Goal: Transaction & Acquisition: Purchase product/service

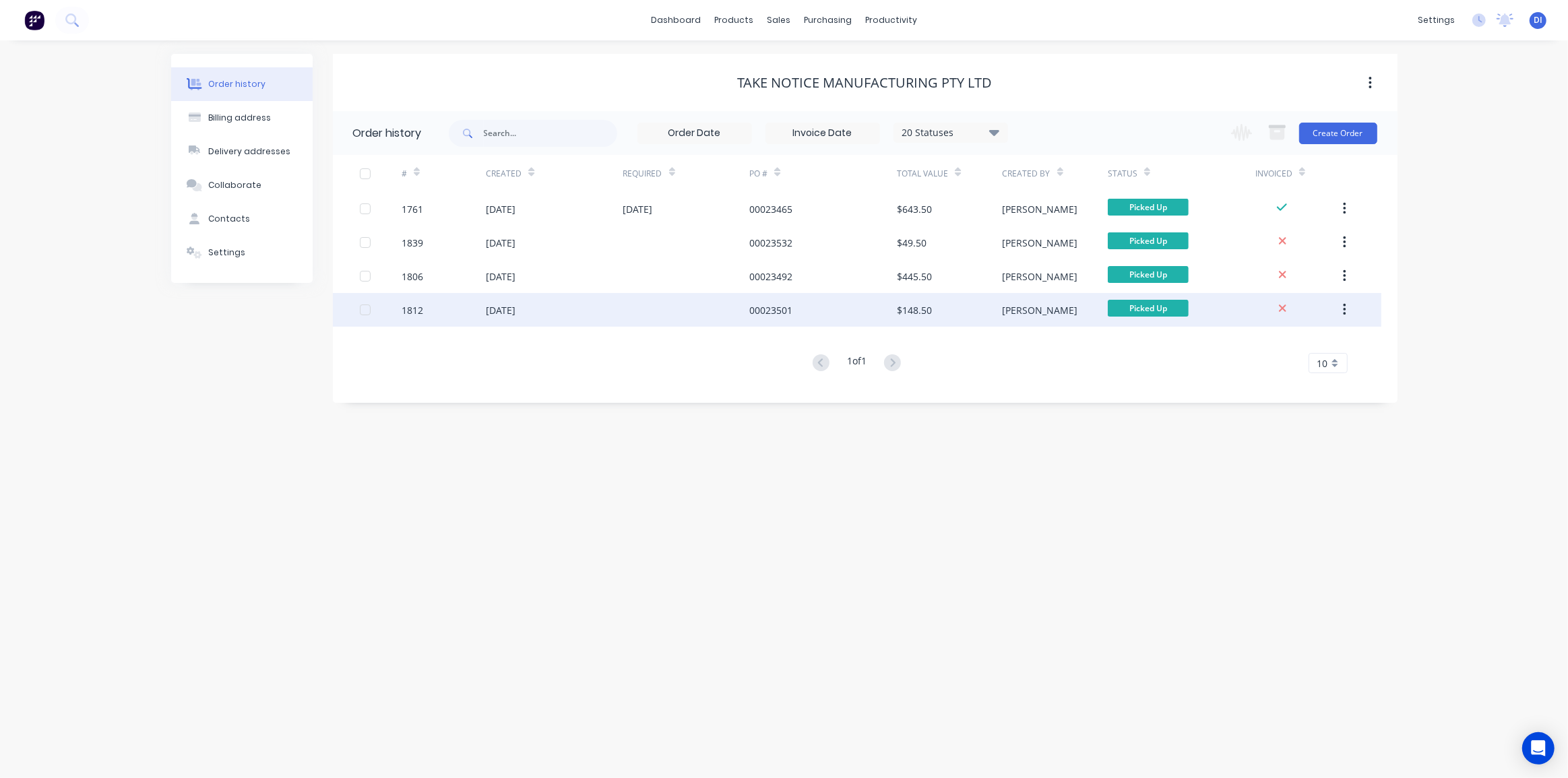
click at [864, 308] on div "00023501" at bounding box center [822, 309] width 147 height 33
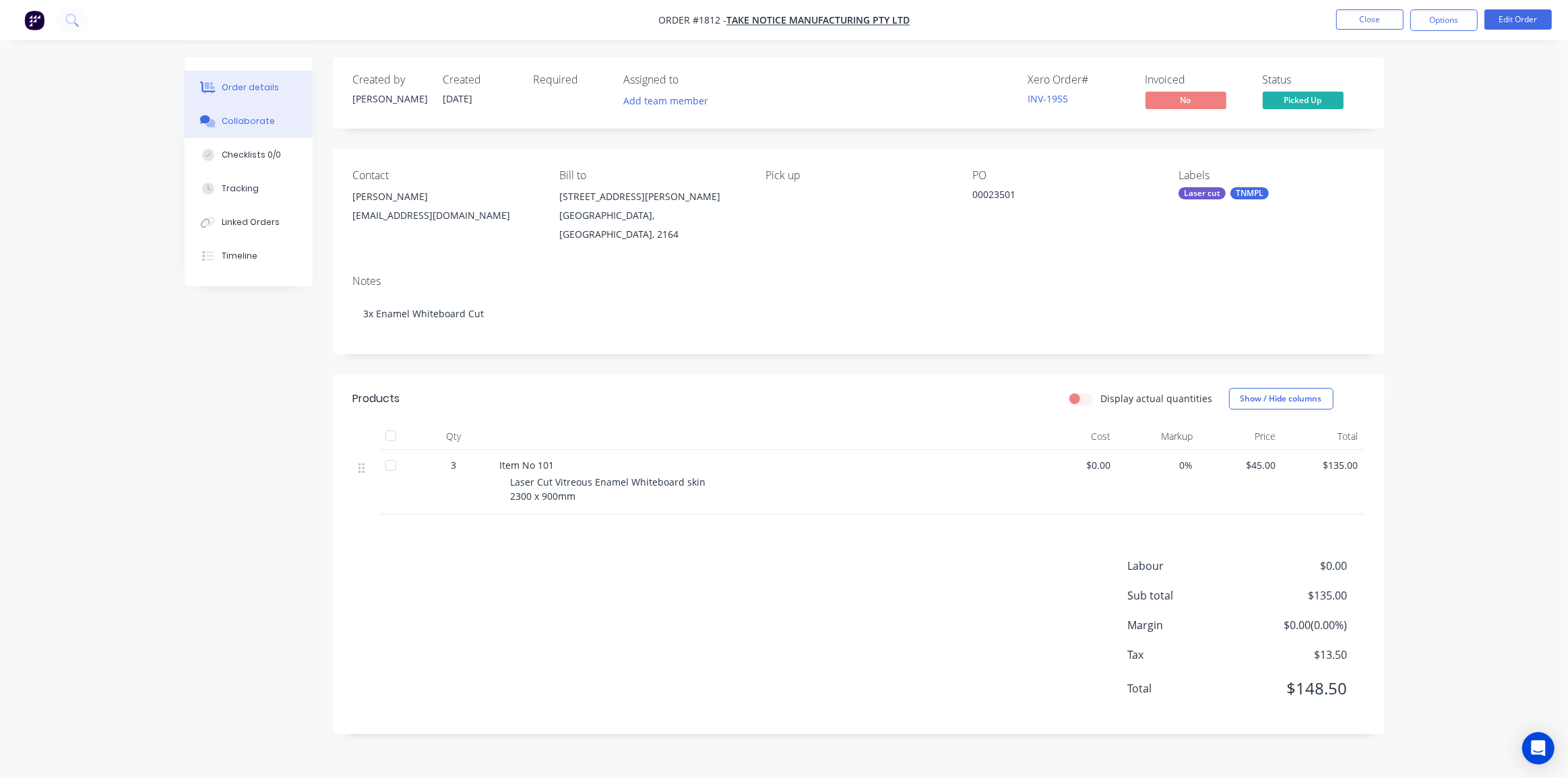
click at [247, 125] on div "Collaborate" at bounding box center [248, 120] width 53 height 12
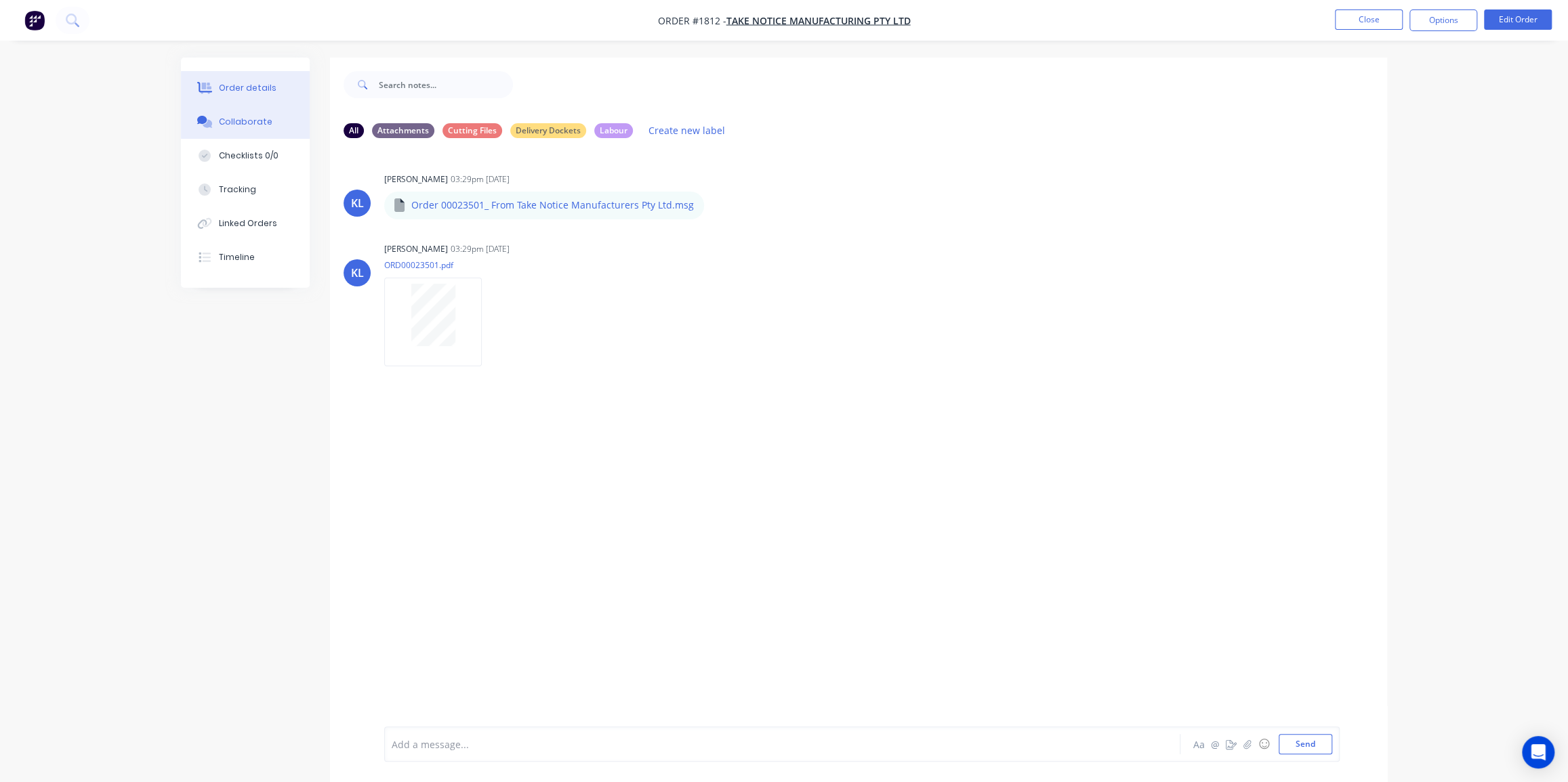
drag, startPoint x: 259, startPoint y: 84, endPoint x: 280, endPoint y: 90, distance: 21.8
click at [259, 85] on div "Order details" at bounding box center [247, 87] width 57 height 12
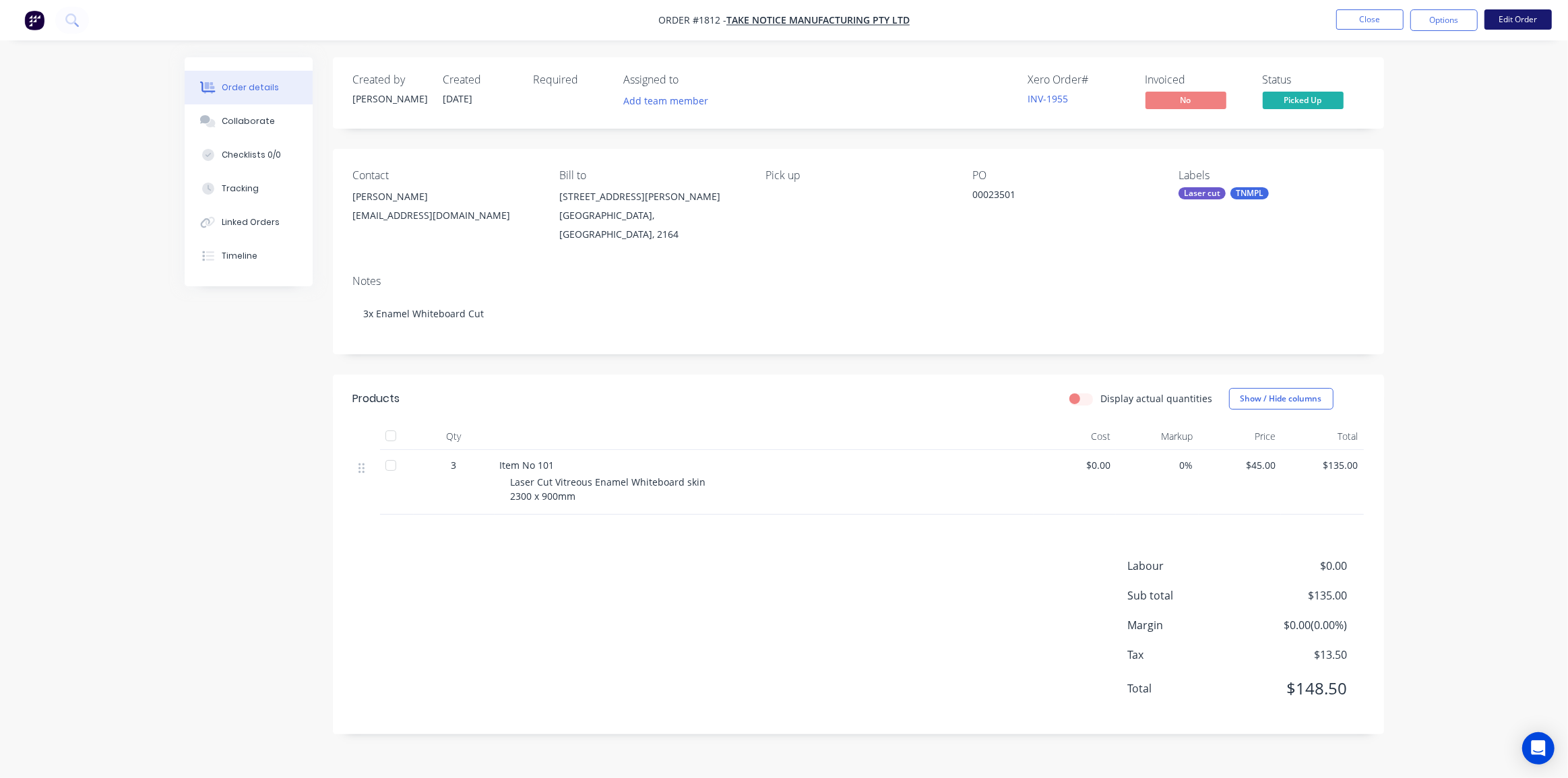
click at [1506, 20] on button "Edit Order" at bounding box center [1518, 19] width 67 height 20
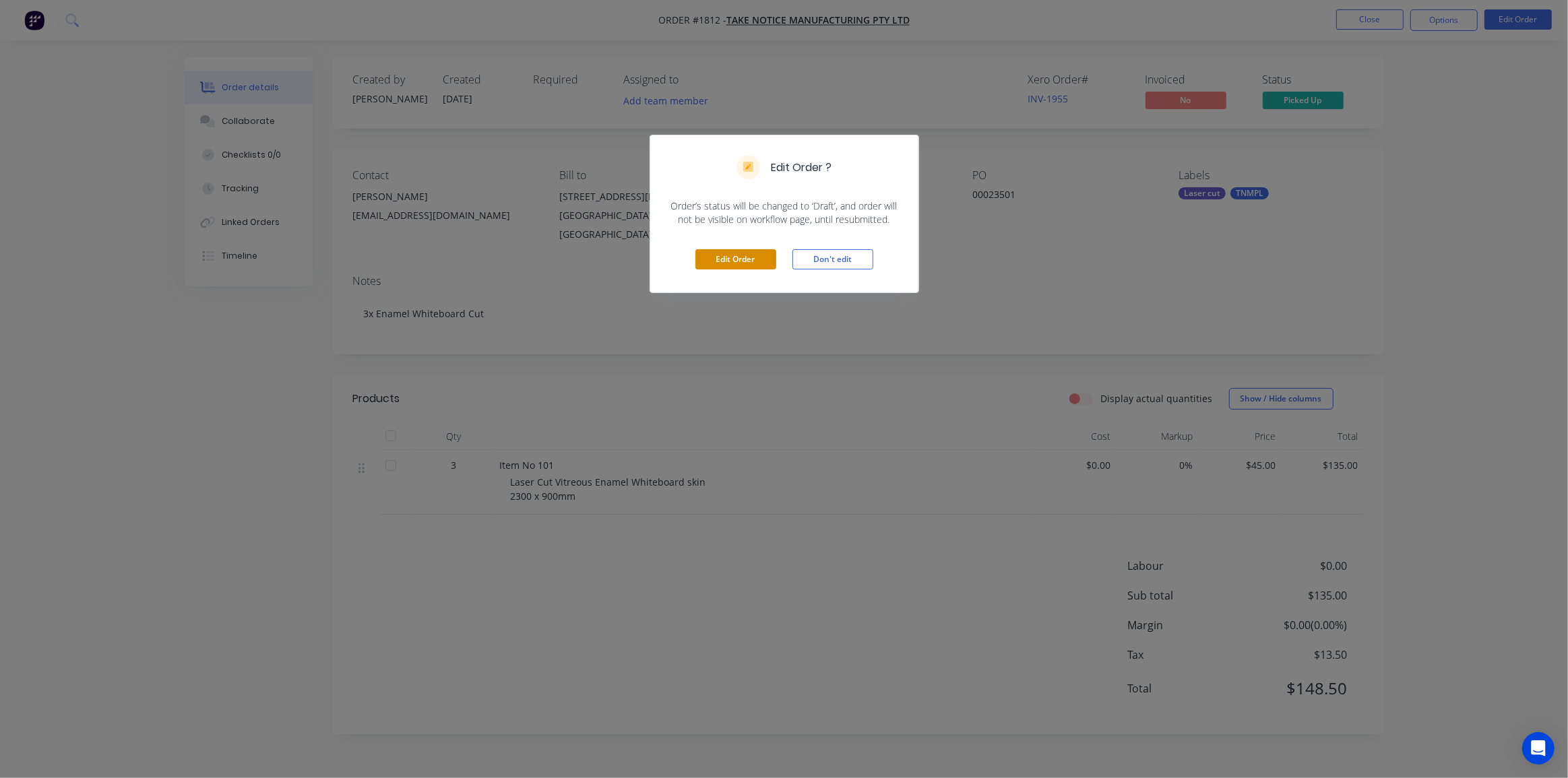
click at [746, 252] on button "Edit Order" at bounding box center [736, 260] width 81 height 20
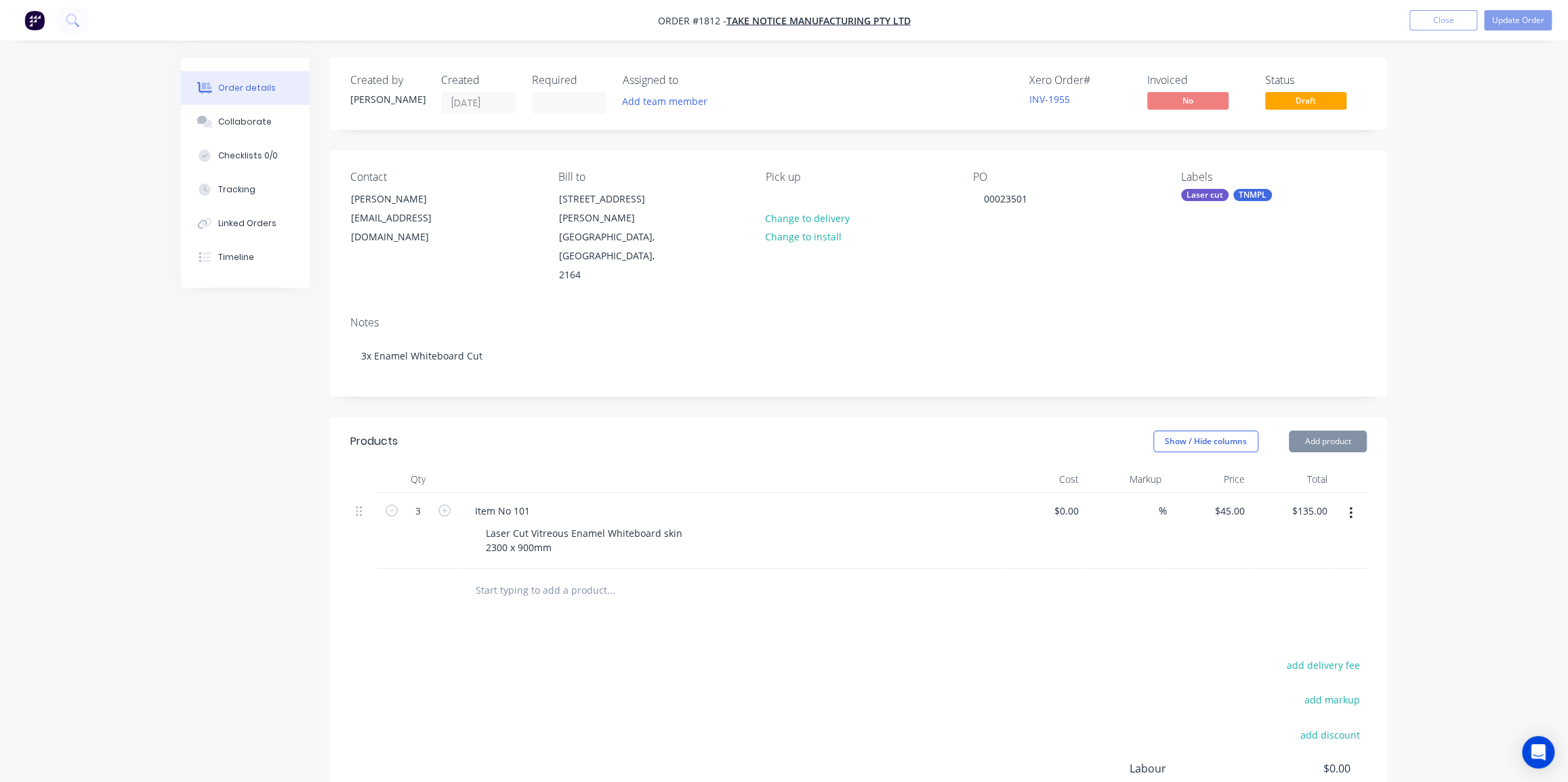
click at [1452, 326] on div "Order details Collaborate Checklists 0/0 Tracking Linked Orders Timeline Order …" at bounding box center [784, 479] width 1568 height 958
drag, startPoint x: 1479, startPoint y: 141, endPoint x: 1460, endPoint y: 34, distance: 108.7
click at [1478, 134] on div "Order details Collaborate Checklists 0/0 Tracking Linked Orders Timeline Order …" at bounding box center [784, 479] width 1568 height 958
click at [1439, 13] on button "Close" at bounding box center [1442, 20] width 67 height 20
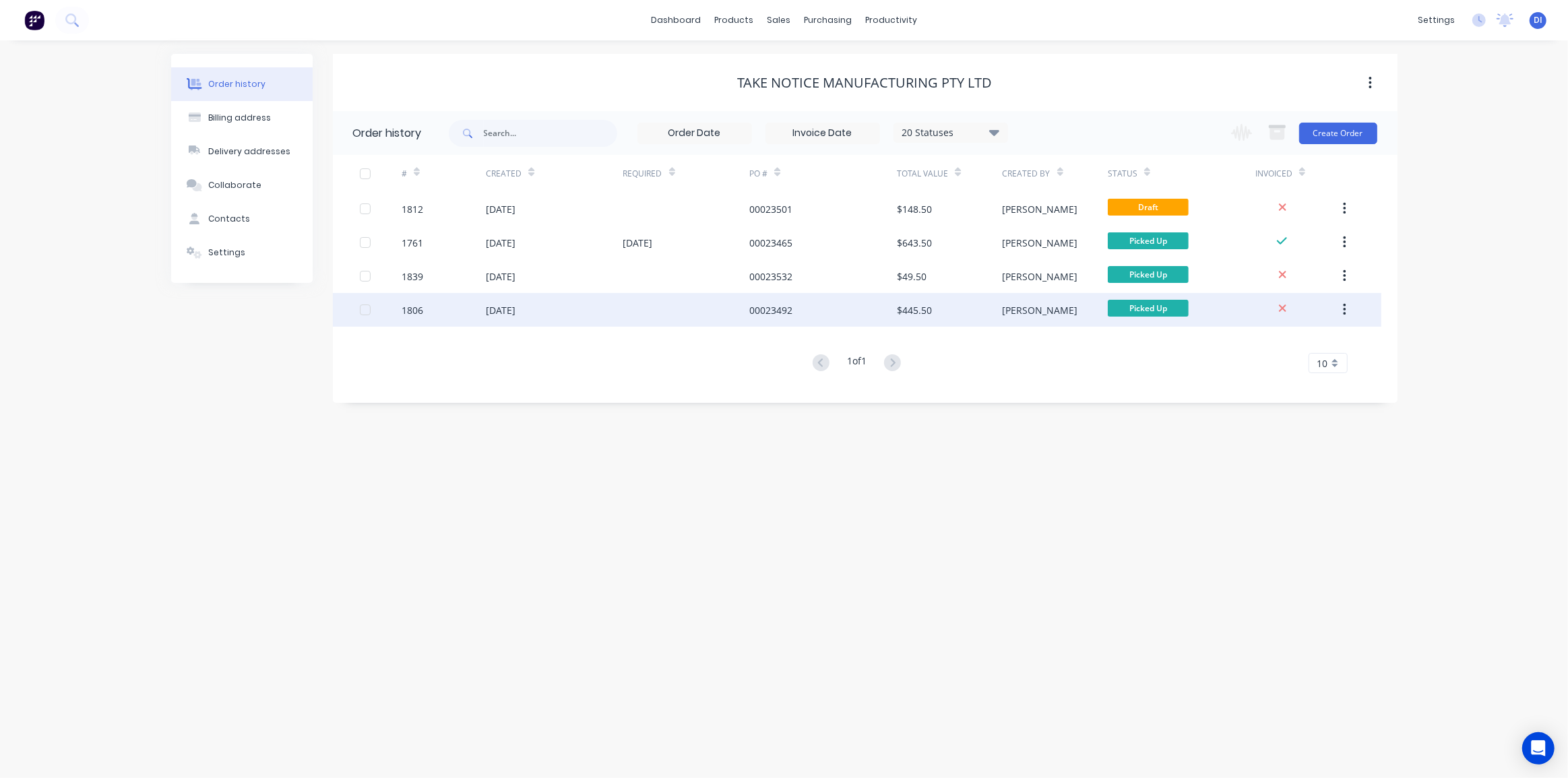
click at [939, 312] on div "$445.50" at bounding box center [950, 309] width 105 height 33
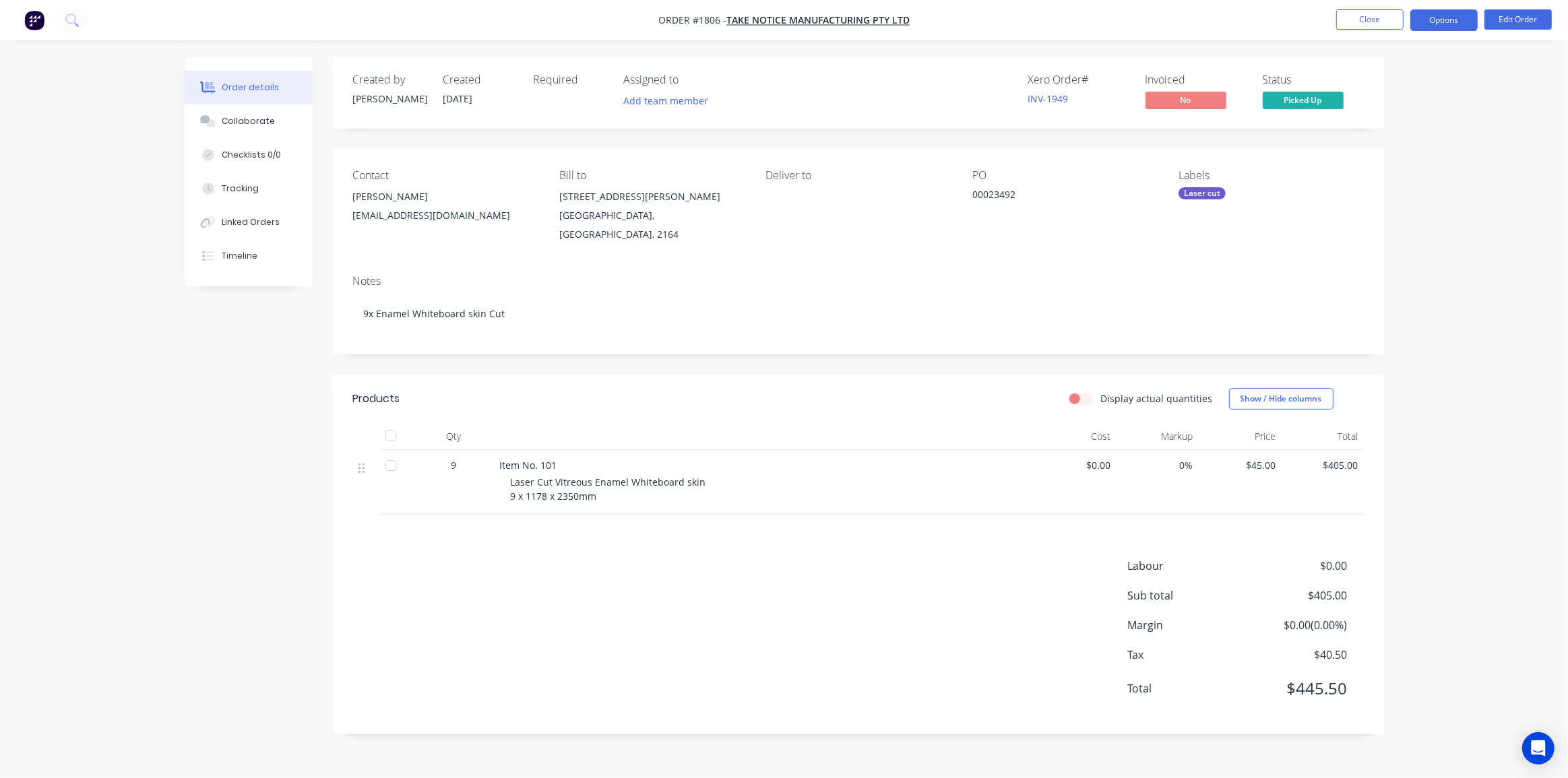
click at [1443, 22] on button "Options" at bounding box center [1444, 20] width 67 height 22
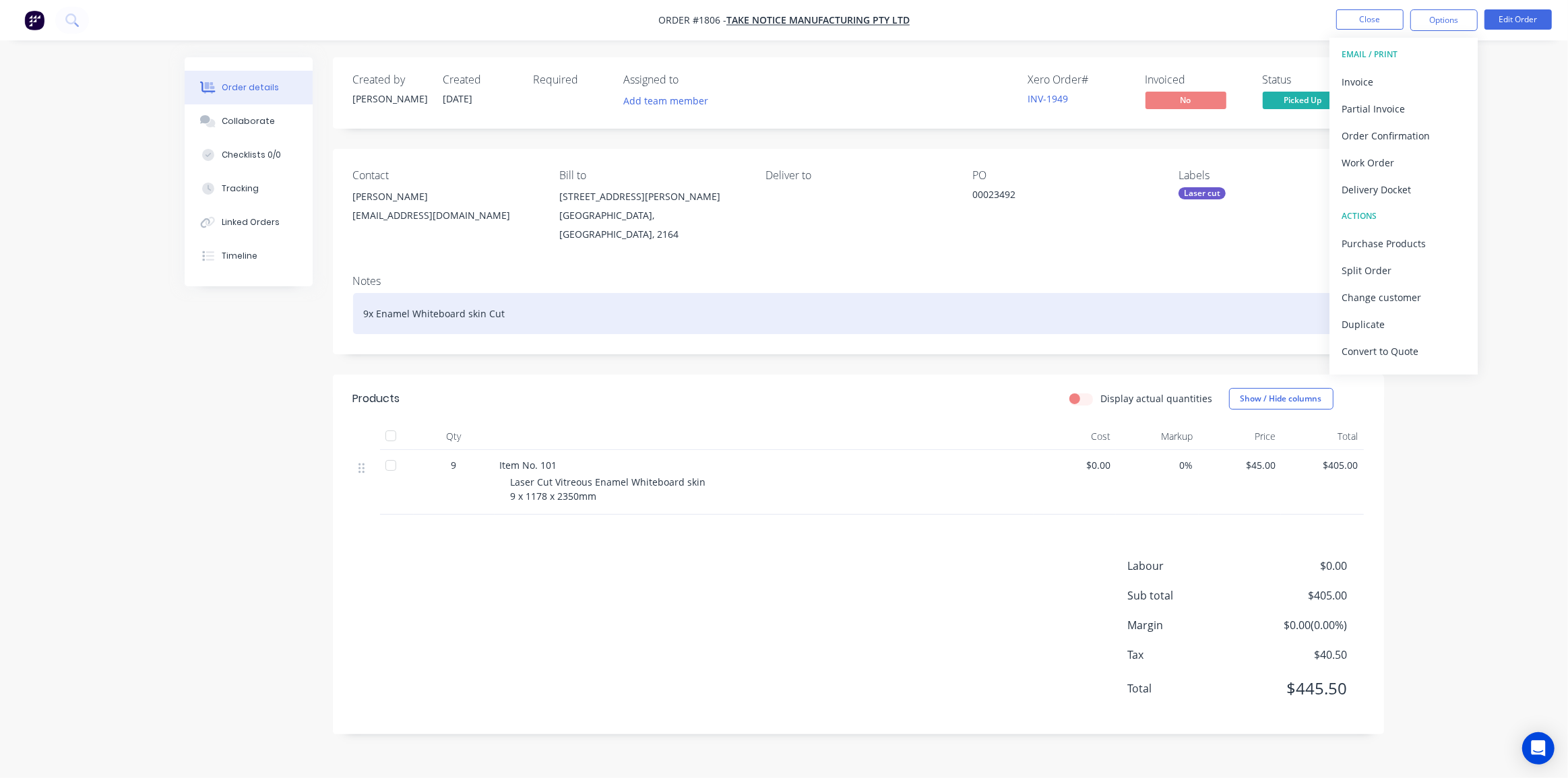
drag, startPoint x: 1382, startPoint y: 86, endPoint x: 583, endPoint y: 285, distance: 823.4
click at [795, 293] on div "Order #1806 - Take Notice Manufacturing Pty Ltd Close Options EMAIL / PRINT Inv…" at bounding box center [784, 389] width 1568 height 778
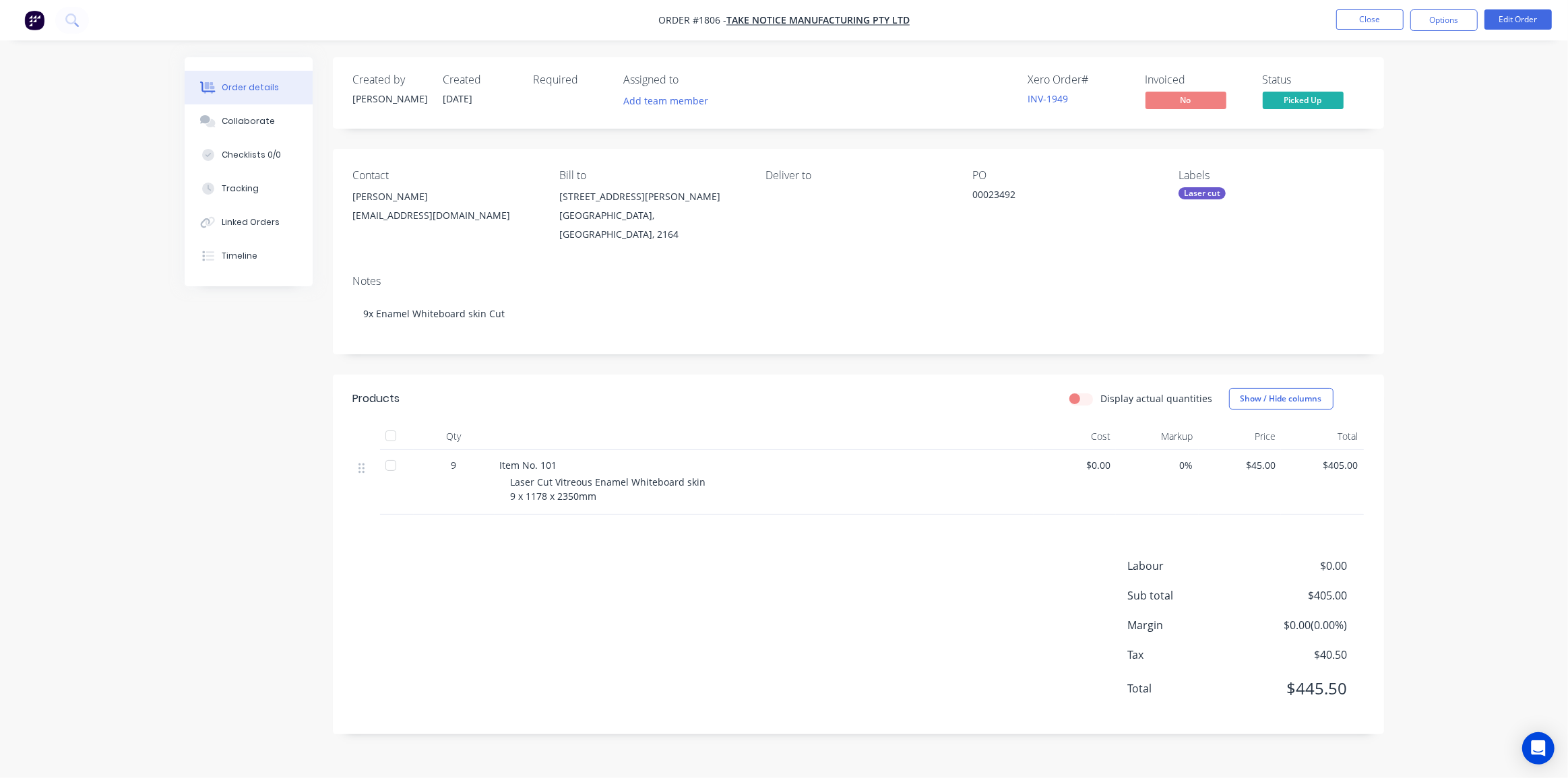
drag, startPoint x: 47, startPoint y: 408, endPoint x: 183, endPoint y: 270, distance: 193.8
click at [49, 403] on div "Order details Collaborate Checklists 0/0 Tracking Linked Orders Timeline Order …" at bounding box center [784, 389] width 1568 height 778
click at [250, 247] on button "Timeline" at bounding box center [249, 255] width 128 height 33
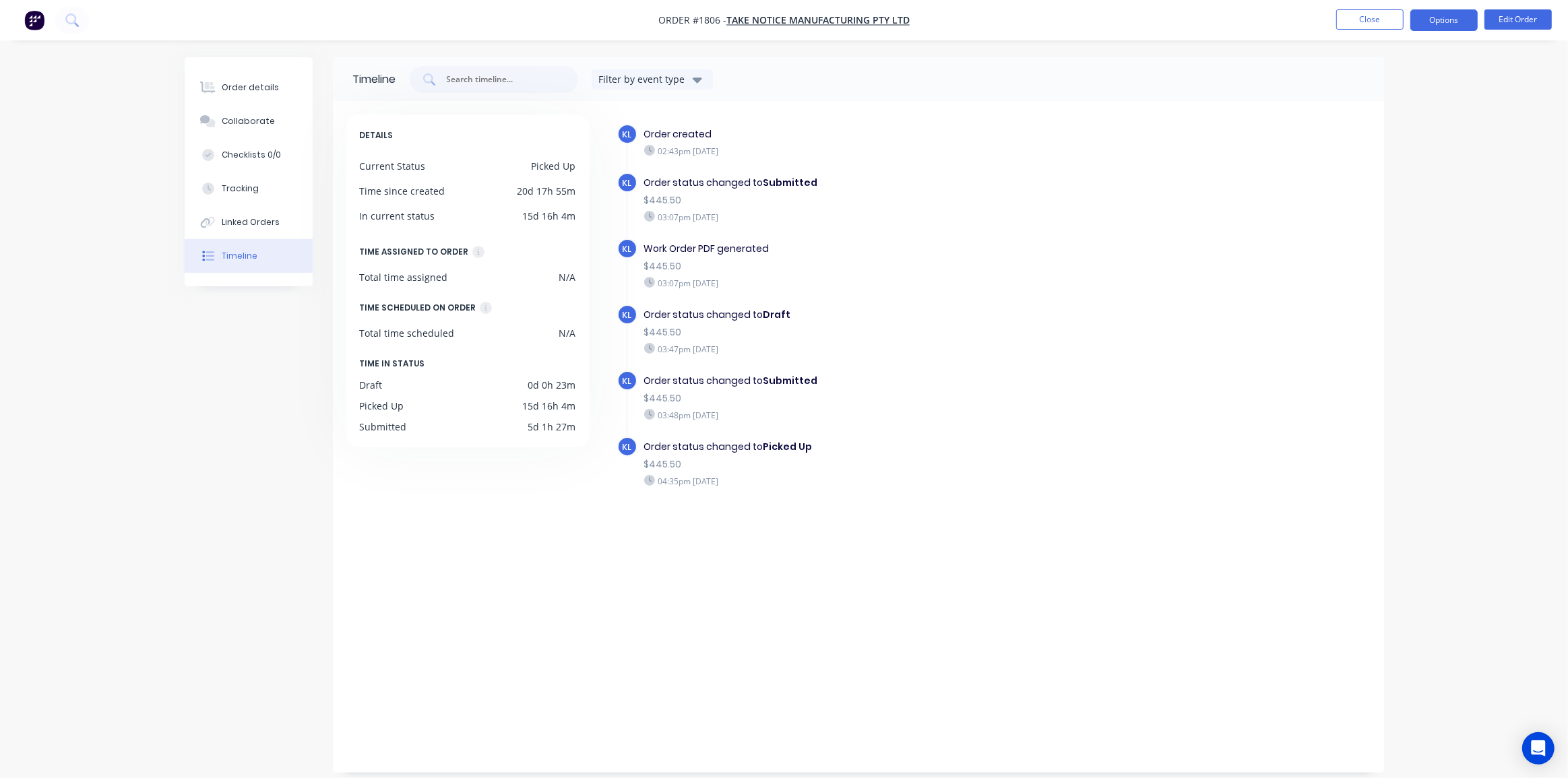
click at [1433, 22] on button "Options" at bounding box center [1444, 20] width 67 height 22
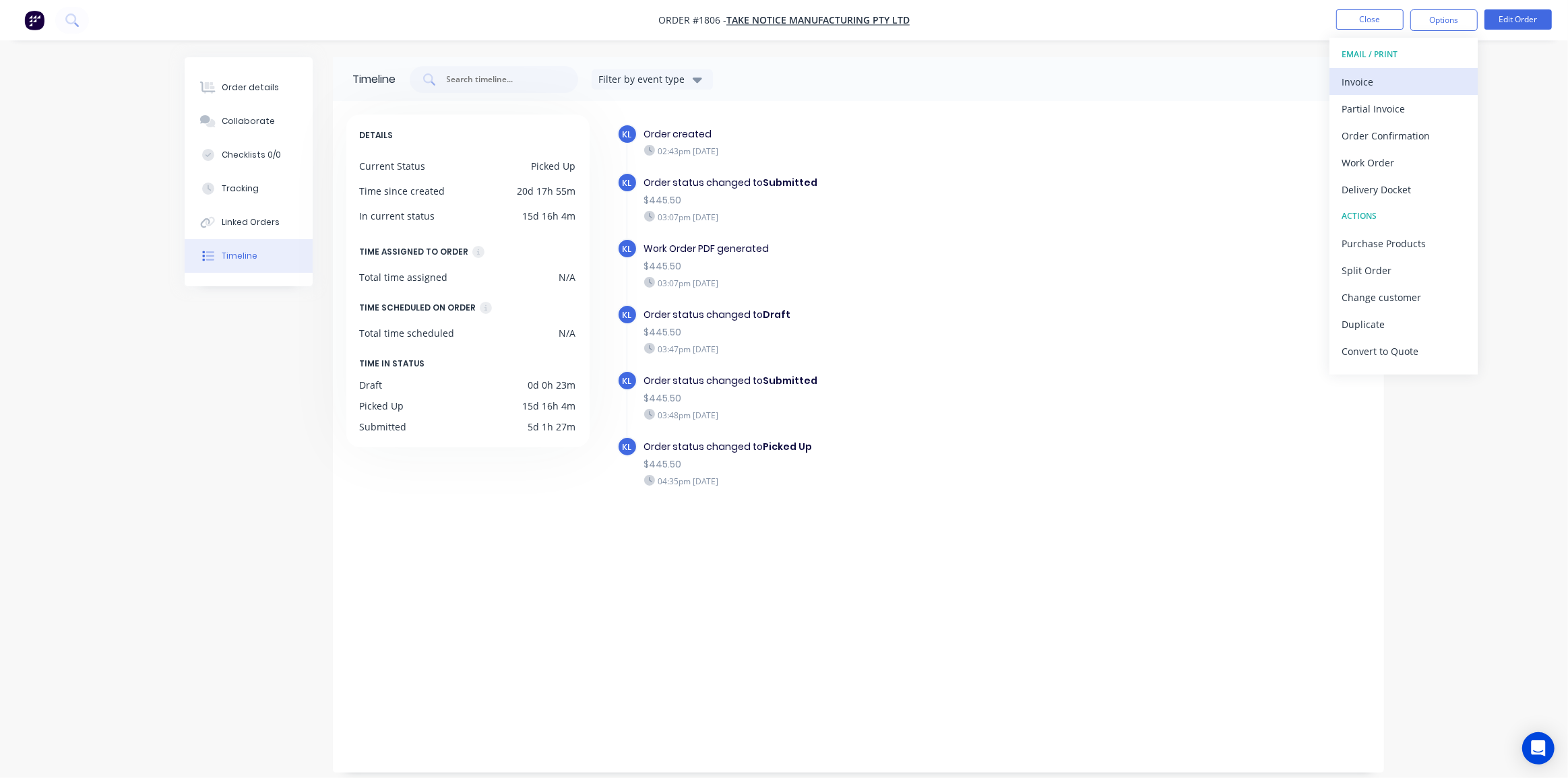
click at [1375, 68] on button "Invoice" at bounding box center [1404, 81] width 148 height 27
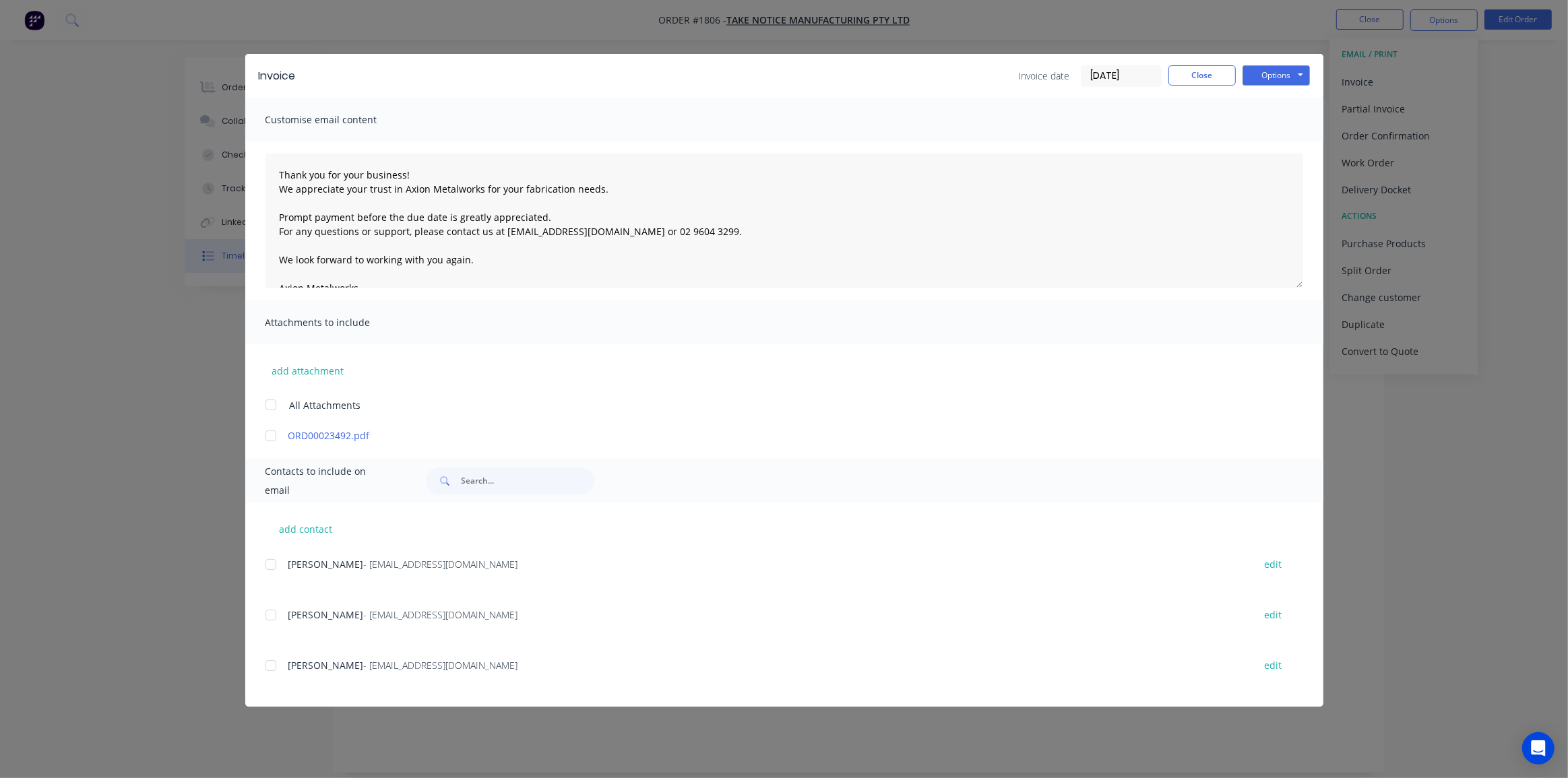
click at [268, 432] on div at bounding box center [271, 436] width 27 height 27
click at [271, 667] on div at bounding box center [271, 666] width 27 height 27
click at [1117, 74] on input "14/08/25" at bounding box center [1122, 76] width 80 height 20
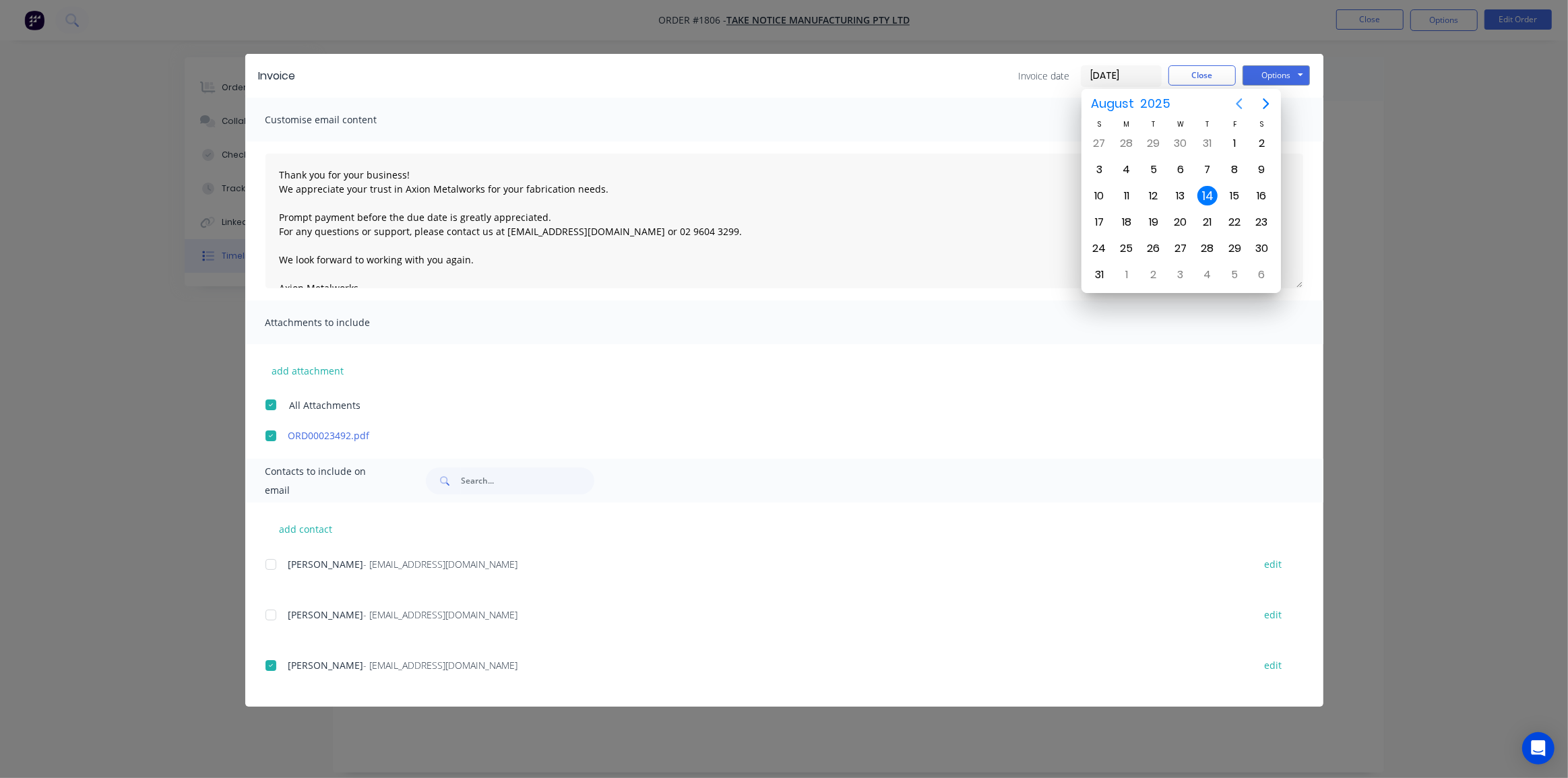
click at [1238, 103] on icon "Previous page" at bounding box center [1240, 104] width 16 height 16
click at [1212, 221] on div "24" at bounding box center [1208, 223] width 20 height 20
type input "24/07/25"
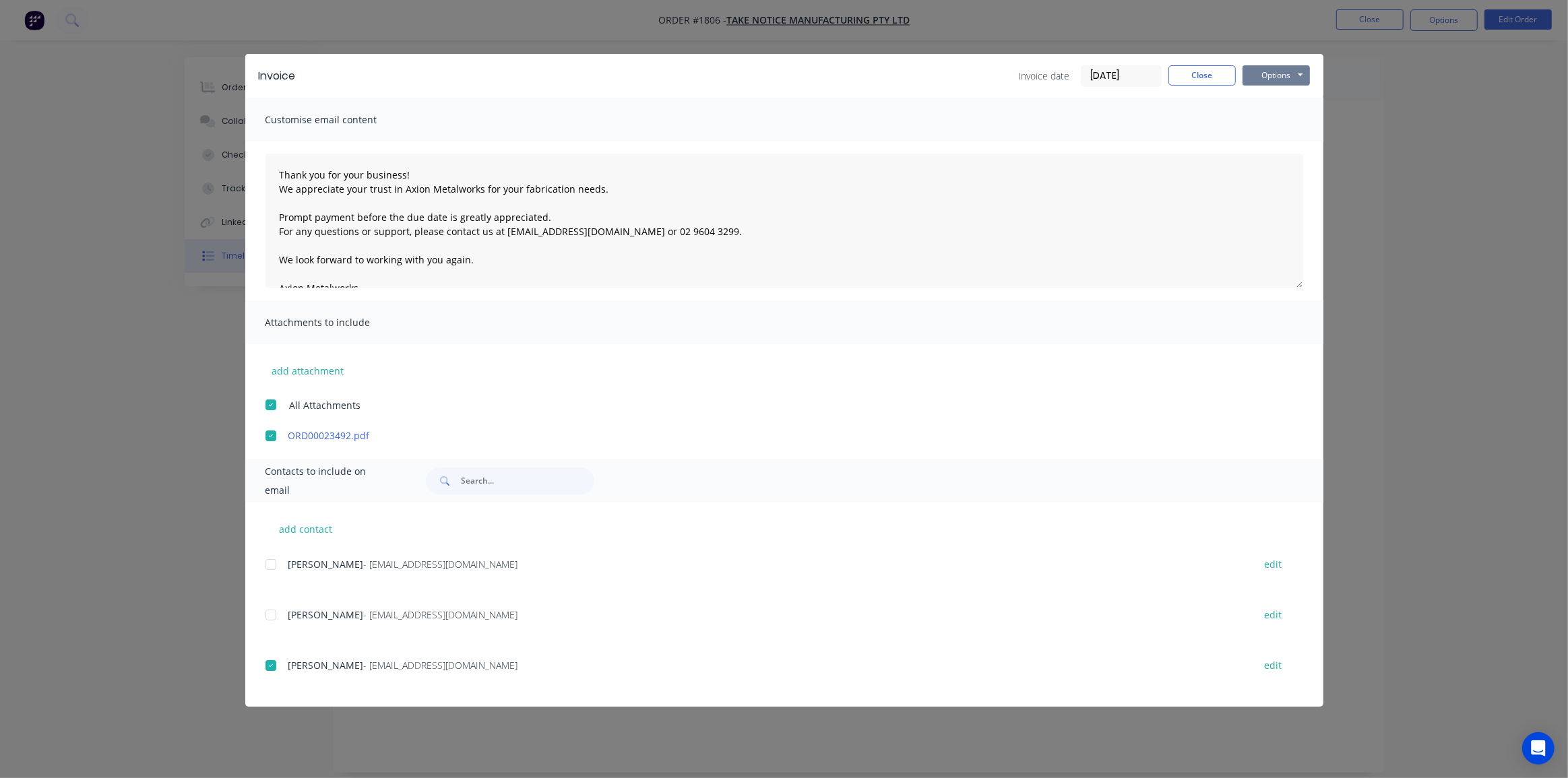
click at [1266, 76] on button "Options" at bounding box center [1277, 75] width 67 height 20
click at [1269, 119] on button "Print" at bounding box center [1286, 121] width 86 height 23
click at [1290, 77] on button "Options" at bounding box center [1277, 75] width 67 height 20
click at [1284, 142] on button "Email" at bounding box center [1286, 144] width 86 height 23
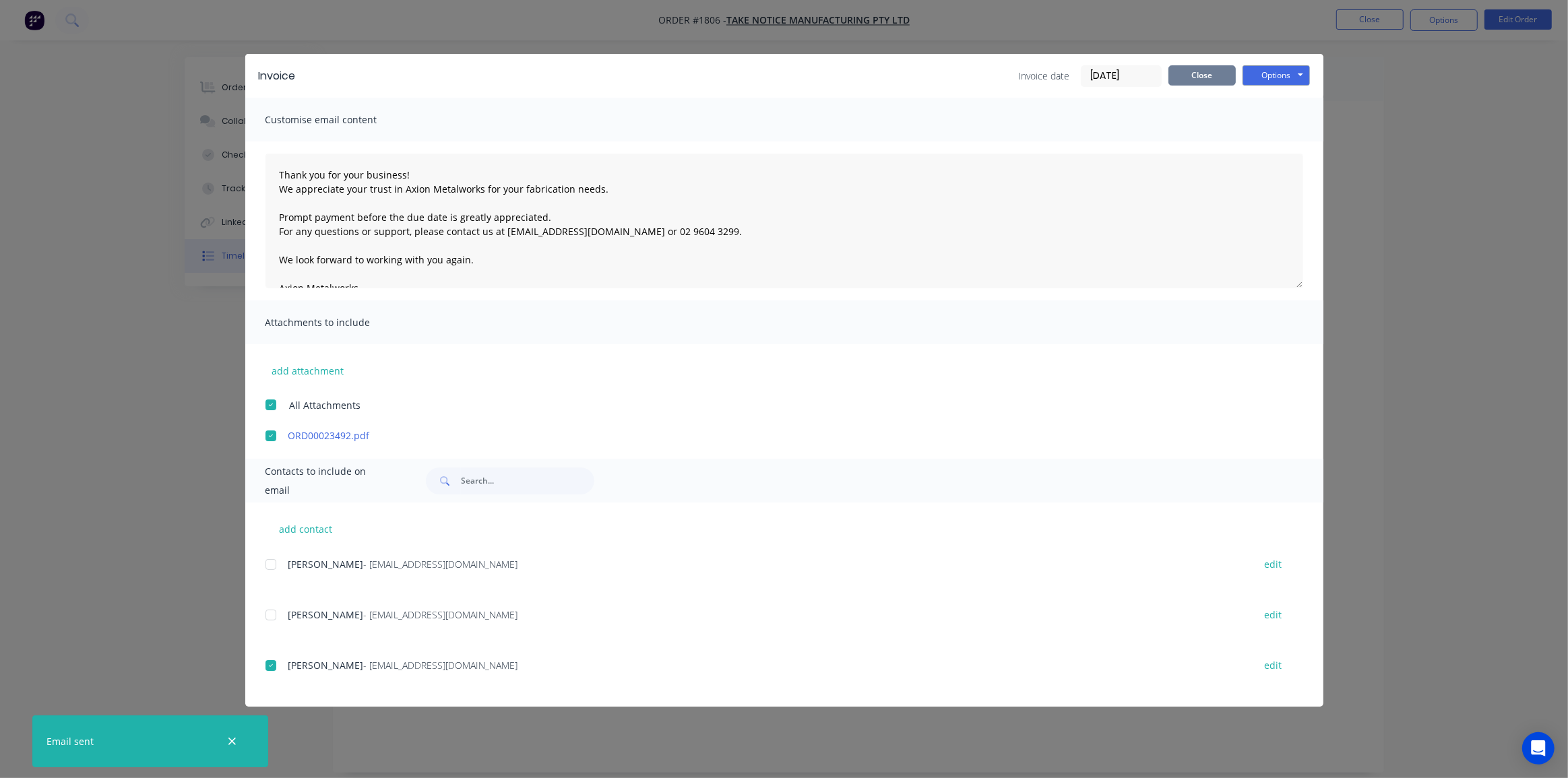
click at [1203, 70] on button "Close" at bounding box center [1202, 75] width 67 height 20
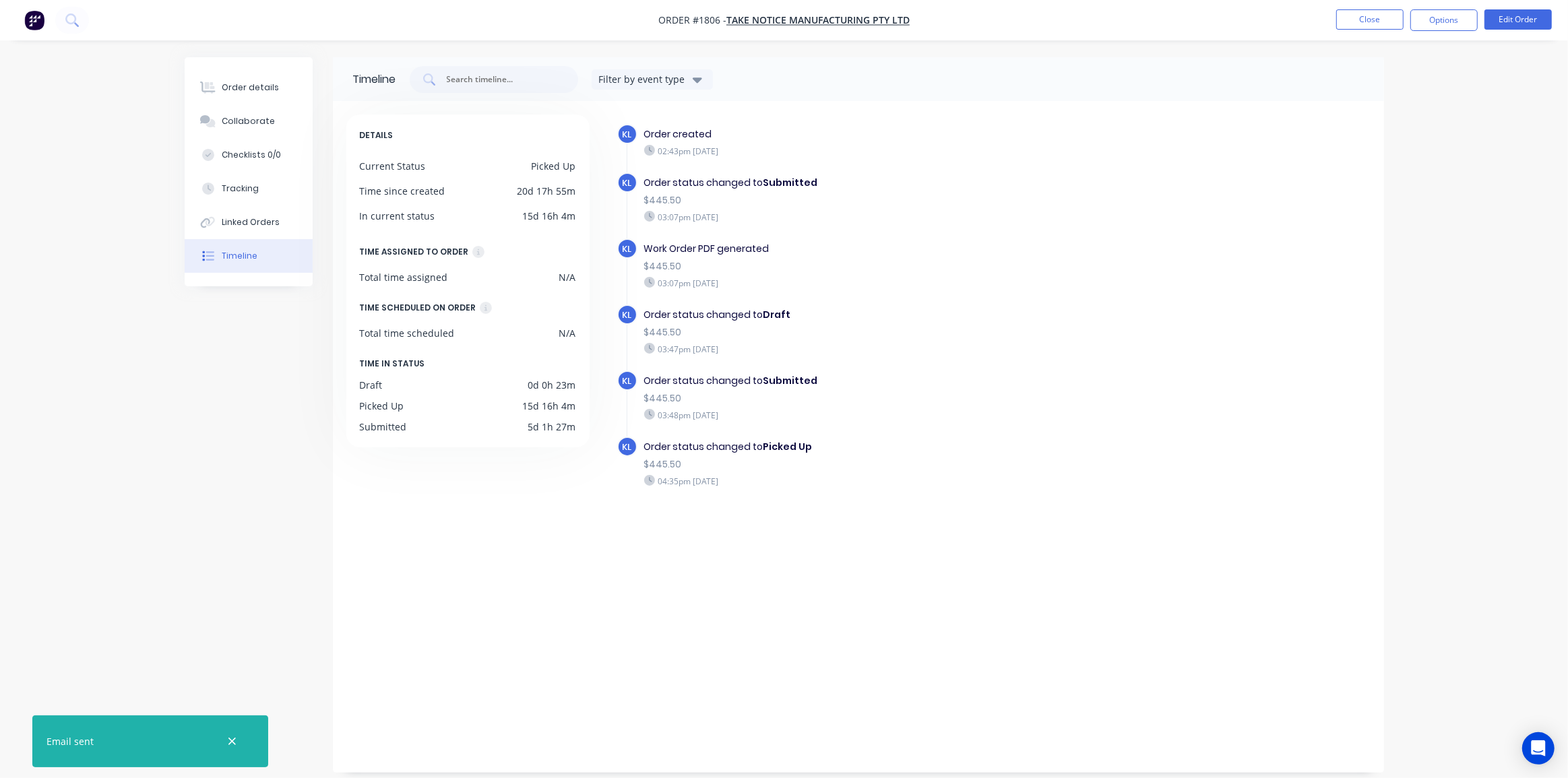
click at [1430, 66] on div "Order details Collaborate Checklists 0/0 Tracking Linked Orders Timeline Order …" at bounding box center [784, 389] width 1568 height 778
click at [1374, 22] on button "Close" at bounding box center [1370, 19] width 67 height 20
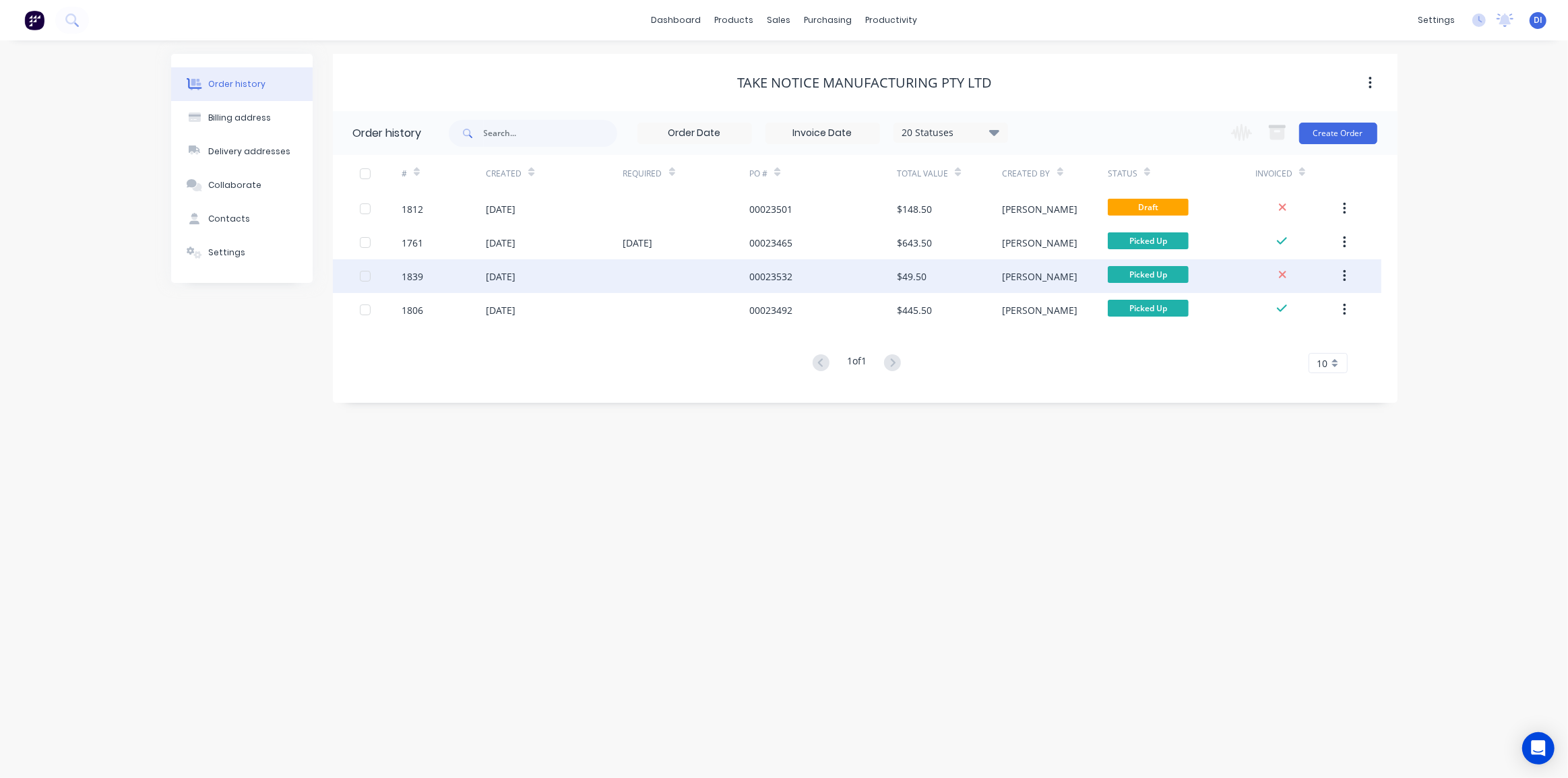
click at [884, 275] on div "00023532" at bounding box center [822, 276] width 147 height 33
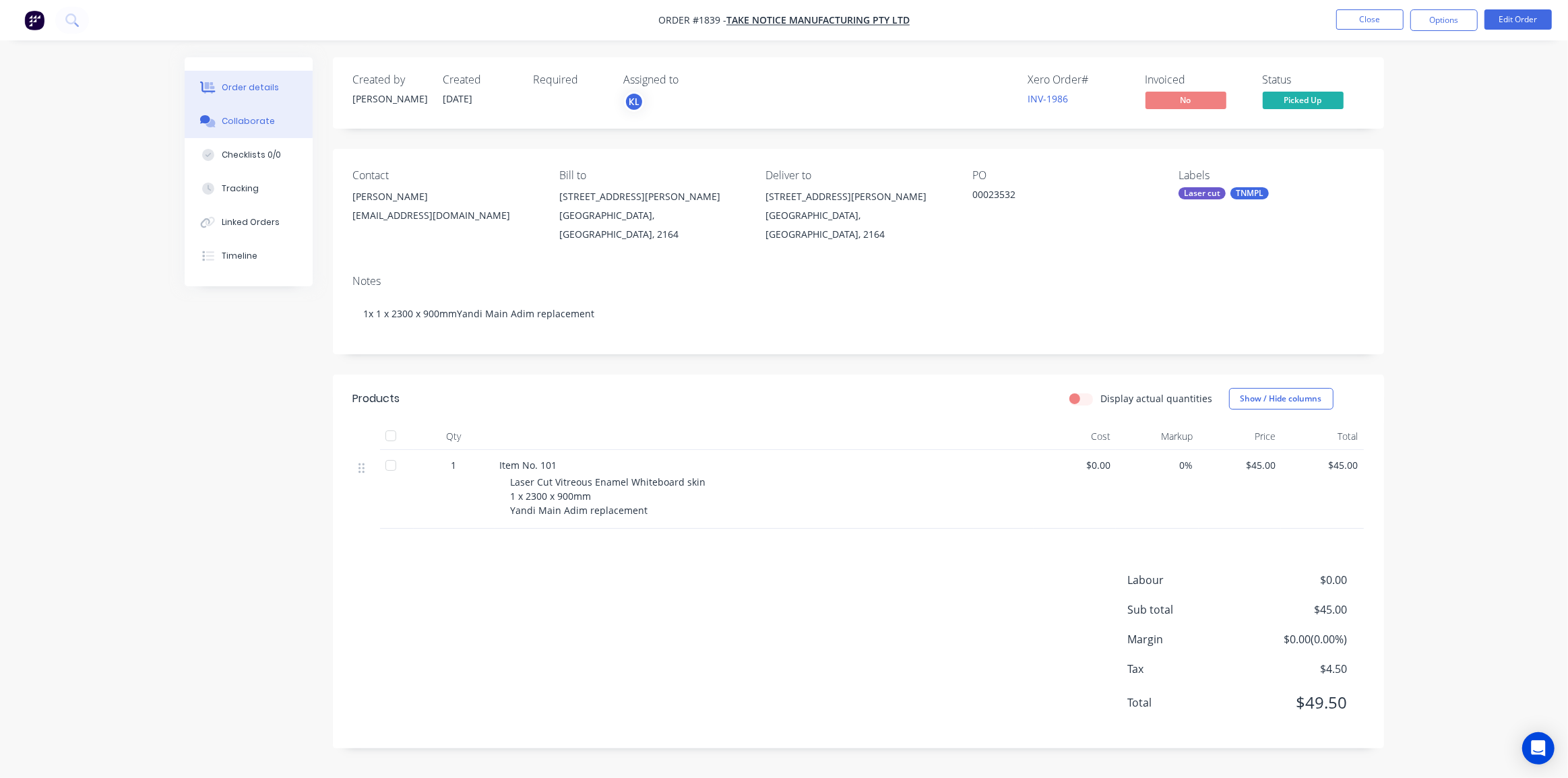
click at [244, 118] on div "Collaborate" at bounding box center [248, 120] width 53 height 12
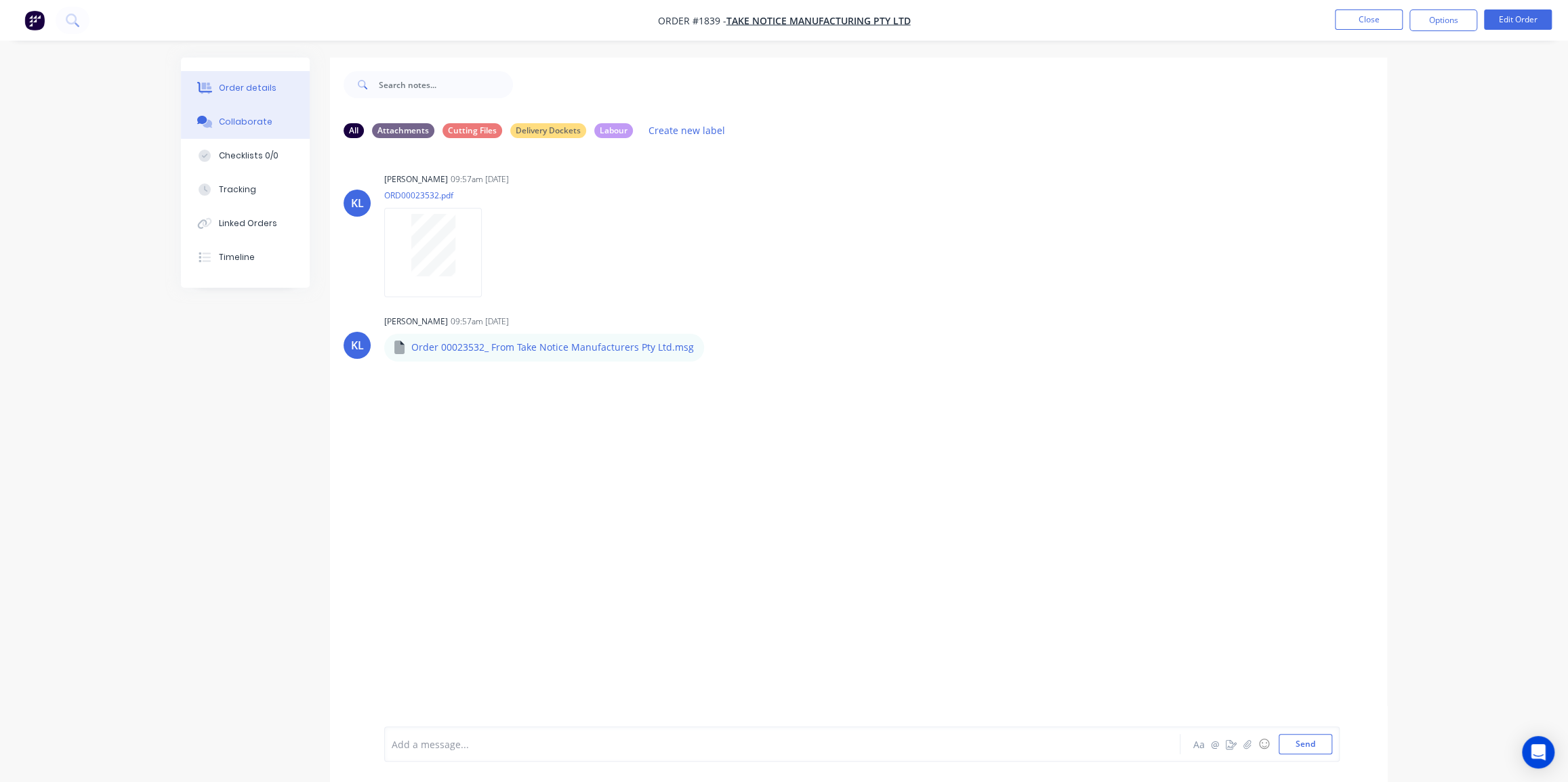
click at [251, 88] on div "Order details" at bounding box center [247, 87] width 57 height 12
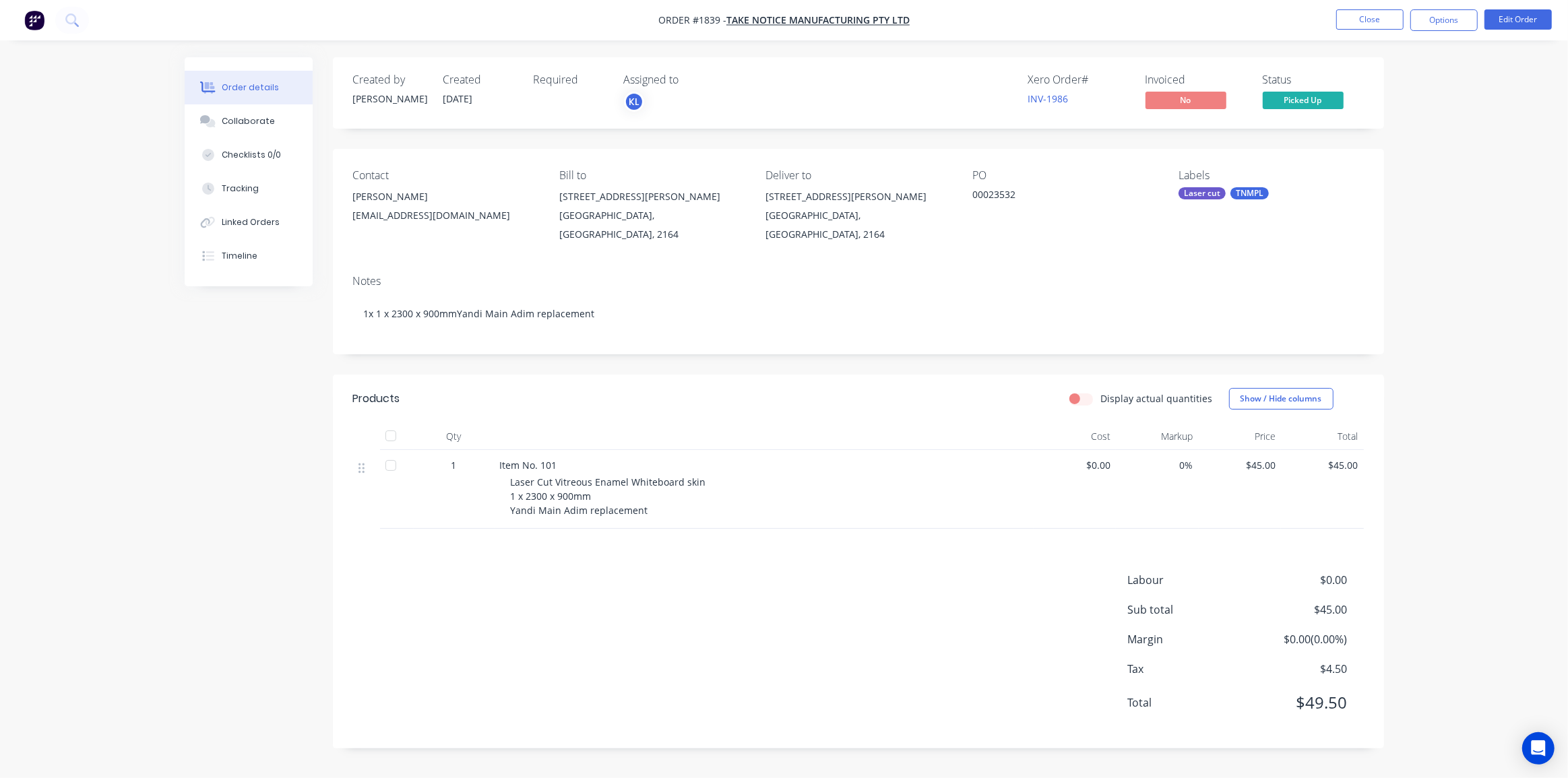
click at [1526, 180] on div "Order details Collaborate Checklists 0/0 Tracking Linked Orders Timeline Order …" at bounding box center [784, 389] width 1568 height 778
click at [1457, 21] on button "Options" at bounding box center [1444, 20] width 67 height 22
click at [232, 253] on div "Timeline" at bounding box center [239, 255] width 35 height 12
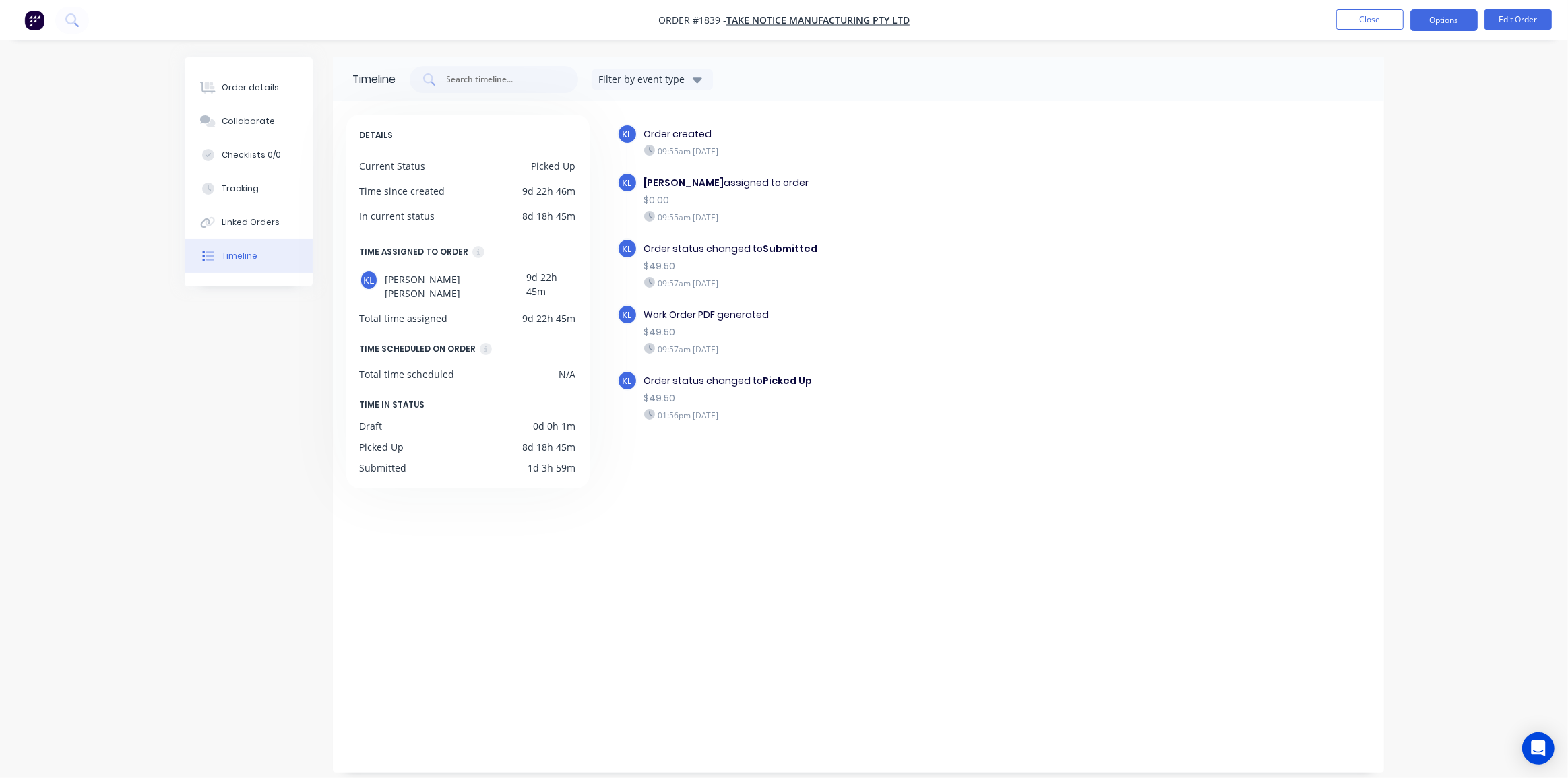
click at [1430, 23] on button "Options" at bounding box center [1444, 20] width 67 height 22
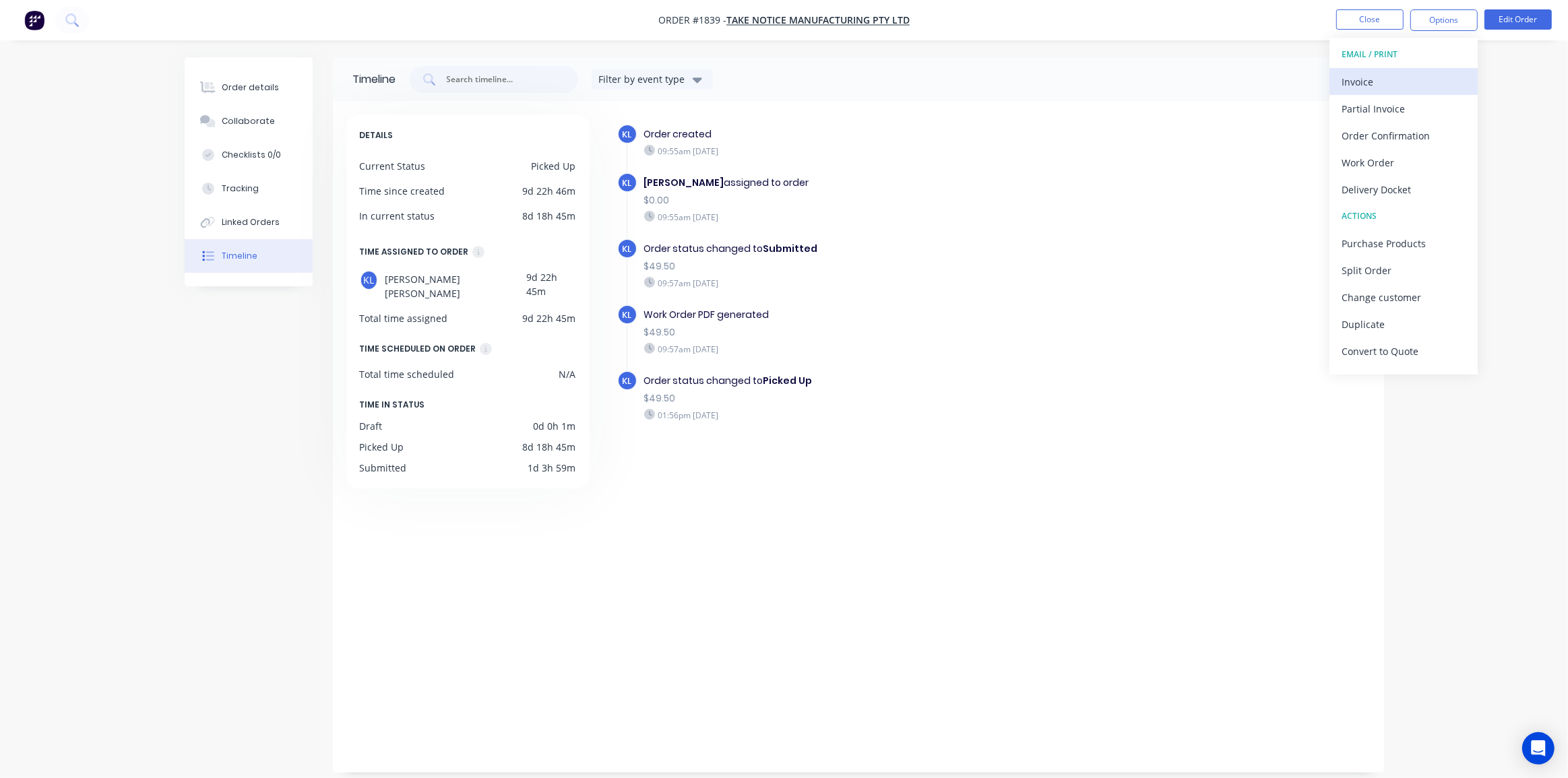
click at [1378, 83] on div "Invoice" at bounding box center [1403, 82] width 124 height 20
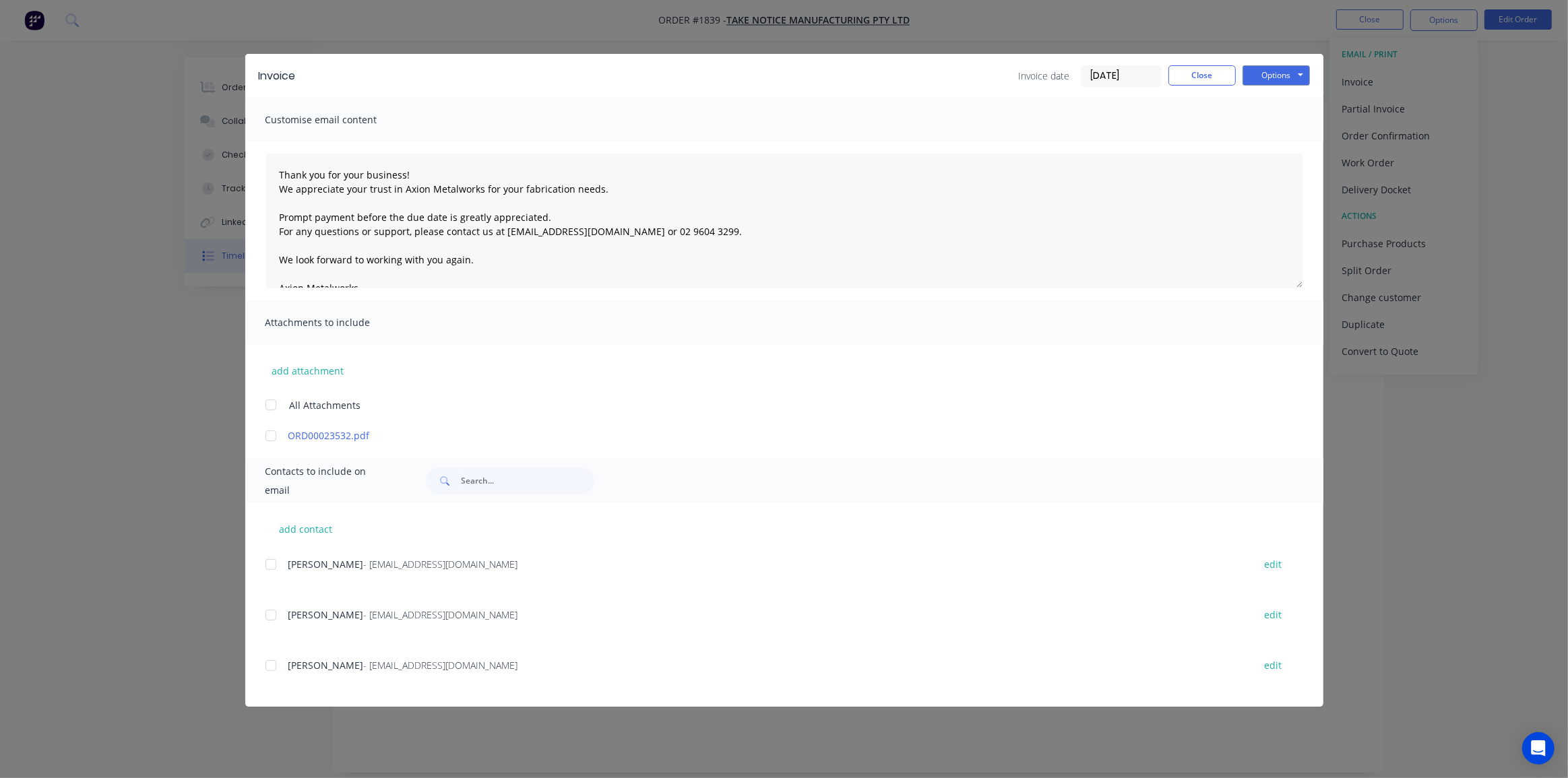
click at [1117, 72] on input "14/08/25" at bounding box center [1122, 76] width 80 height 20
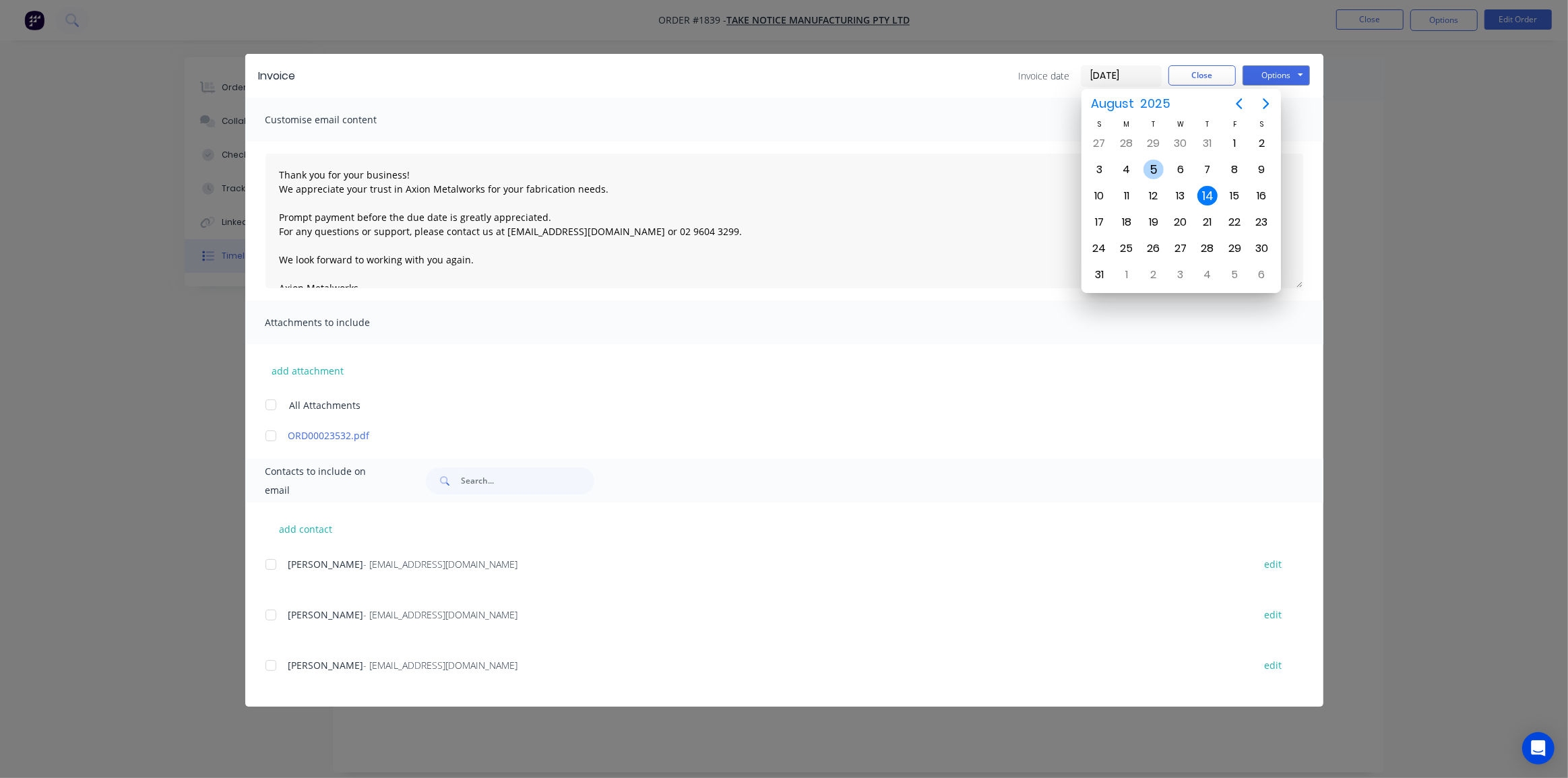
click at [1148, 166] on div "5" at bounding box center [1154, 170] width 20 height 20
type input "05/08/25"
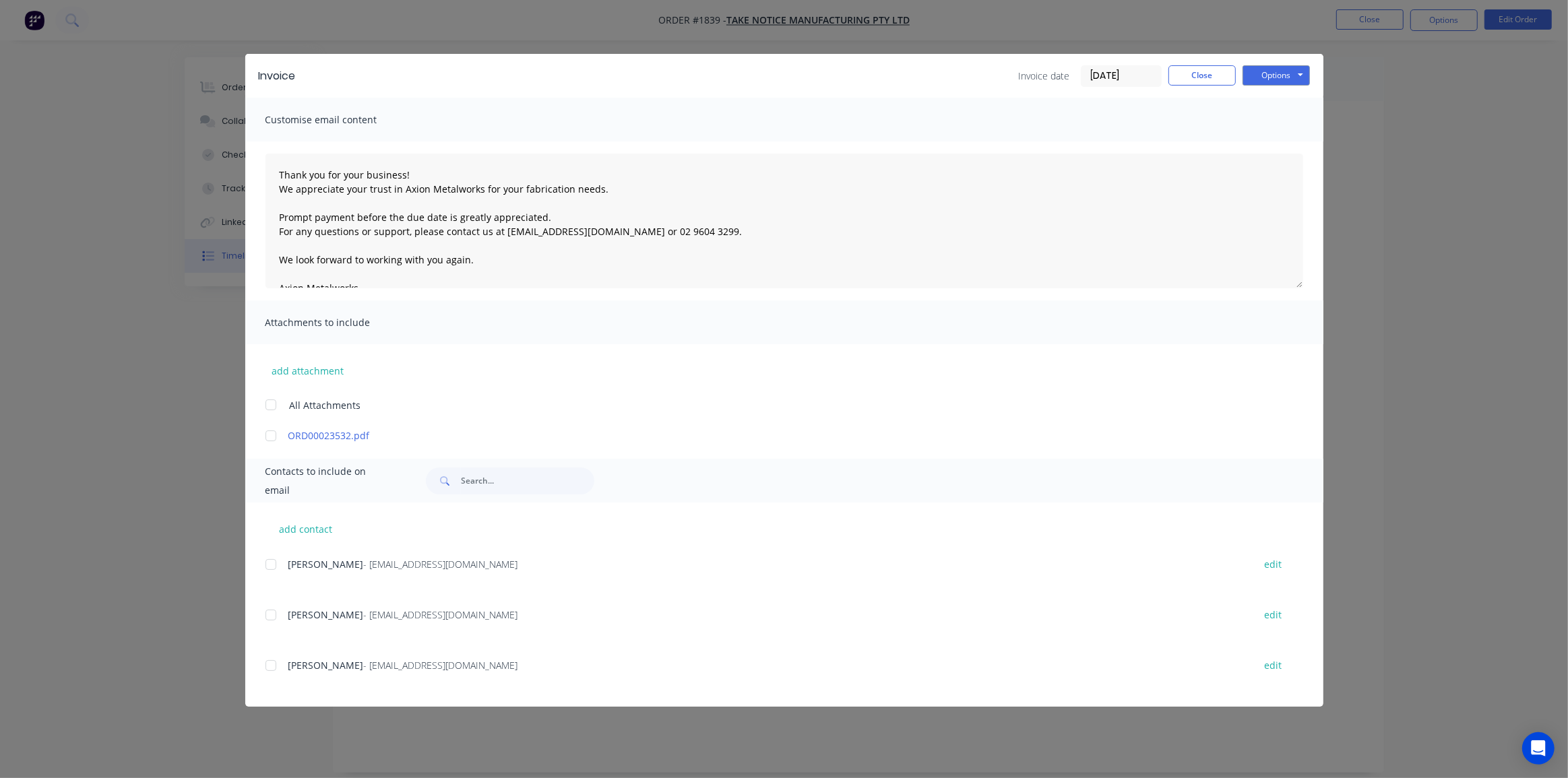
click at [272, 406] on div at bounding box center [271, 405] width 27 height 27
click at [268, 665] on div at bounding box center [271, 666] width 27 height 27
click at [1273, 78] on button "Options" at bounding box center [1277, 75] width 67 height 20
click at [1276, 137] on button "Email" at bounding box center [1286, 144] width 86 height 23
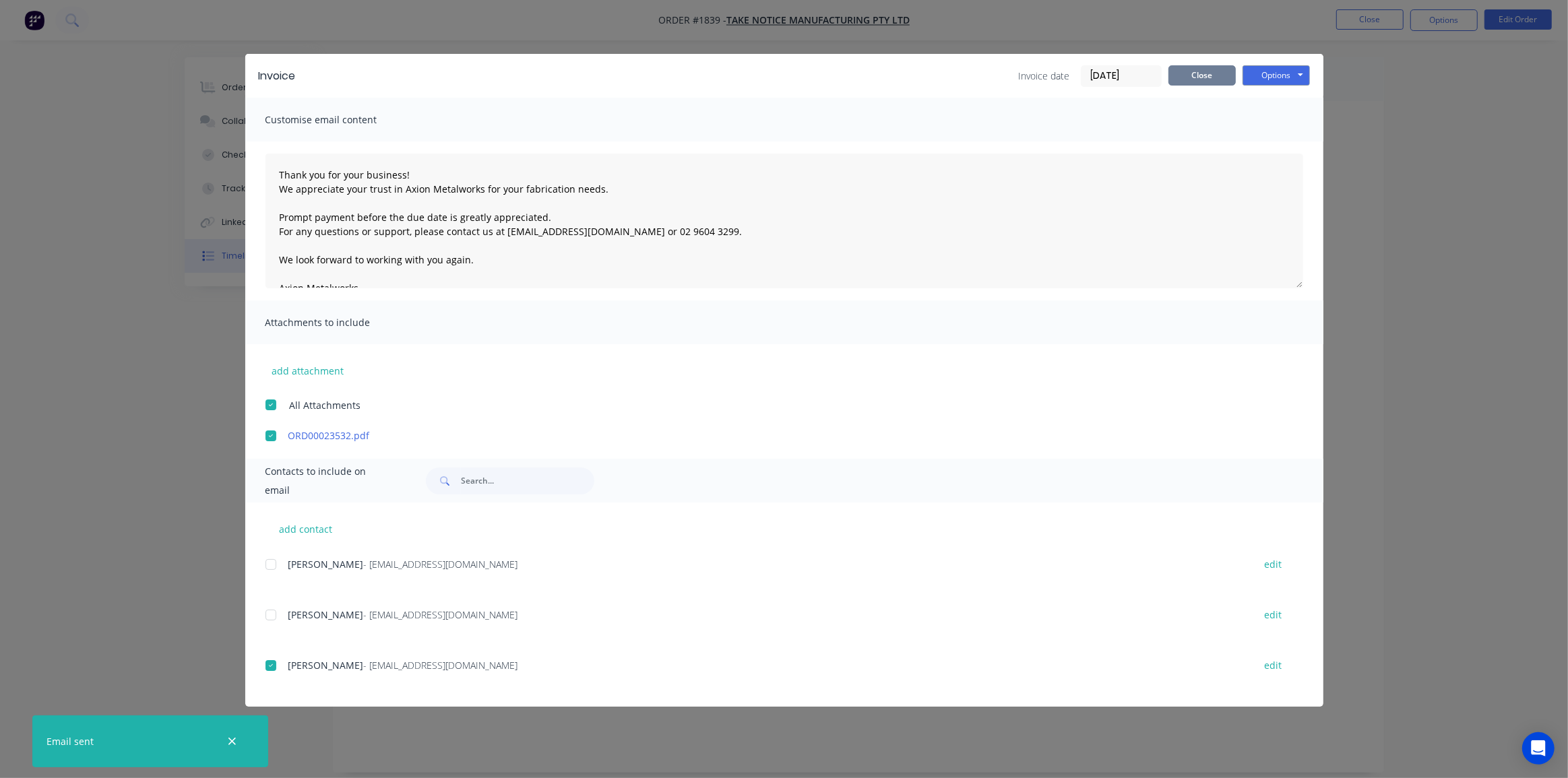
click at [1193, 68] on button "Close" at bounding box center [1202, 75] width 67 height 20
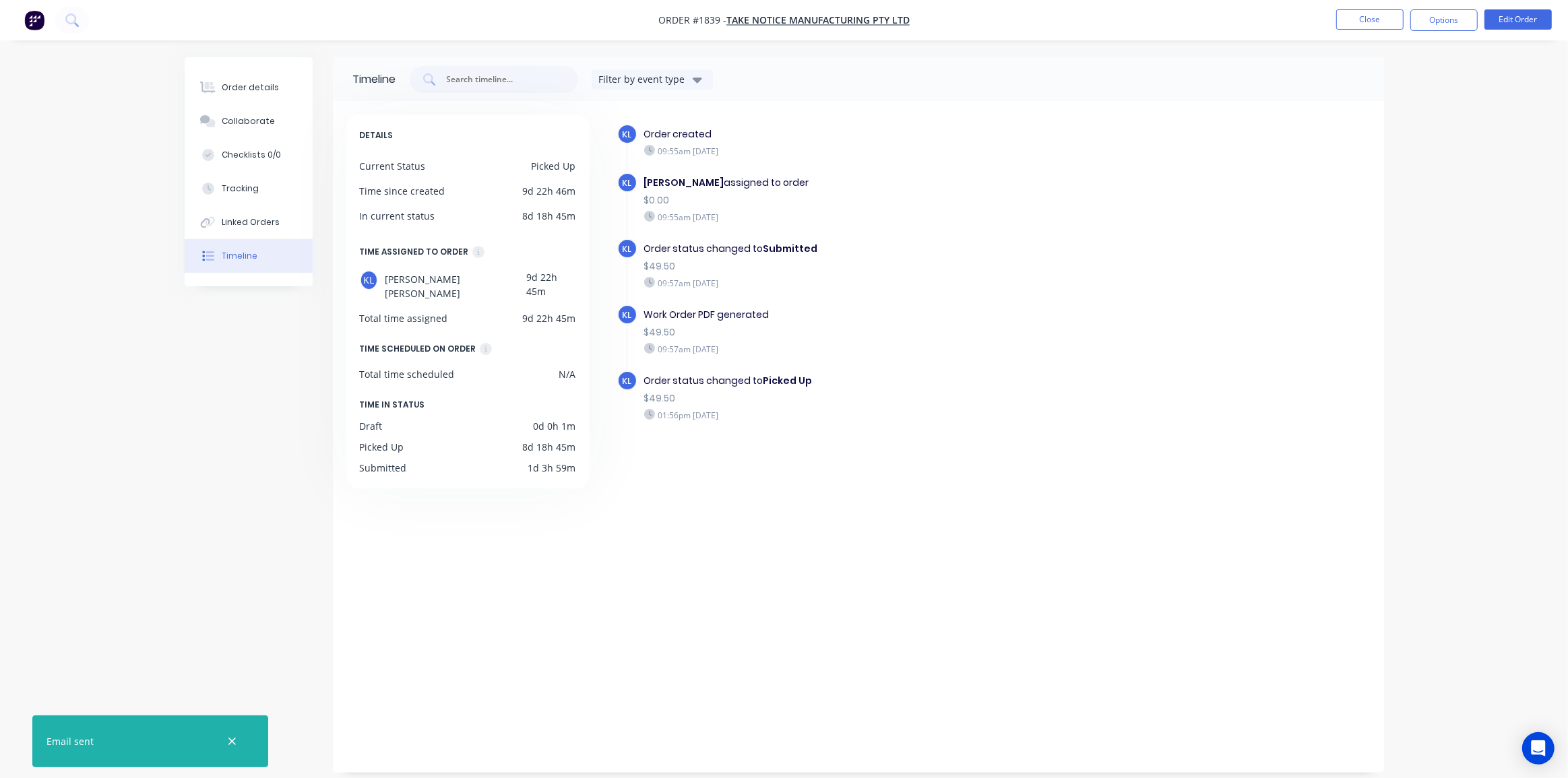
drag, startPoint x: 1334, startPoint y: 153, endPoint x: 1357, endPoint y: 63, distance: 92.9
click at [1334, 151] on div "KL Order created 09:55am Monday 04/08/25 KL Kyle Lynch assigned to order $0.00 …" at bounding box center [993, 297] width 754 height 346
click at [1387, 17] on button "Close" at bounding box center [1370, 19] width 67 height 20
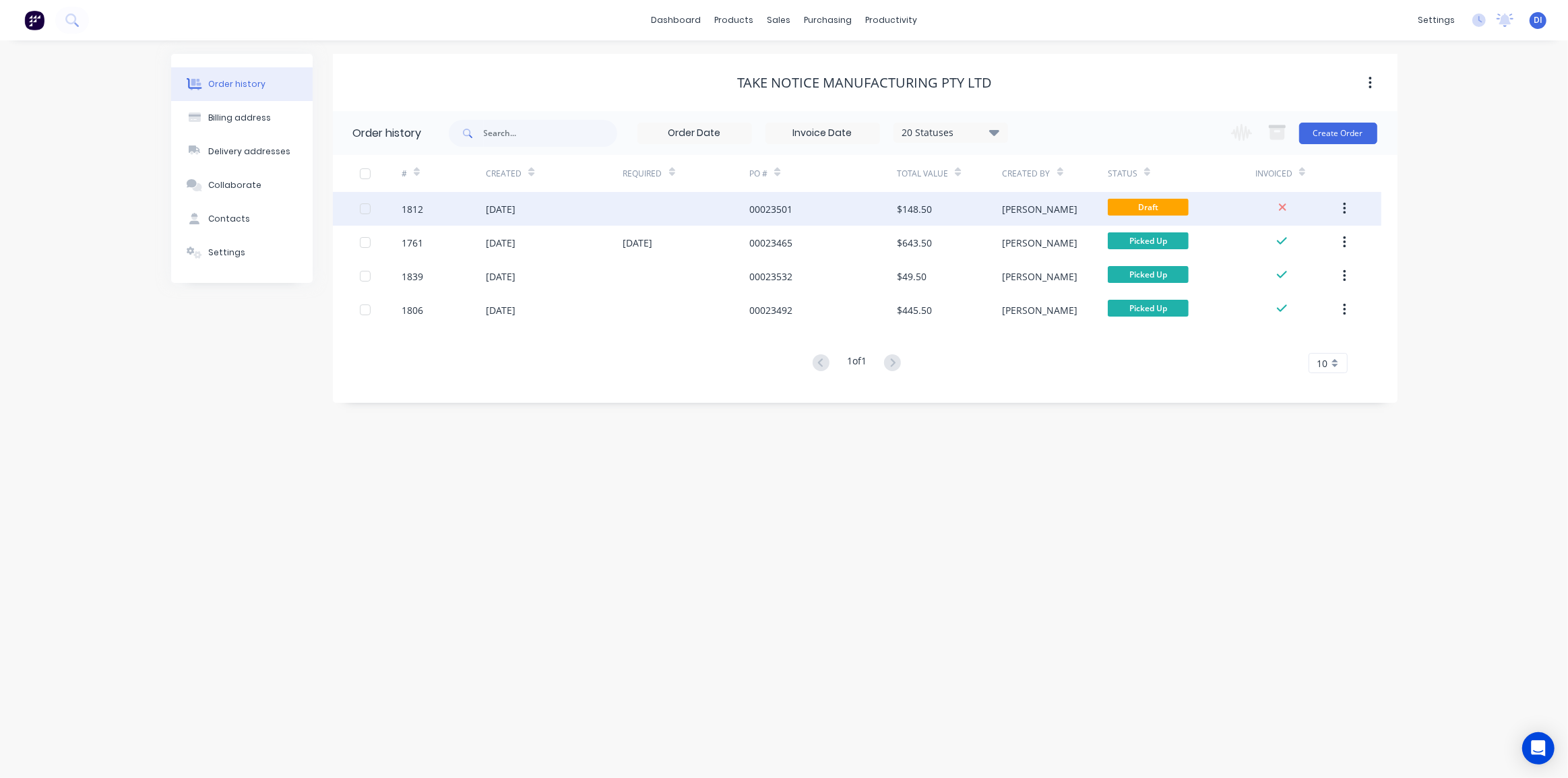
click at [883, 206] on div "00023501" at bounding box center [822, 208] width 147 height 33
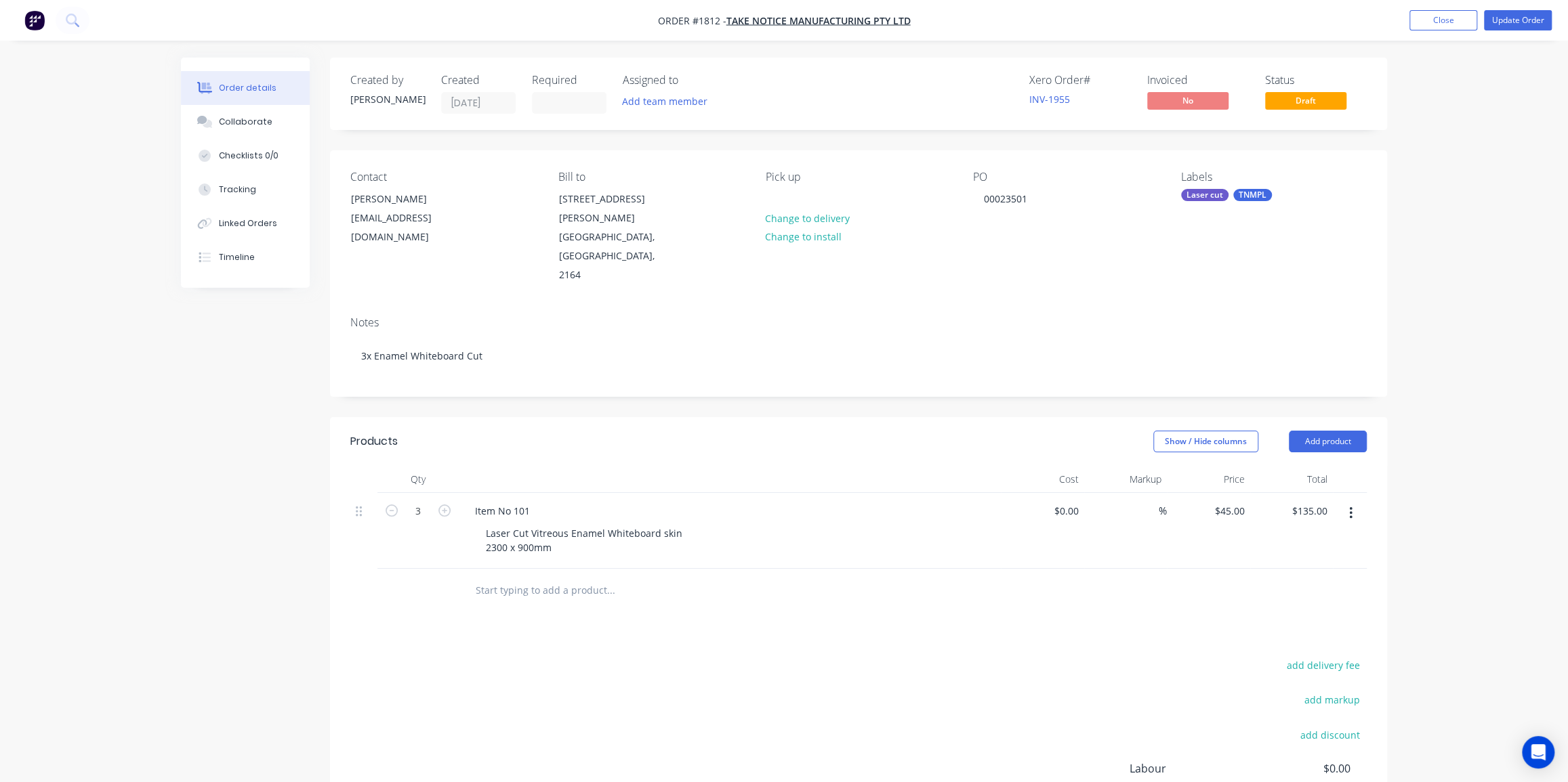
drag, startPoint x: 833, startPoint y: 515, endPoint x: 841, endPoint y: 551, distance: 36.9
click at [834, 522] on div "Item No 101 Laser Cut Vitreous Enamel Whiteboard skin 2300 x 900mm" at bounding box center [729, 530] width 542 height 75
click at [843, 577] on div at bounding box center [667, 591] width 407 height 27
click at [239, 119] on div "Collaborate" at bounding box center [246, 121] width 54 height 12
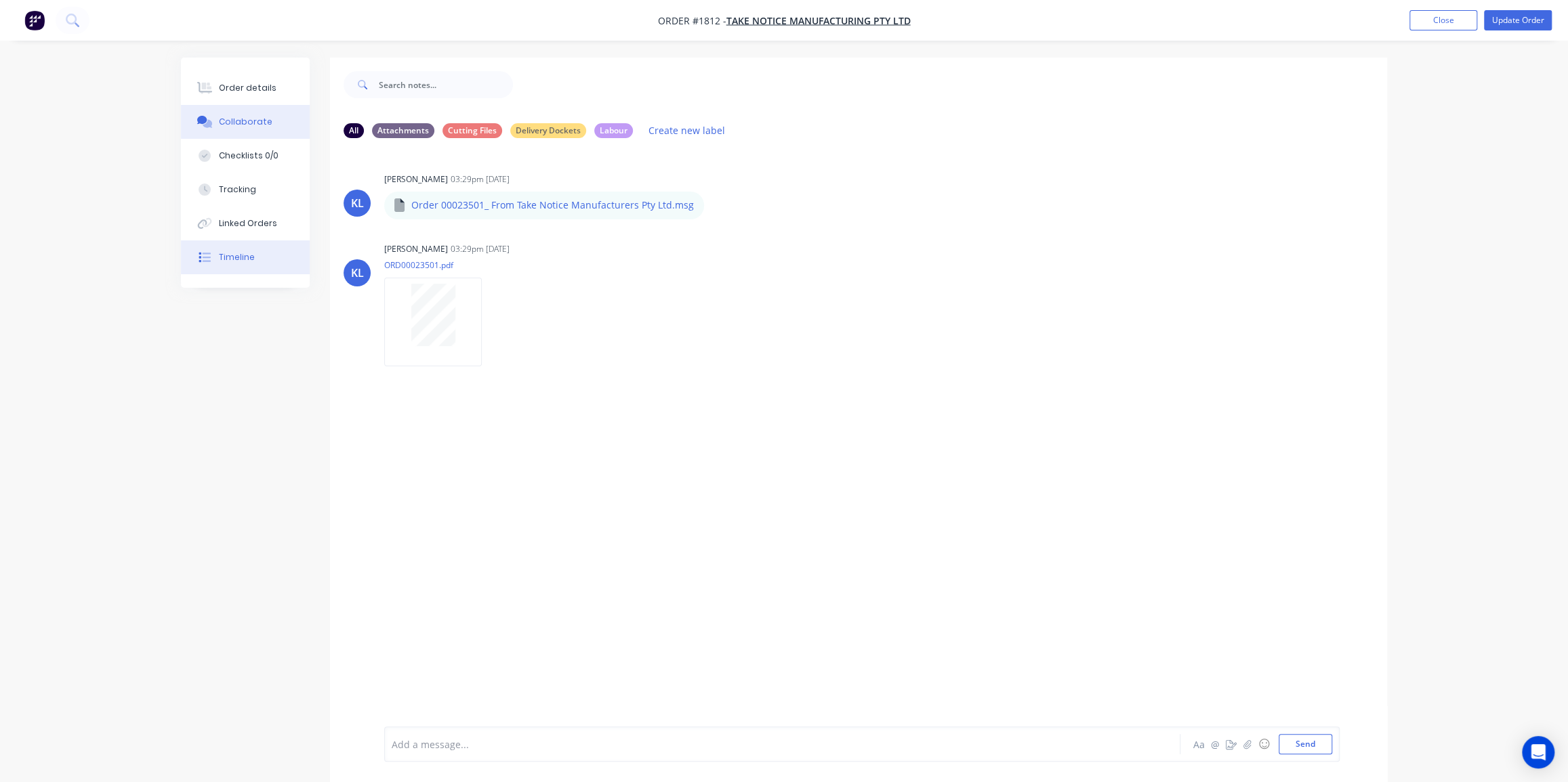
click at [230, 262] on div "Timeline" at bounding box center [236, 256] width 35 height 12
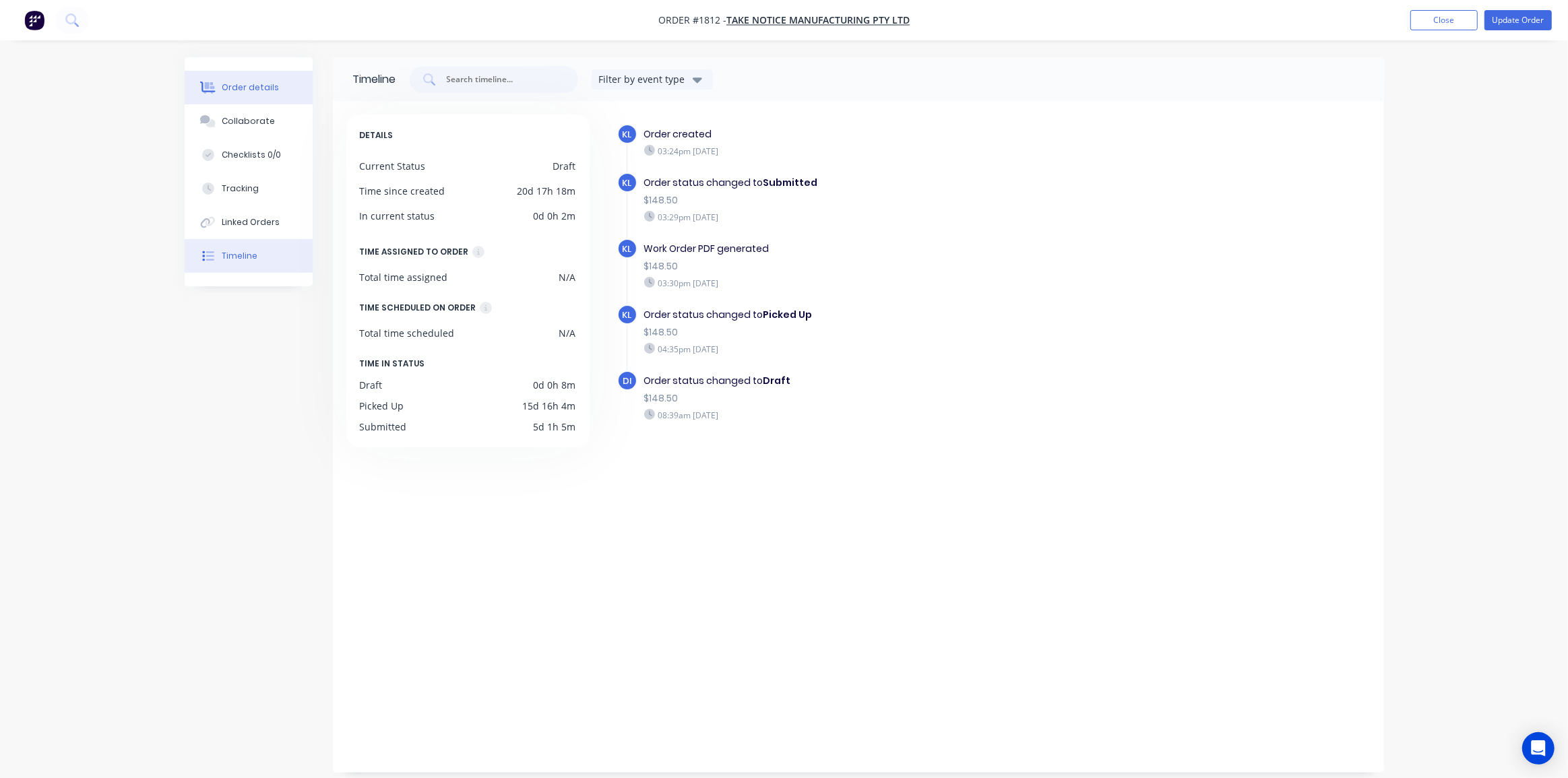
click at [255, 89] on div "Order details" at bounding box center [250, 87] width 57 height 12
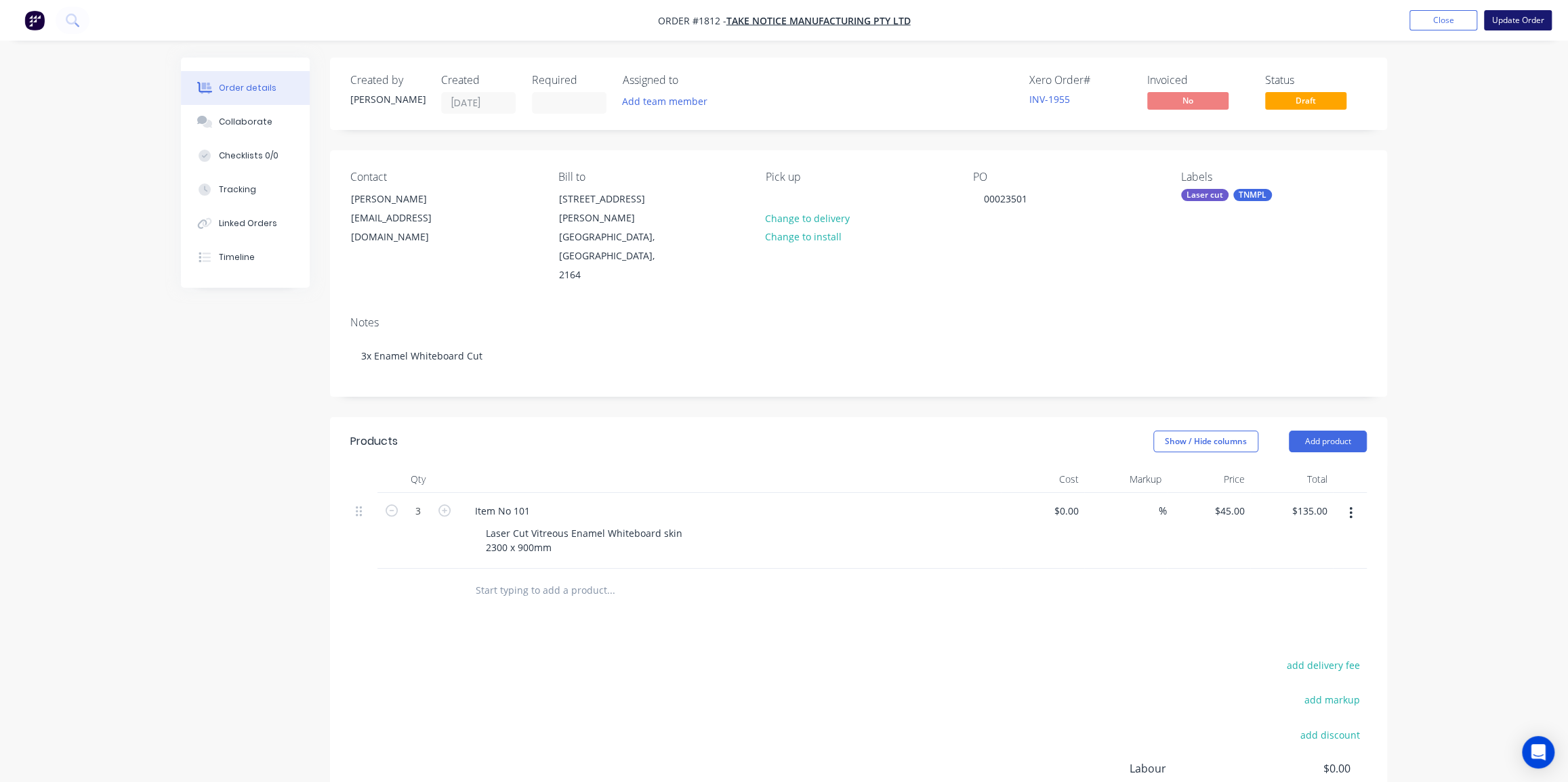
click at [1503, 25] on button "Update Order" at bounding box center [1517, 20] width 67 height 20
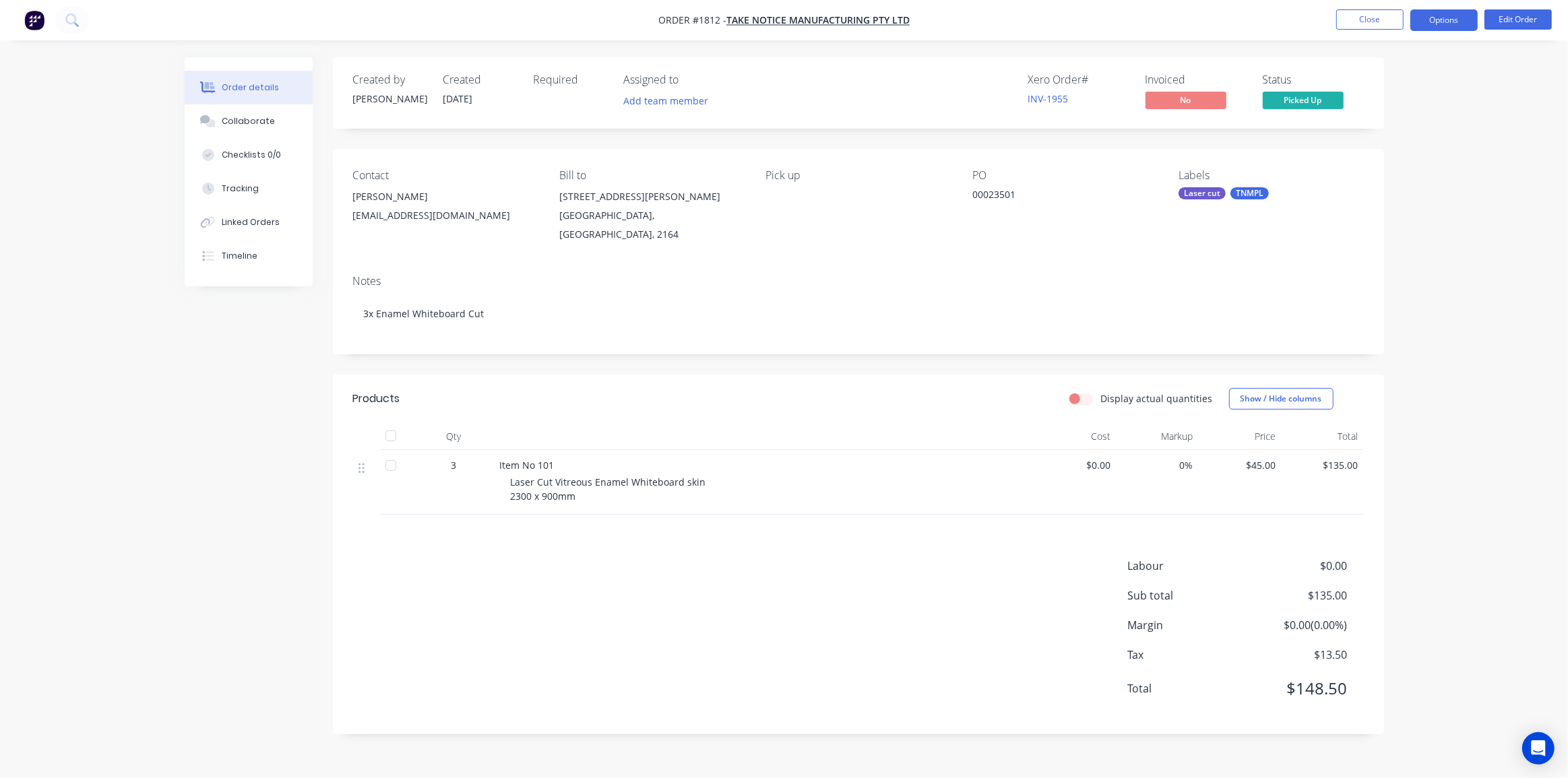
click at [1440, 30] on button "Options" at bounding box center [1444, 20] width 67 height 22
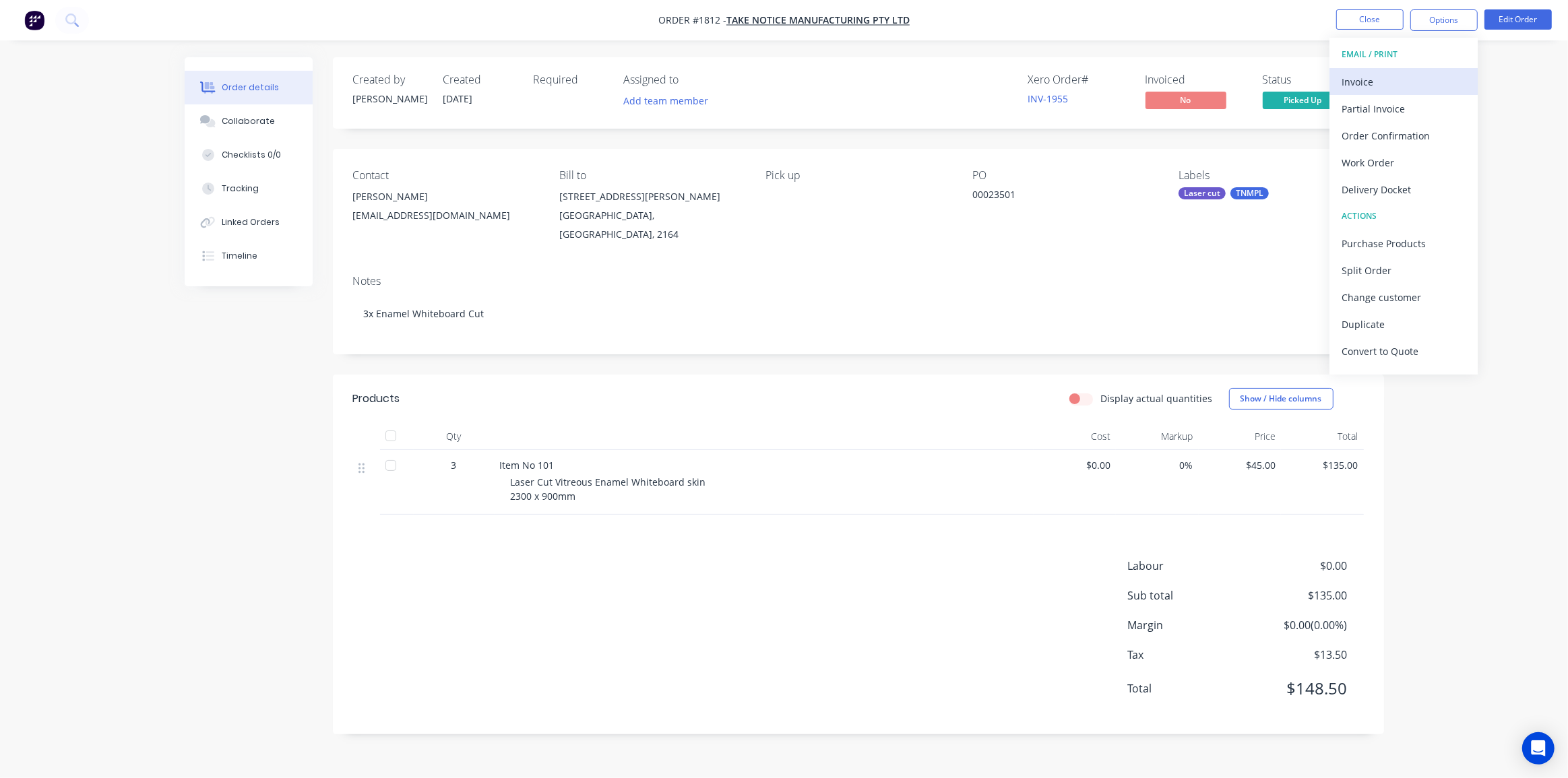
click at [1367, 83] on div "Invoice" at bounding box center [1403, 82] width 124 height 20
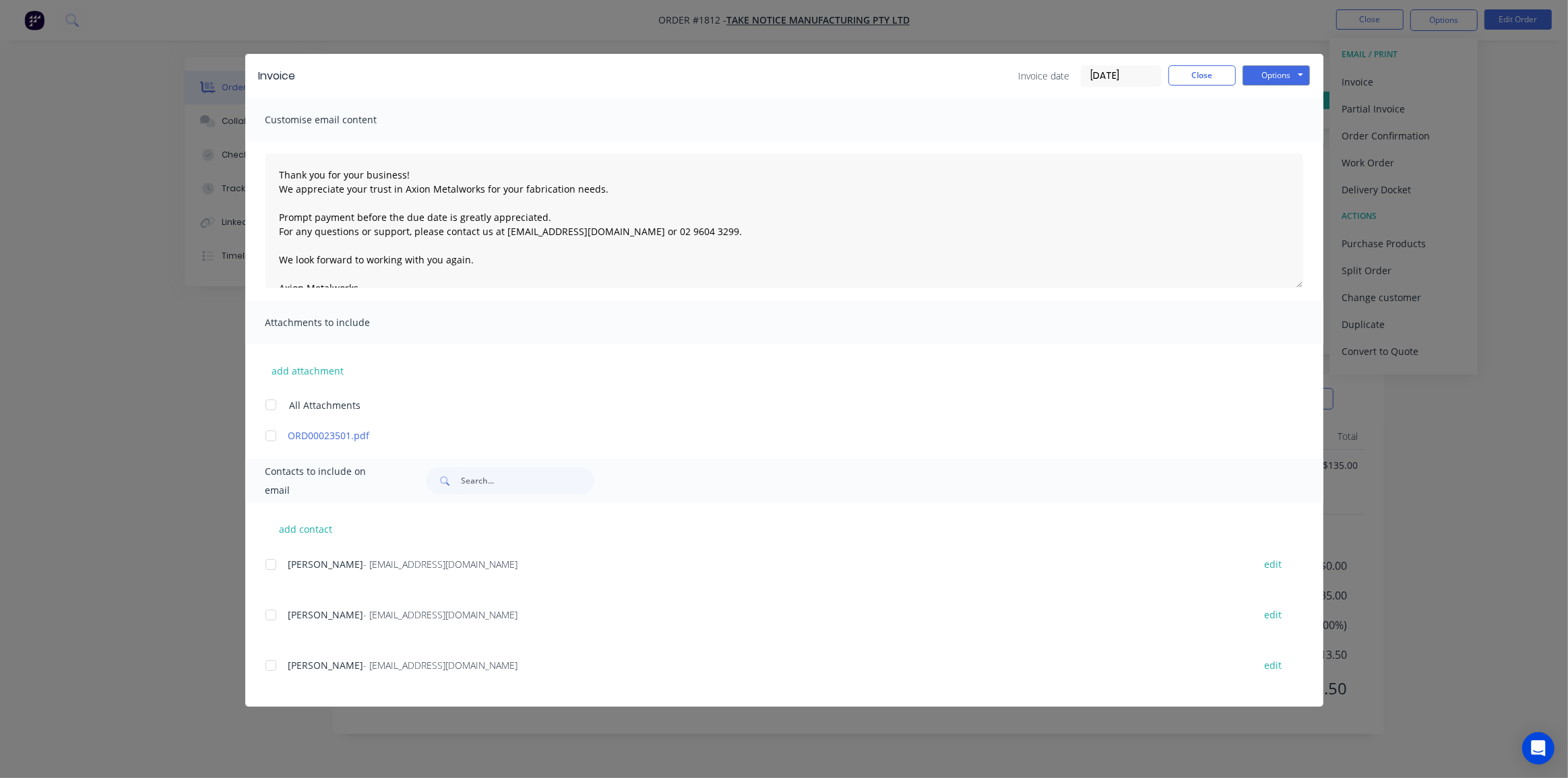
click at [270, 403] on div at bounding box center [271, 405] width 27 height 27
click at [1179, 78] on button "Close" at bounding box center [1202, 75] width 67 height 20
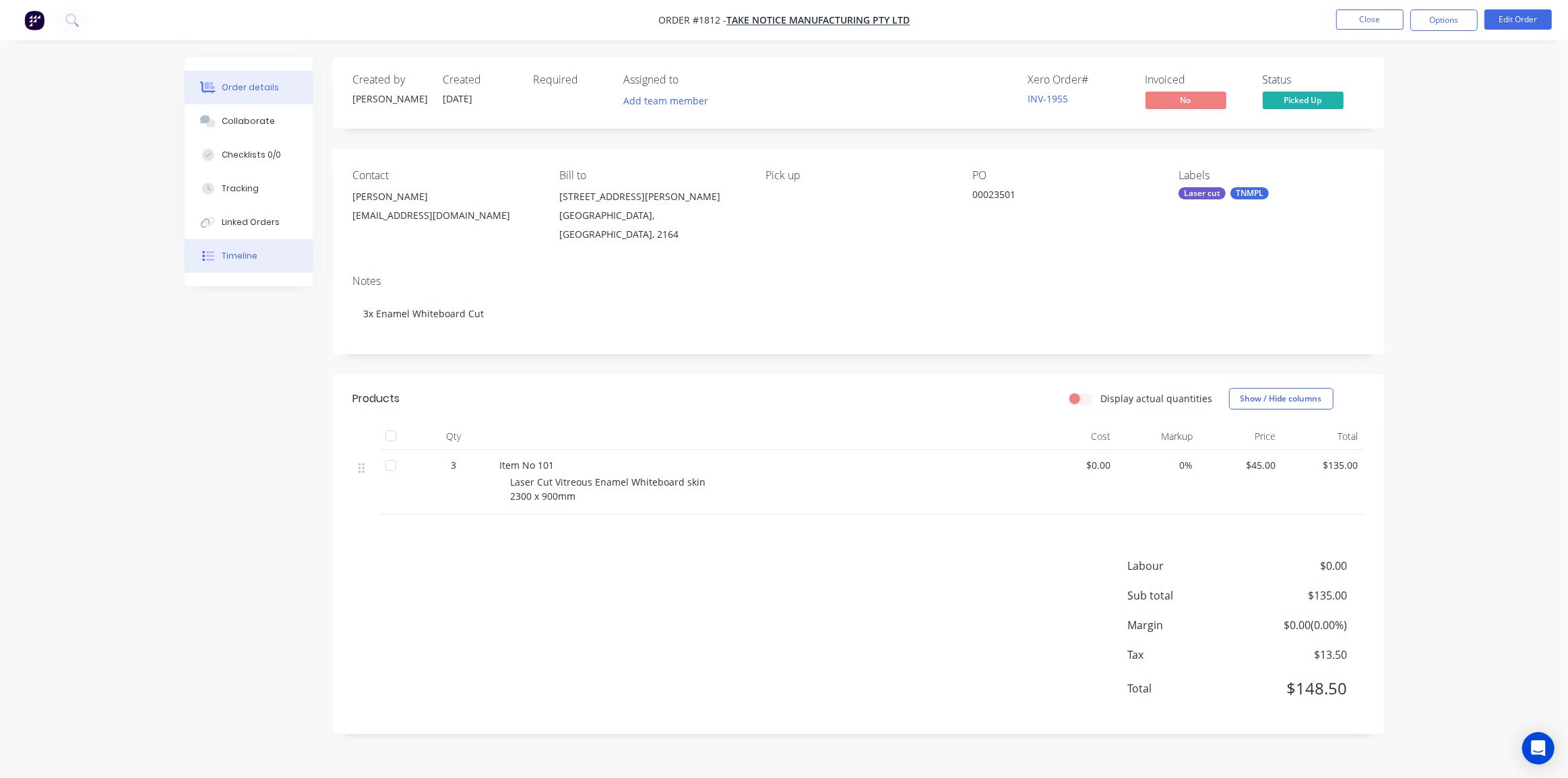
click at [230, 261] on div "Timeline" at bounding box center [239, 255] width 35 height 12
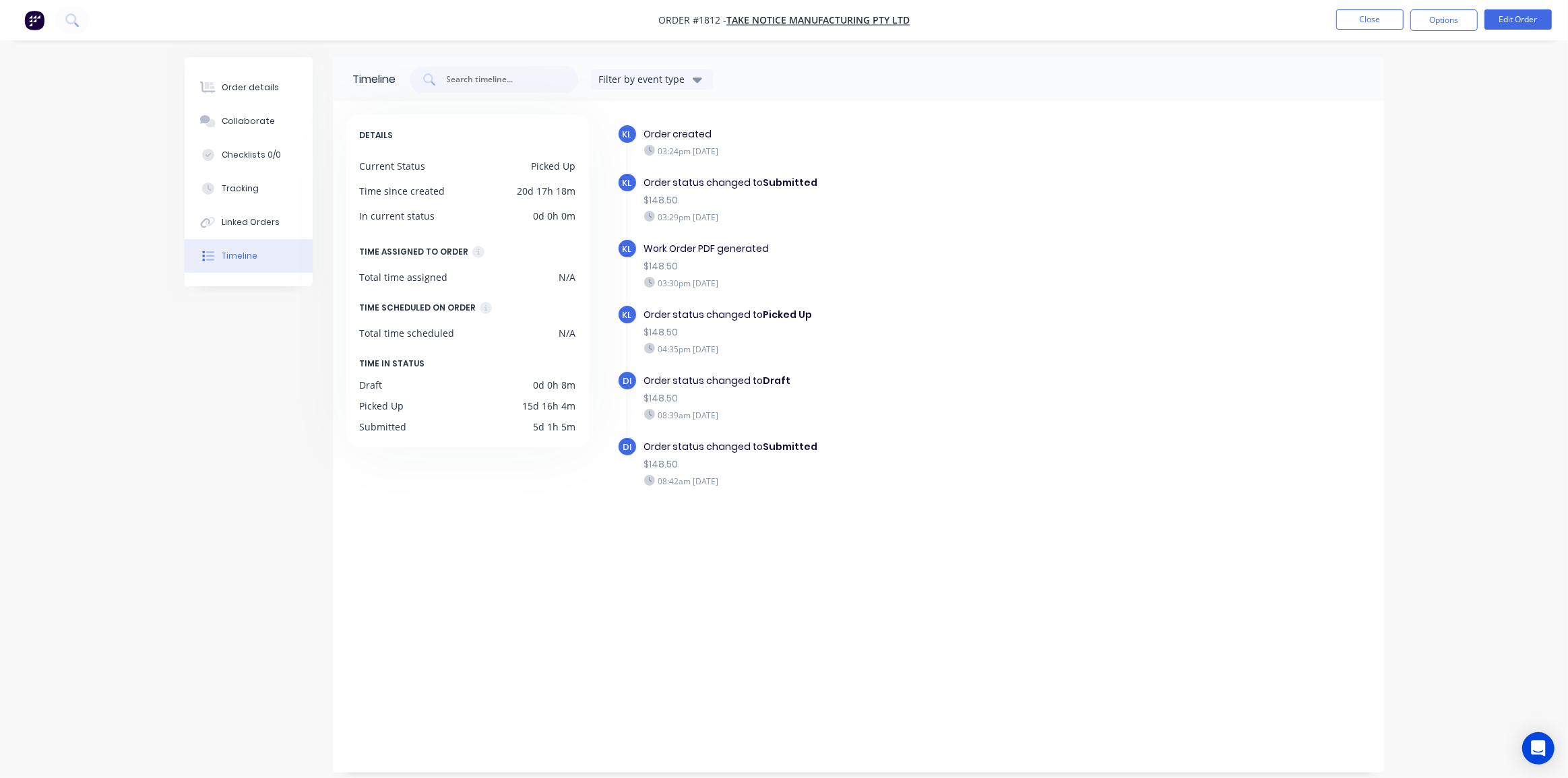
click at [989, 451] on div "Order status changed to Submitted" at bounding box center [877, 447] width 466 height 14
click at [250, 157] on div "Checklists 0/0" at bounding box center [252, 155] width 60 height 12
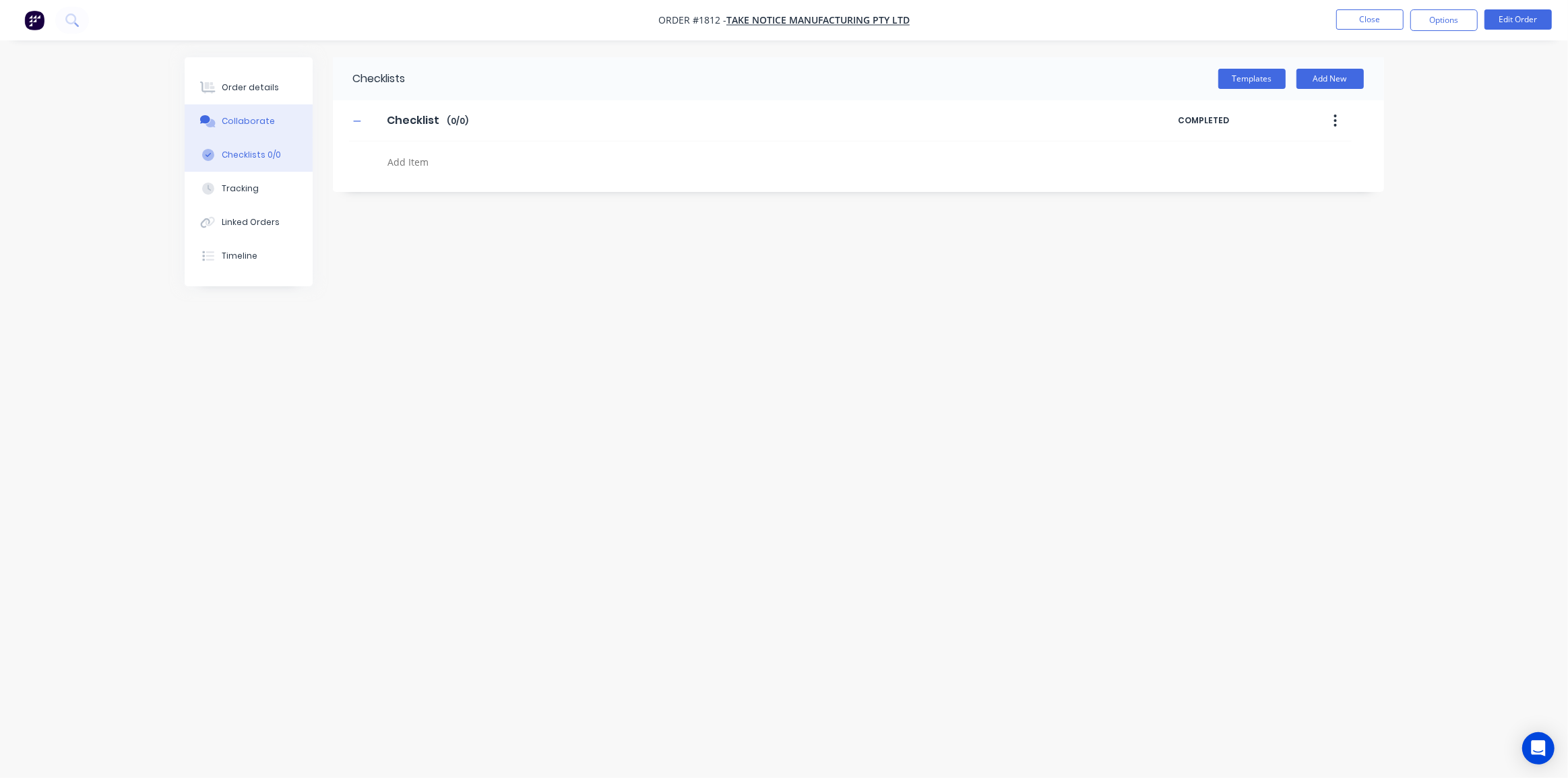
click at [242, 124] on div "Collaborate" at bounding box center [248, 120] width 53 height 12
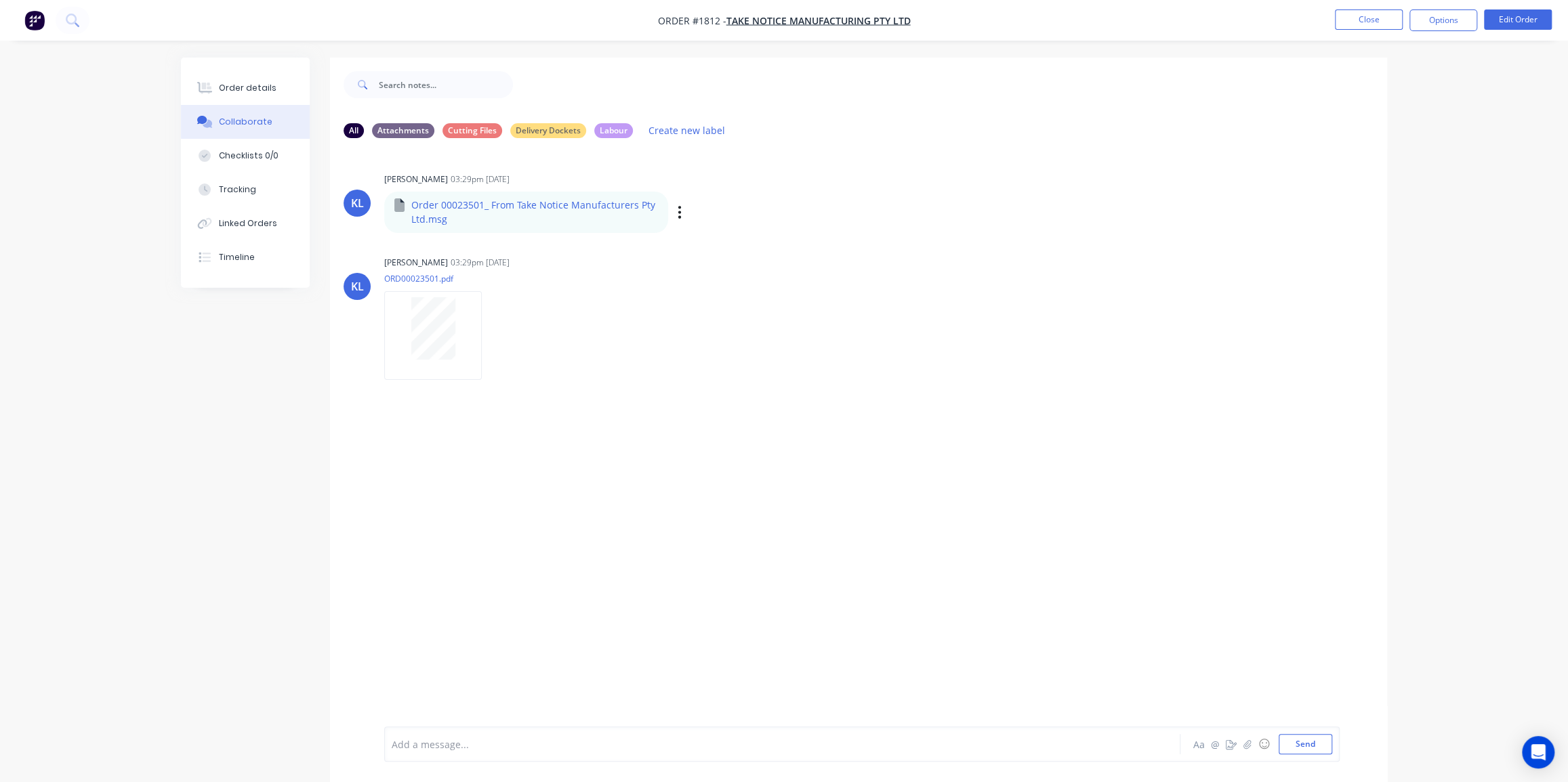
click at [1070, 222] on div "KL Kyle Lynch 03:29pm 24/07/25 Order 00023501_ From Take Notice Manufacturers P…" at bounding box center [859, 200] width 1057 height 63
click at [246, 260] on div "Timeline" at bounding box center [236, 256] width 35 height 12
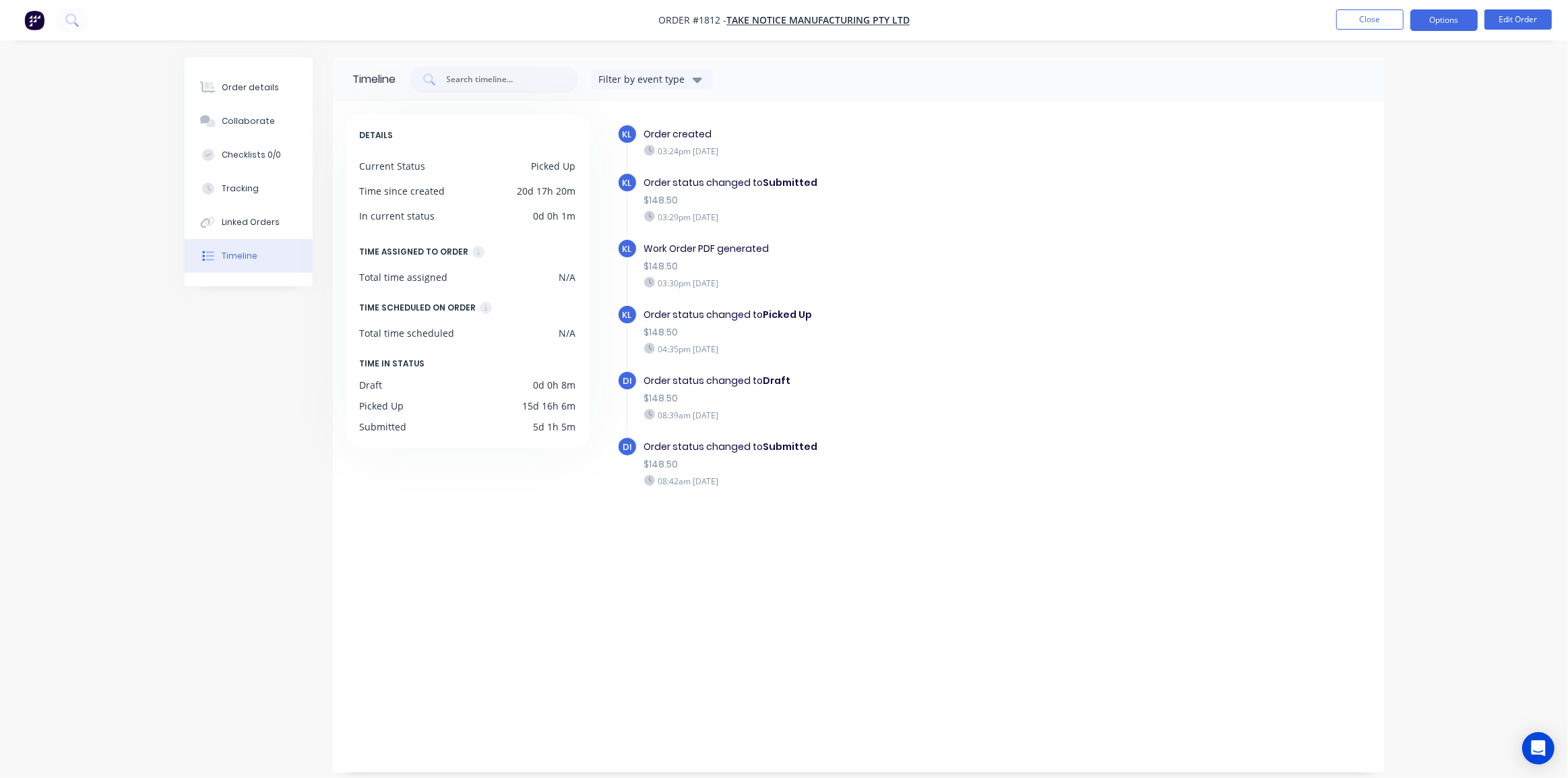
click at [1432, 23] on button "Options" at bounding box center [1444, 20] width 67 height 22
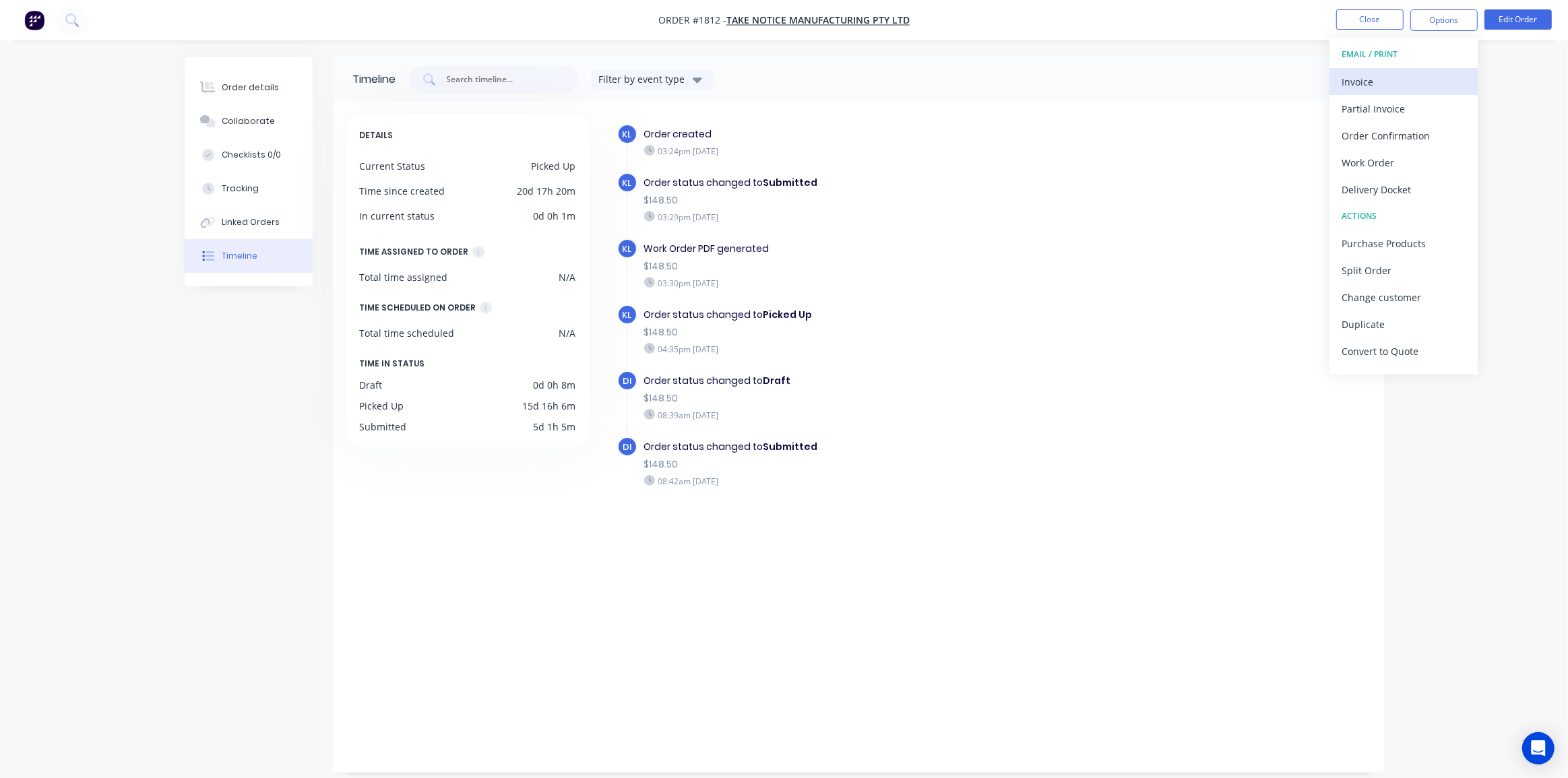
click at [1389, 82] on div "Invoice" at bounding box center [1403, 82] width 124 height 20
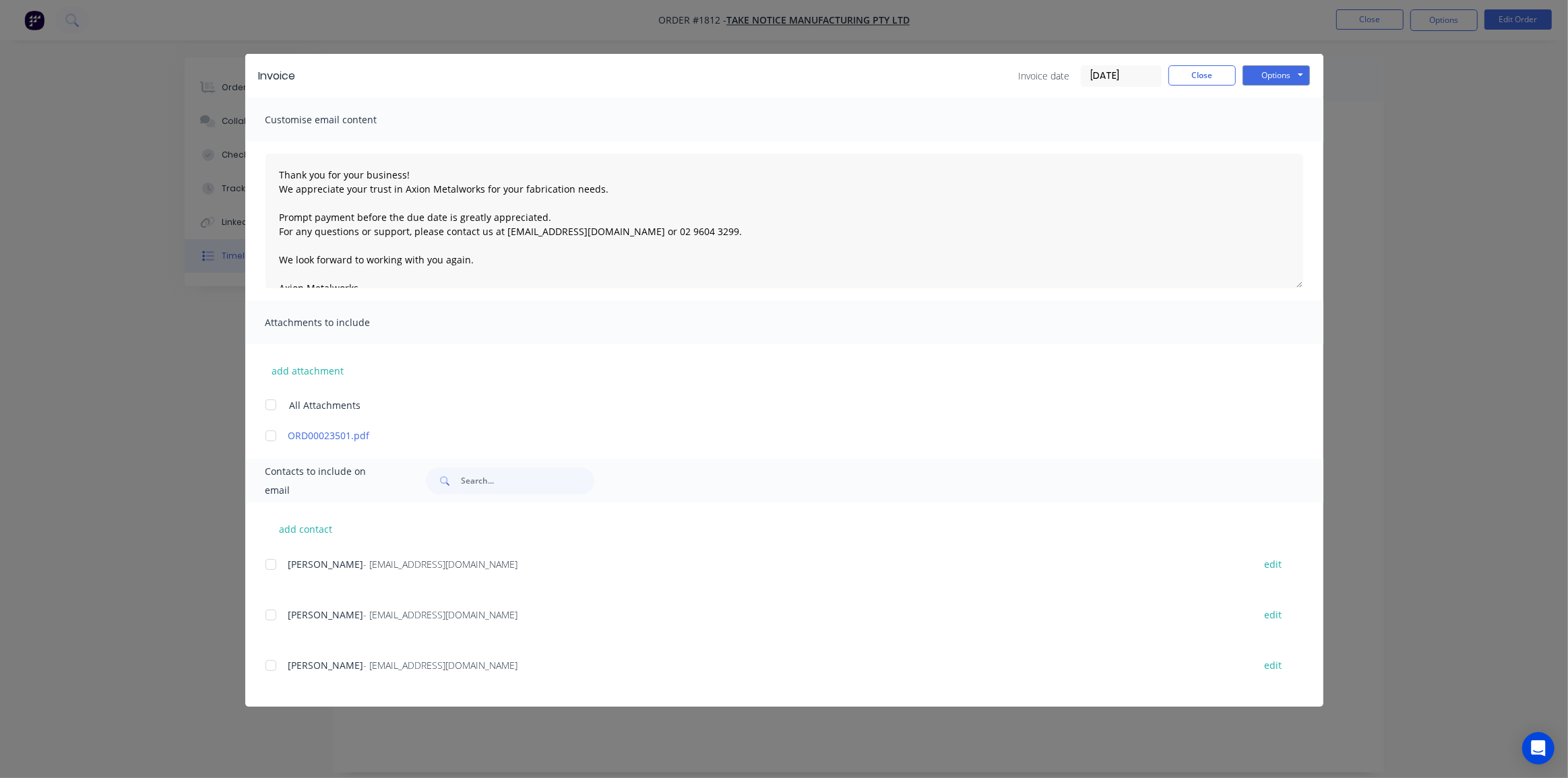
click at [1104, 75] on input "14/08/25" at bounding box center [1122, 76] width 80 height 20
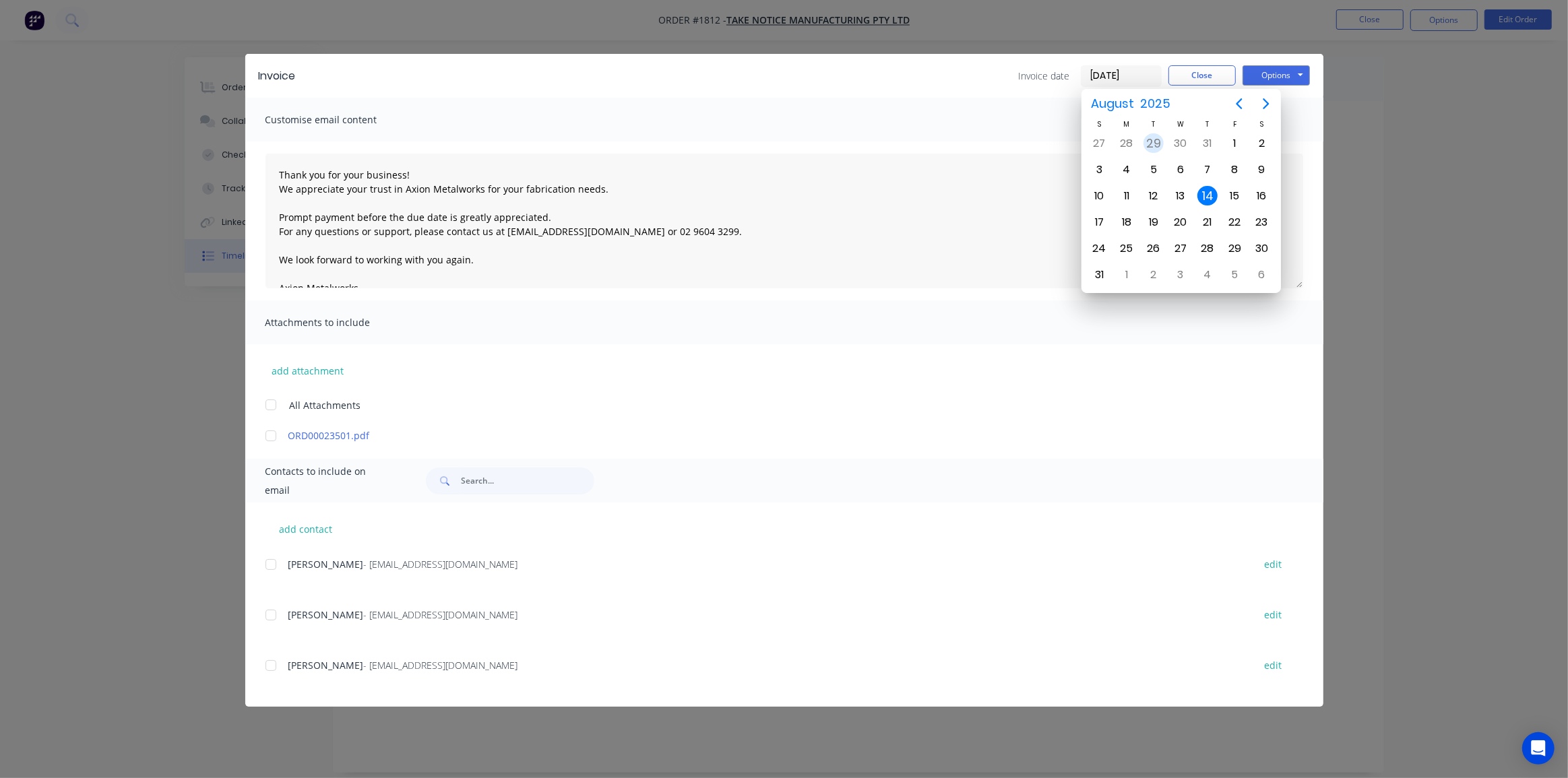
click at [1156, 142] on div "29" at bounding box center [1154, 143] width 20 height 20
type input "29/07/25"
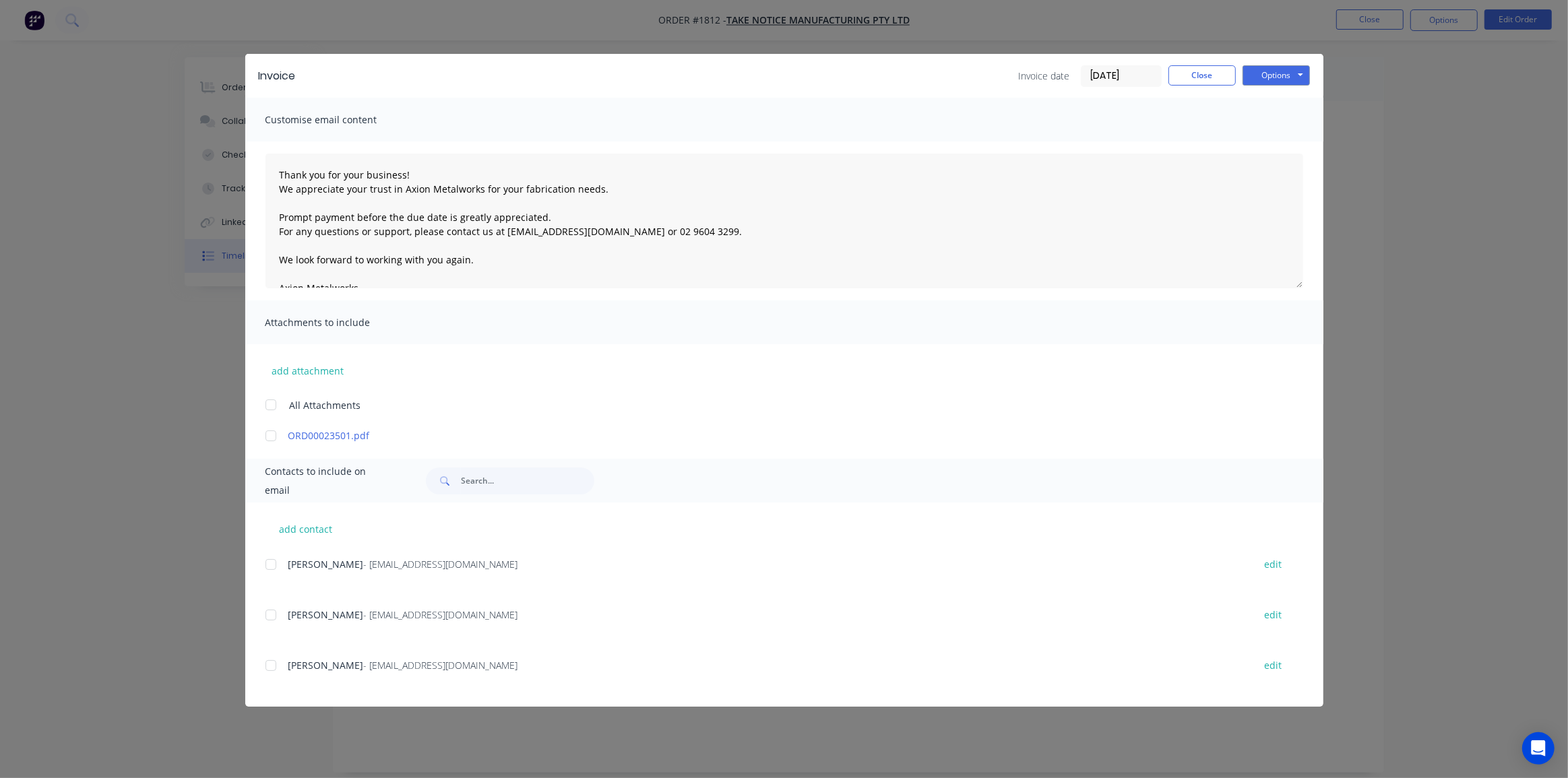
click at [271, 403] on div at bounding box center [271, 405] width 27 height 27
click at [267, 668] on div at bounding box center [271, 666] width 27 height 27
click at [1280, 65] on div "Invoice Invoice date 29/07/25 Close Options Preview Print Email" at bounding box center [784, 76] width 1079 height 43
click at [1280, 72] on button "Options" at bounding box center [1277, 75] width 67 height 20
click at [1283, 147] on button "Email" at bounding box center [1286, 144] width 86 height 23
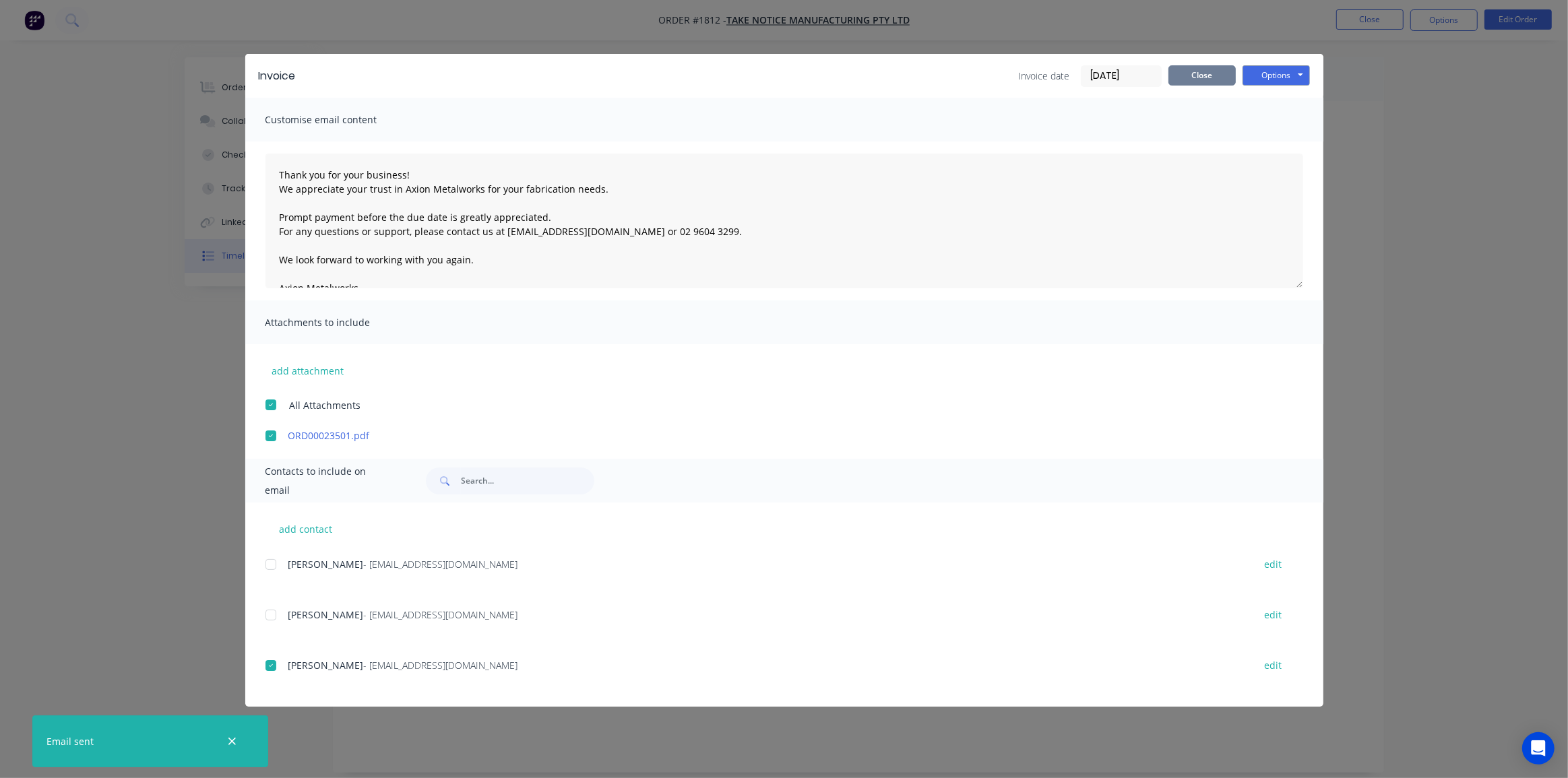
click at [1205, 70] on button "Close" at bounding box center [1202, 75] width 67 height 20
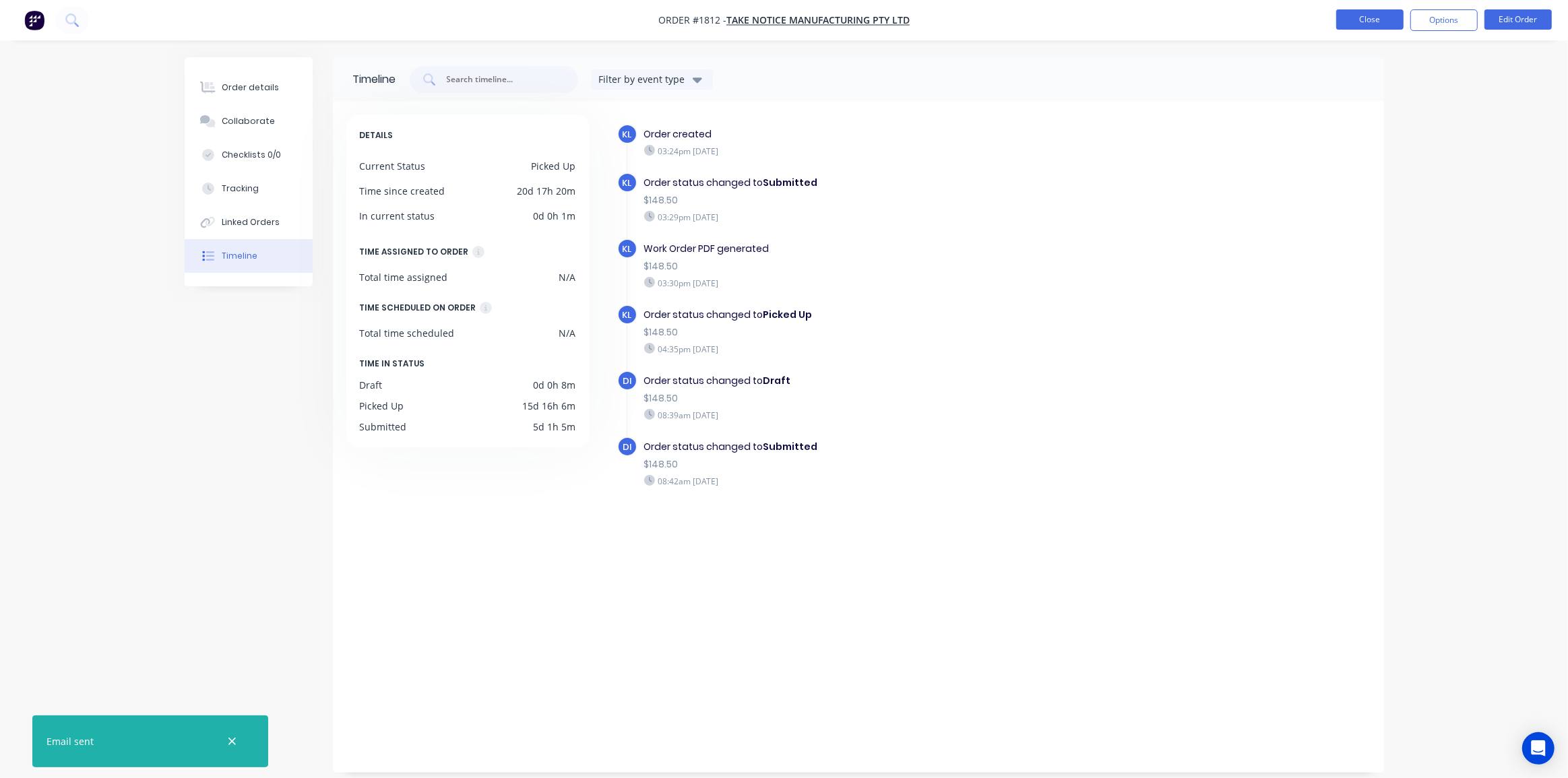
click at [1382, 20] on button "Close" at bounding box center [1370, 19] width 67 height 20
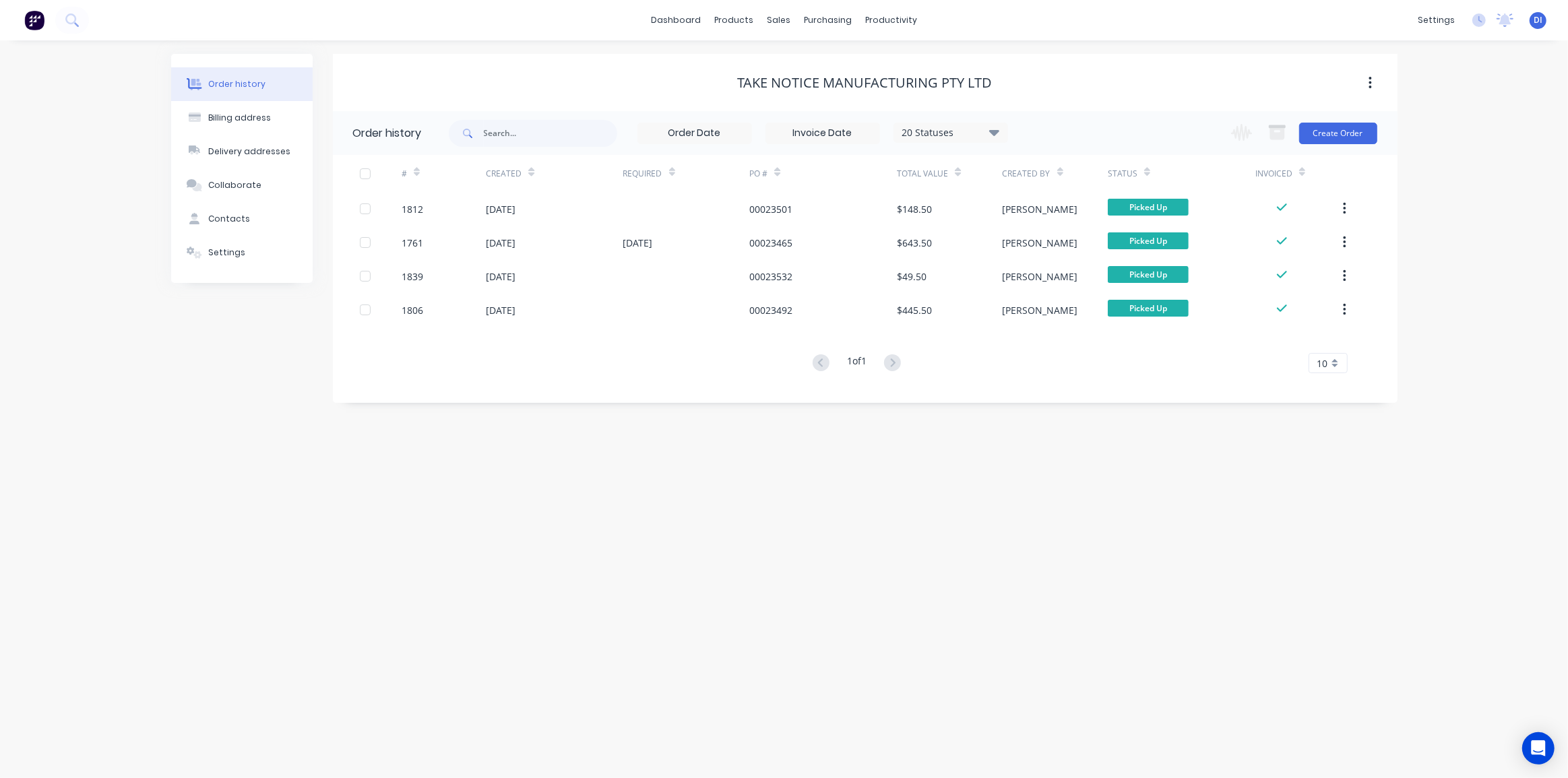
click at [1435, 221] on div "Order history Billing address Delivery addresses Collaborate Contacts Settings …" at bounding box center [784, 410] width 1568 height 738
click at [31, 29] on img at bounding box center [34, 20] width 20 height 20
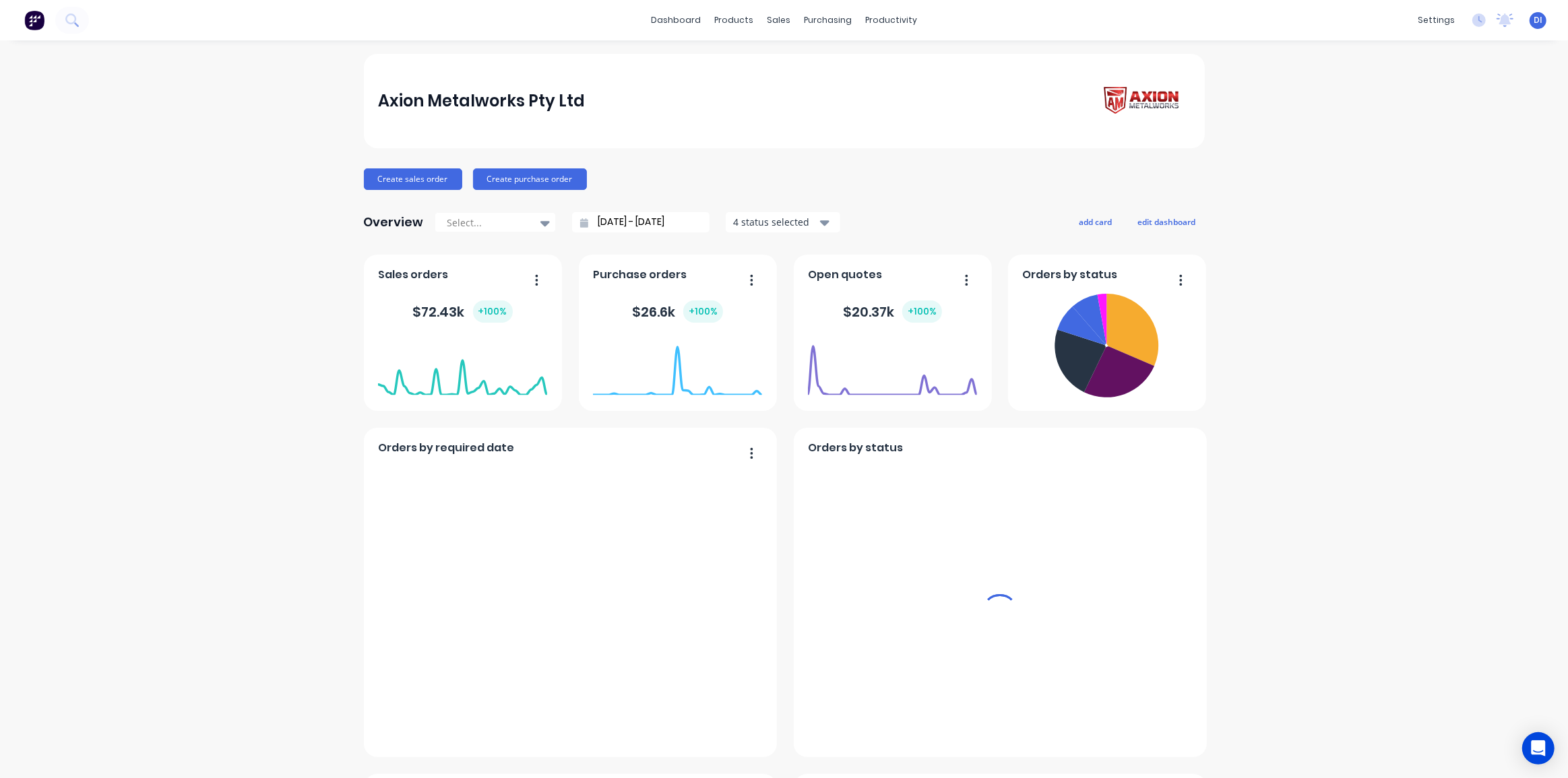
click at [1361, 247] on div "Axion Metalworks Pty Ltd Create sales order Create purchase order Overview Sele…" at bounding box center [784, 753] width 1568 height 1397
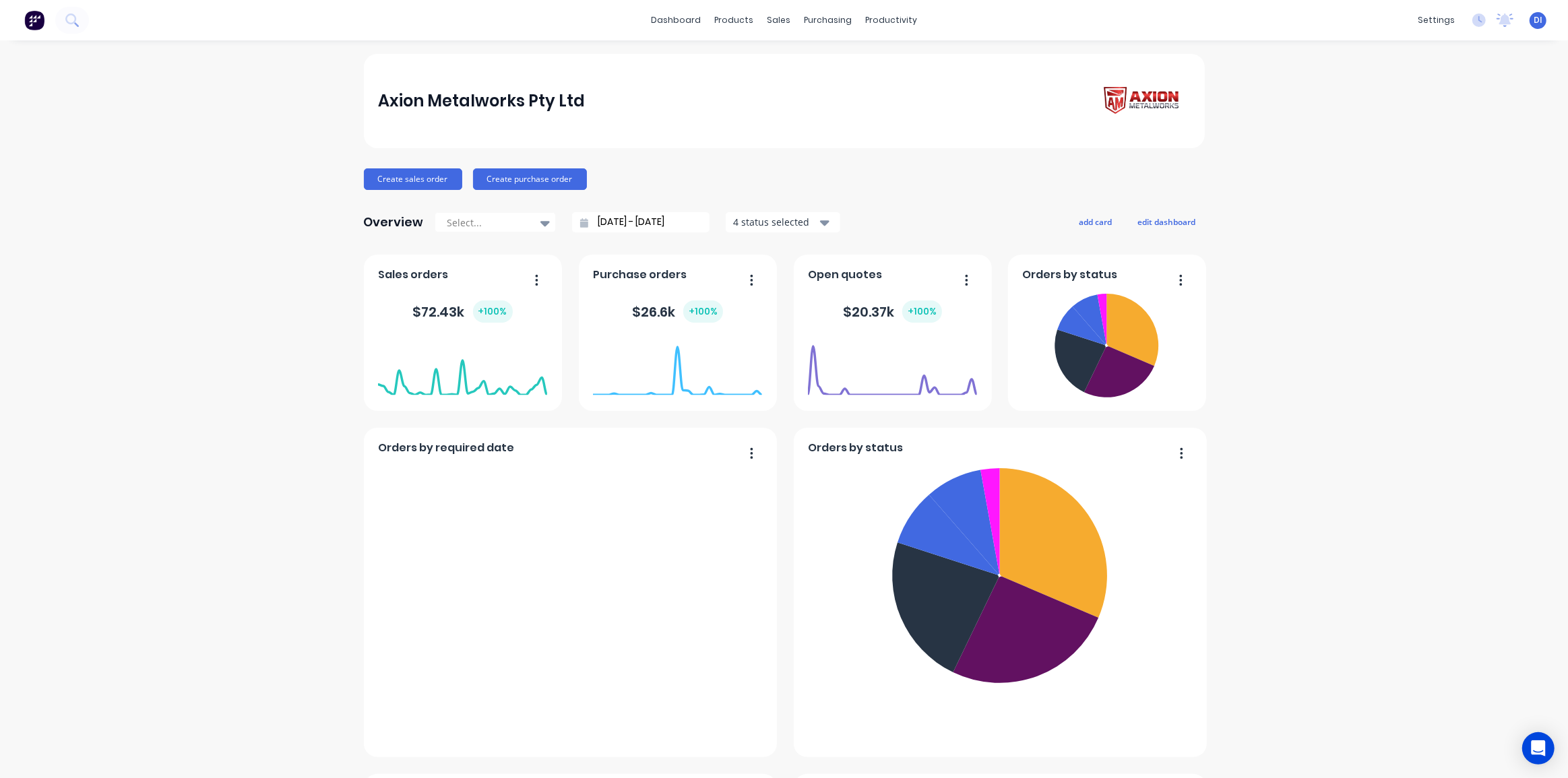
click at [437, 109] on div "Axion Metalworks Pty Ltd" at bounding box center [481, 101] width 207 height 27
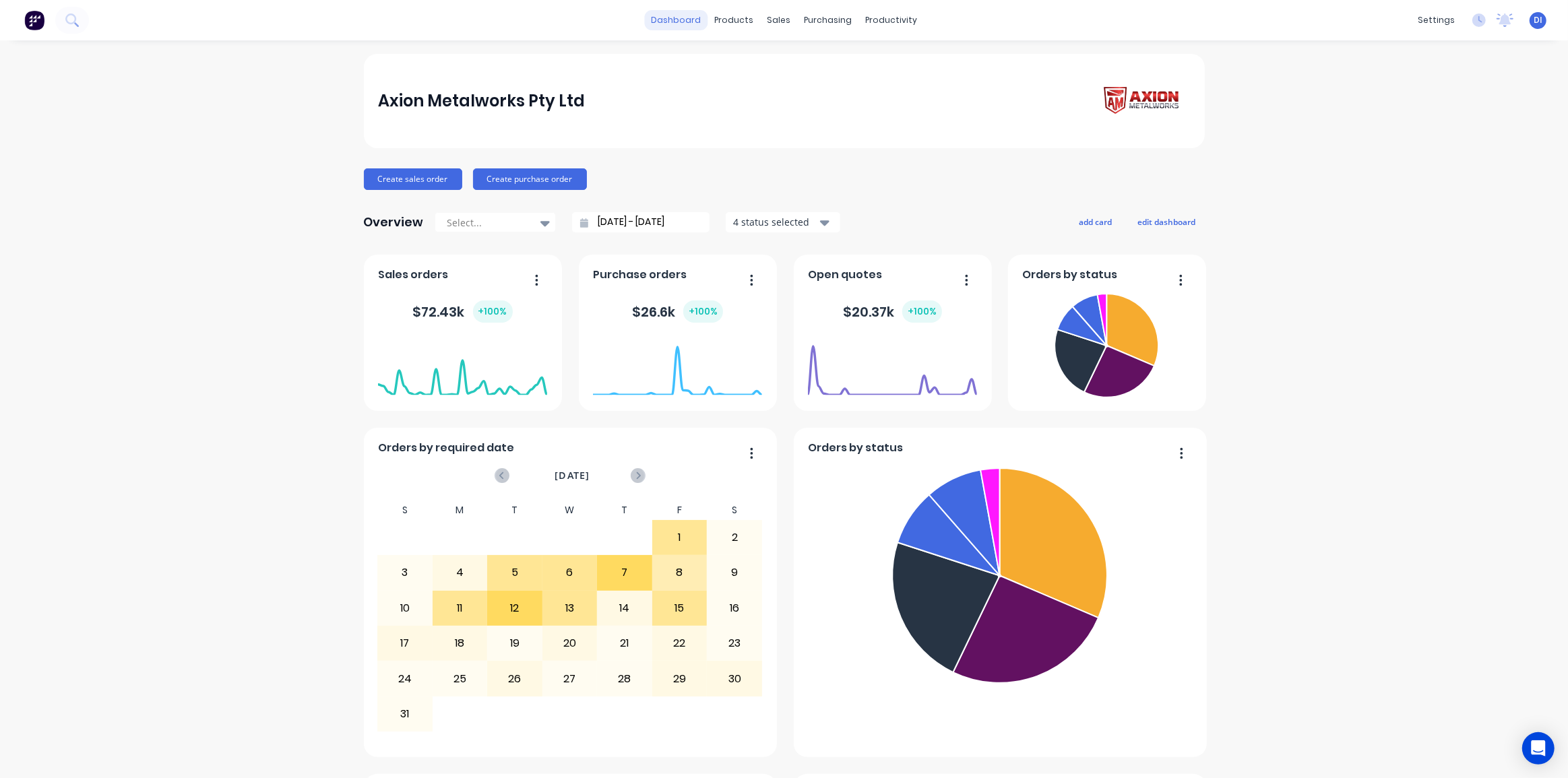
click at [680, 20] on link "dashboard" at bounding box center [676, 20] width 63 height 20
click at [519, 224] on div at bounding box center [489, 223] width 85 height 17
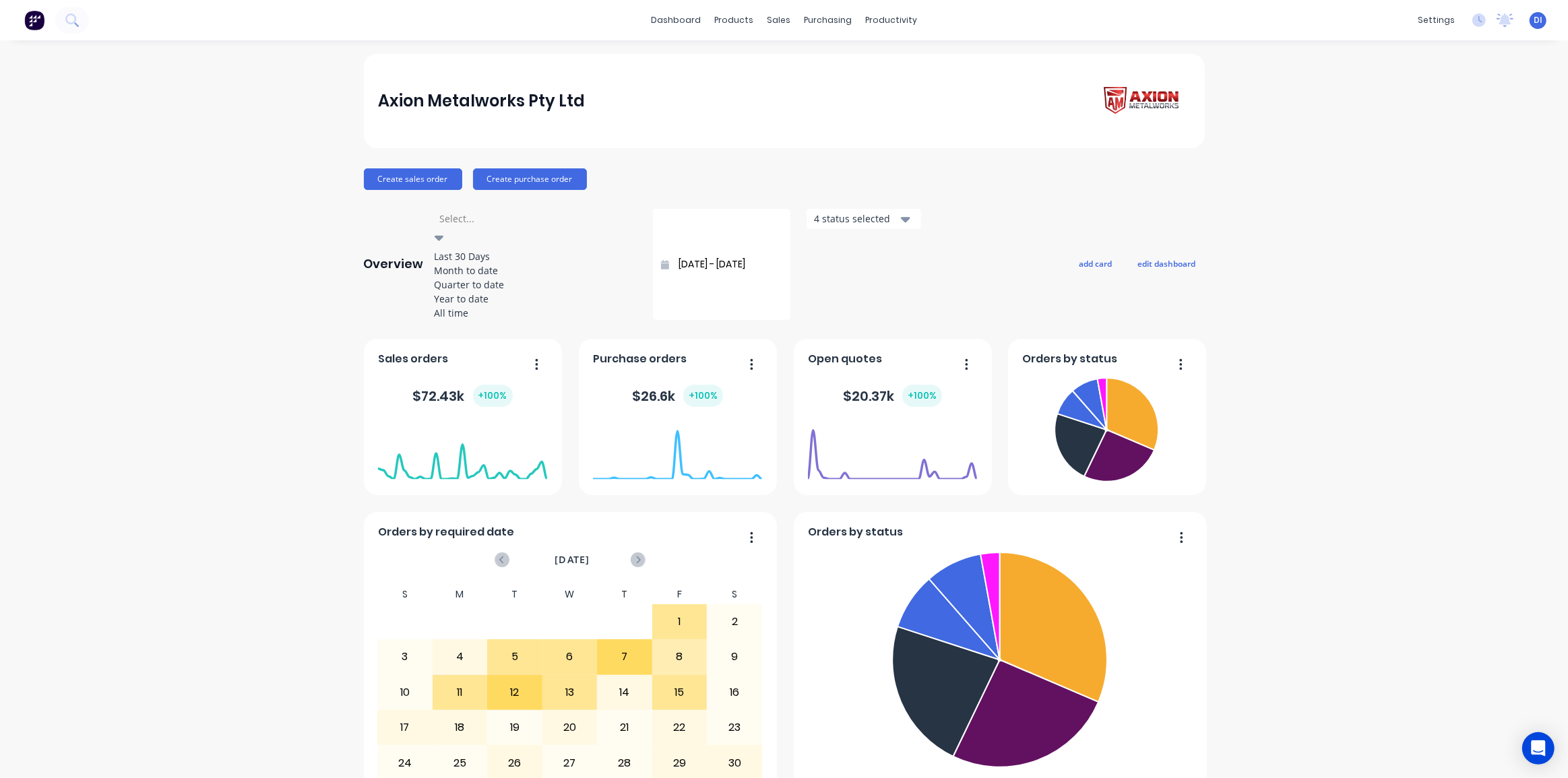
click at [468, 320] on div "All time" at bounding box center [535, 313] width 202 height 14
type input "08/03/25 - 14/08/25"
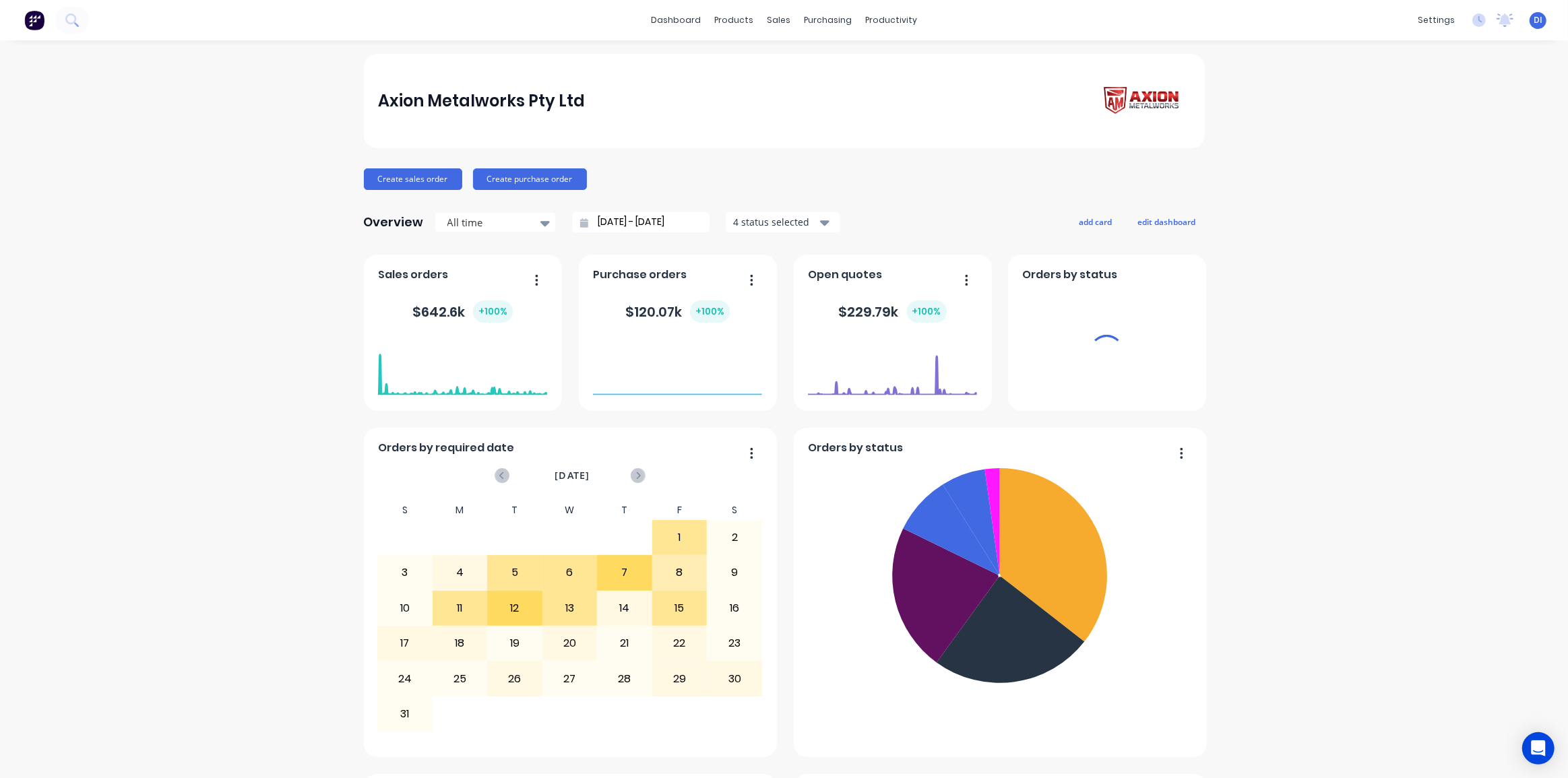
click at [1424, 352] on div "Axion Metalworks Pty Ltd Create sales order Create purchase order Overview All …" at bounding box center [784, 753] width 1568 height 1397
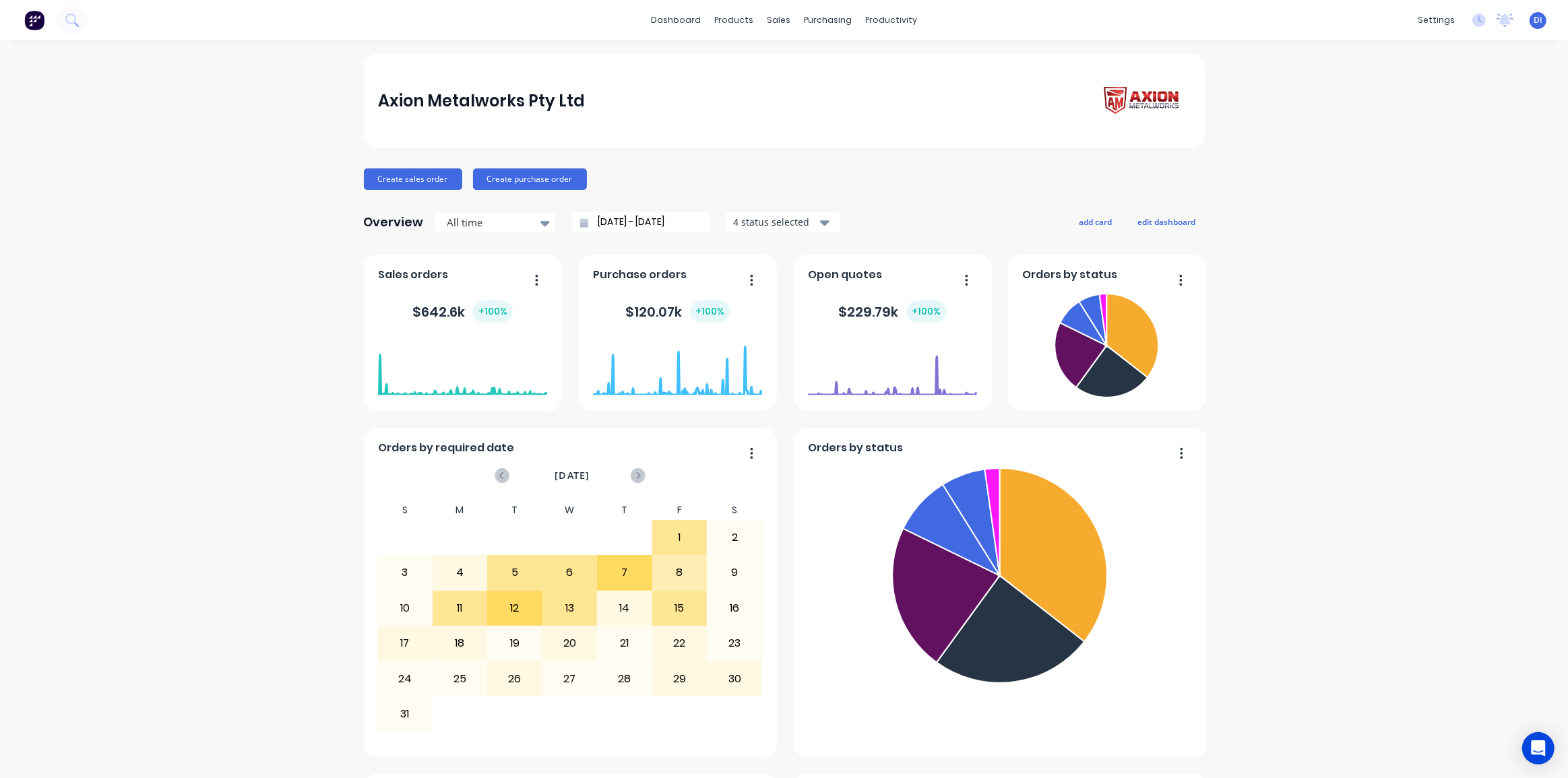
drag, startPoint x: 1333, startPoint y: 272, endPoint x: 689, endPoint y: 89, distance: 669.5
click at [1326, 270] on div "Axion Metalworks Pty Ltd Create sales order Create purchase order Overview All …" at bounding box center [784, 753] width 1568 height 1397
click at [807, 91] on div "Customers" at bounding box center [822, 91] width 49 height 12
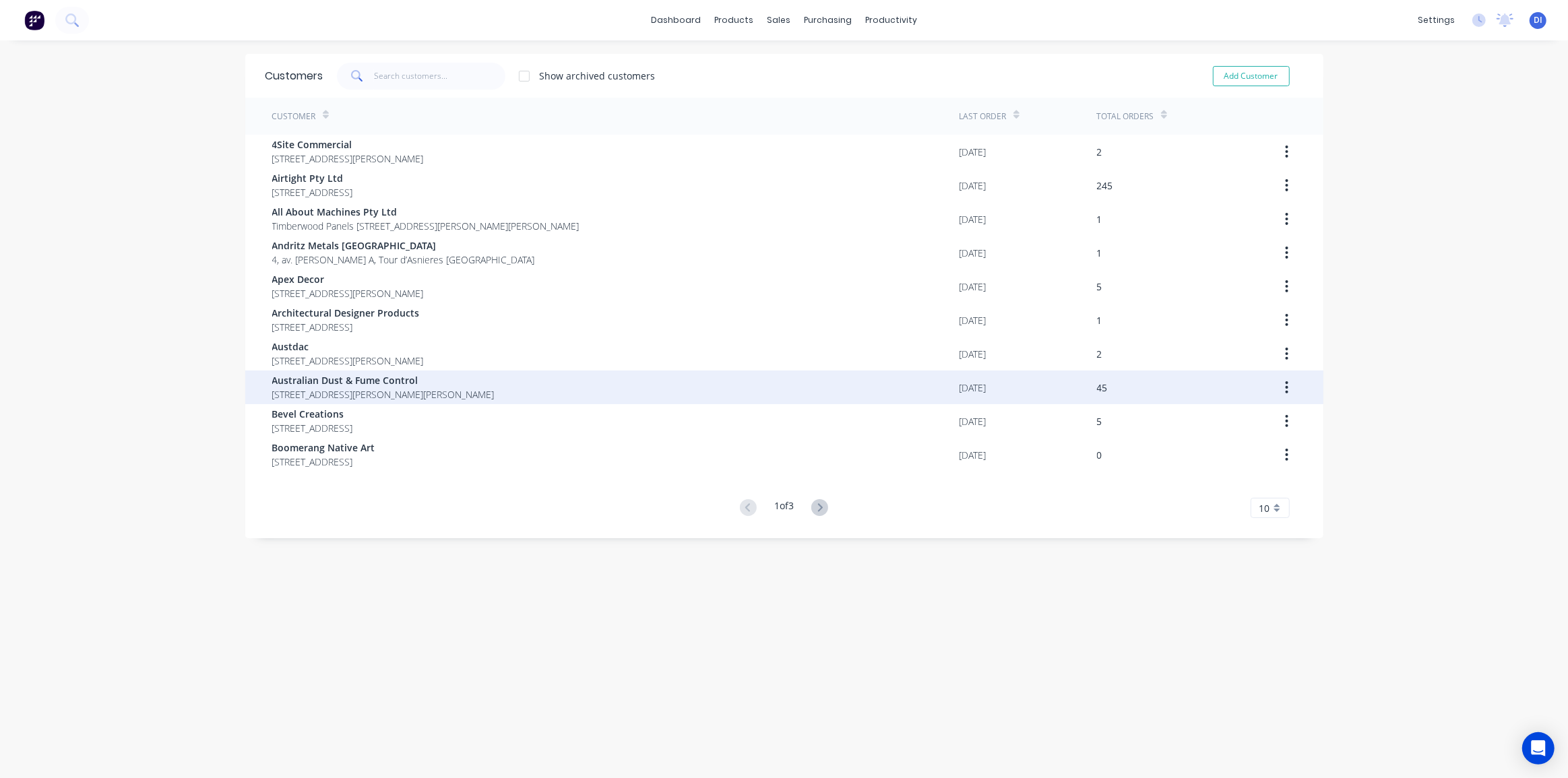
click at [495, 398] on span "26 Hargraves Place Wetherill Park New South Wales 2164" at bounding box center [384, 394] width 223 height 14
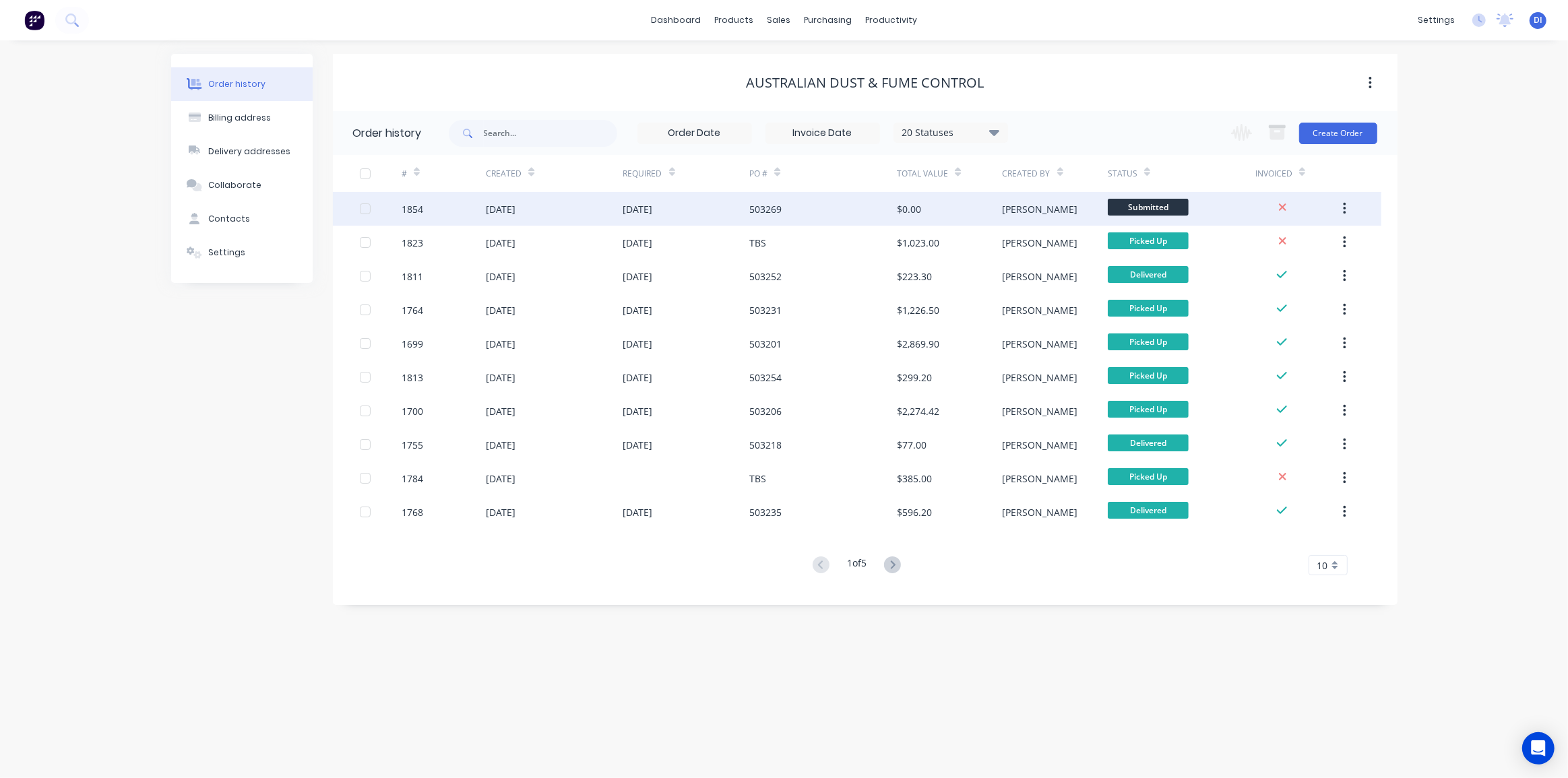
click at [824, 213] on div "503269" at bounding box center [822, 208] width 147 height 33
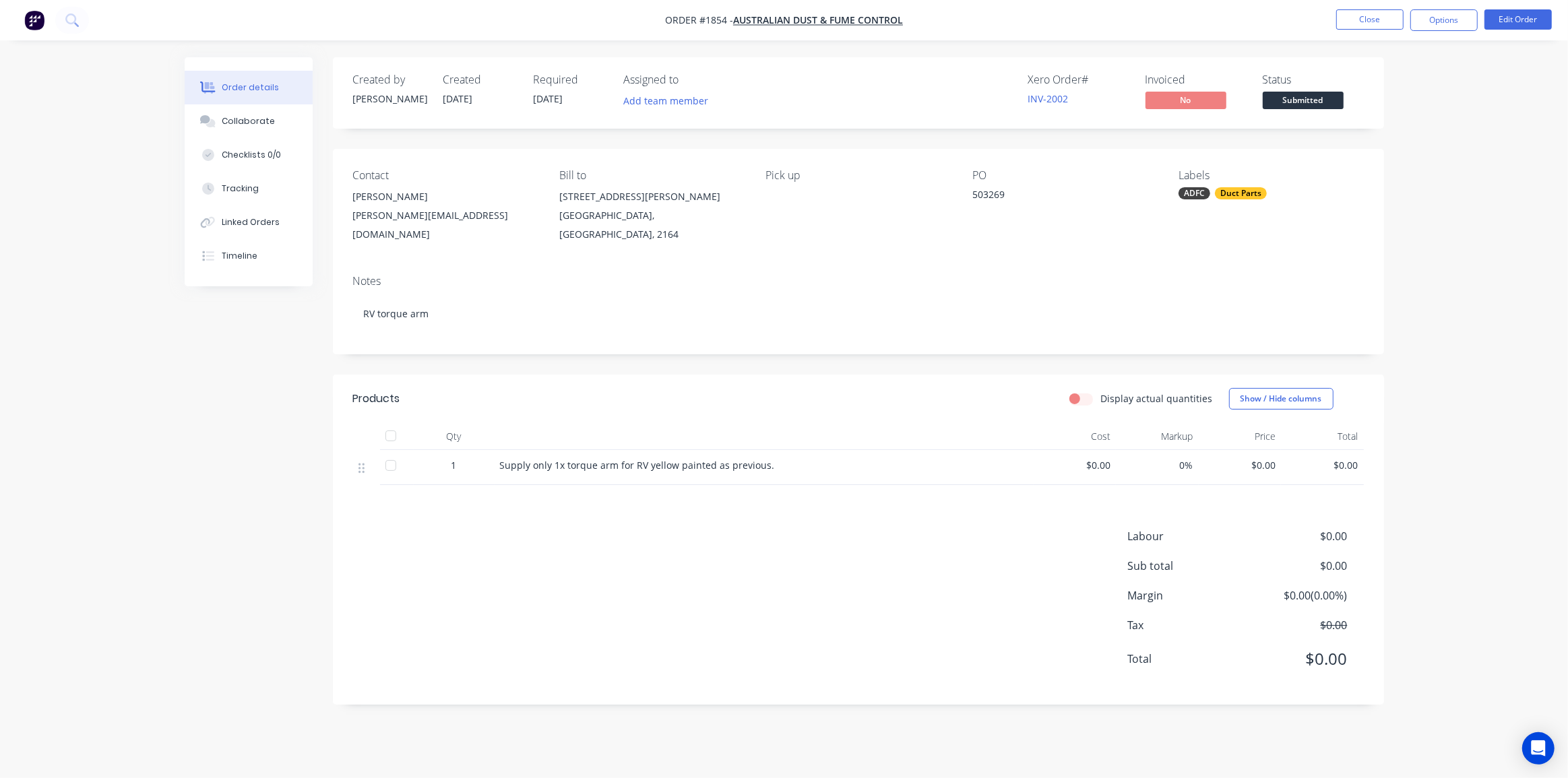
click at [1412, 203] on div "Order details Collaborate Checklists 0/0 Tracking Linked Orders Timeline Order …" at bounding box center [784, 389] width 1568 height 778
click at [1378, 26] on button "Close" at bounding box center [1370, 19] width 67 height 20
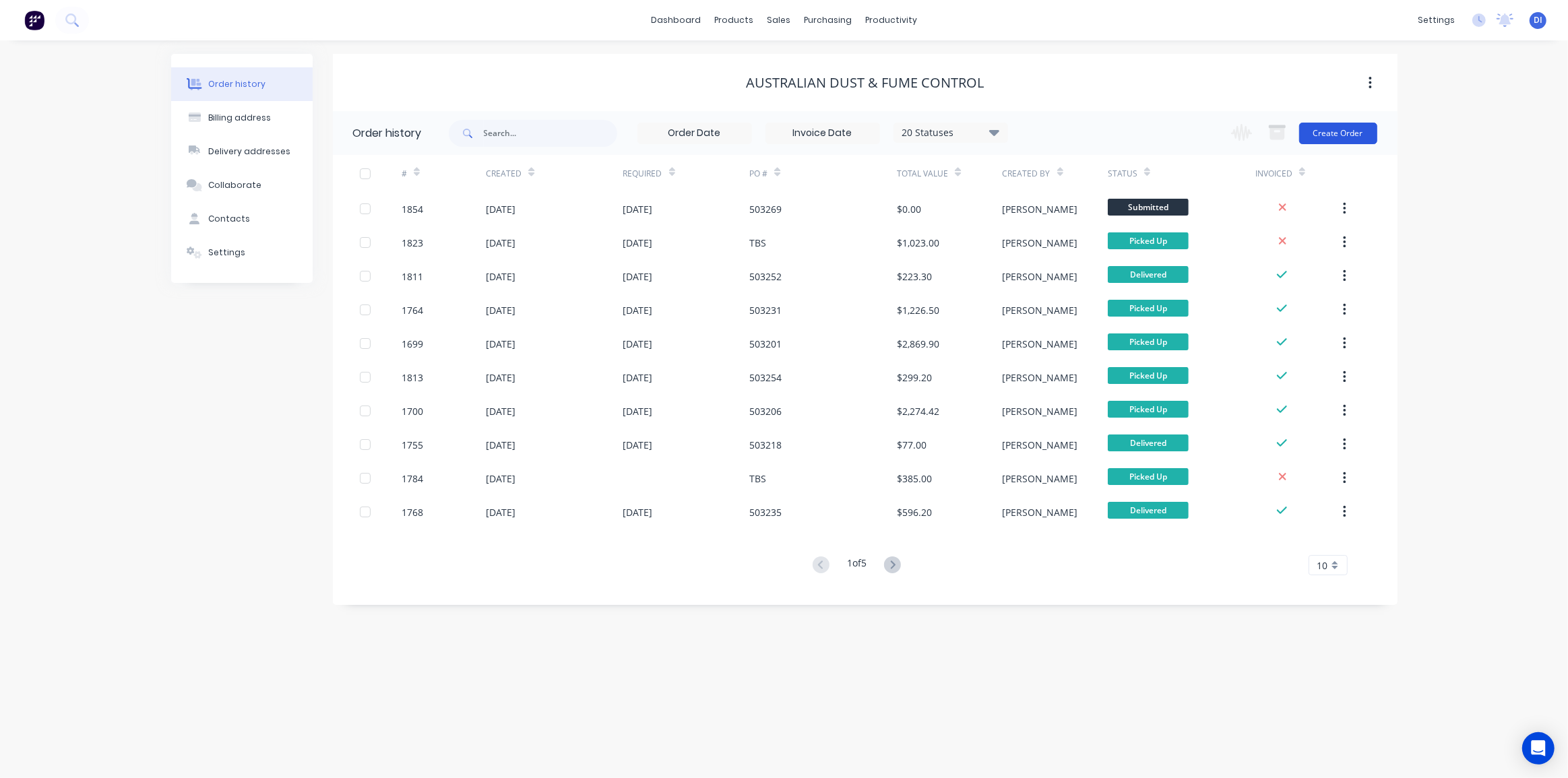
click at [1356, 139] on button "Create Order" at bounding box center [1338, 134] width 78 height 22
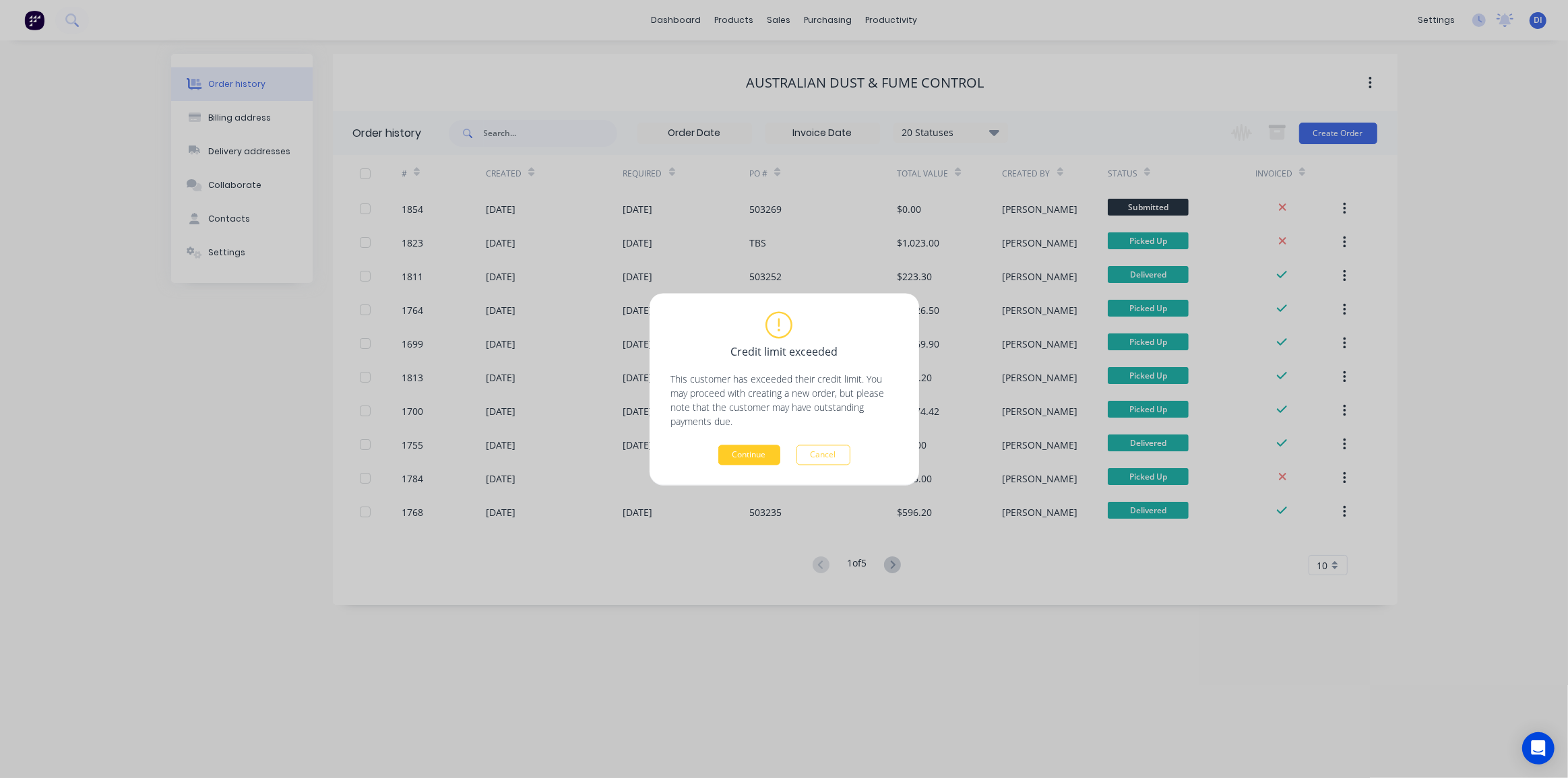
click at [746, 455] on button "Continue" at bounding box center [749, 455] width 62 height 20
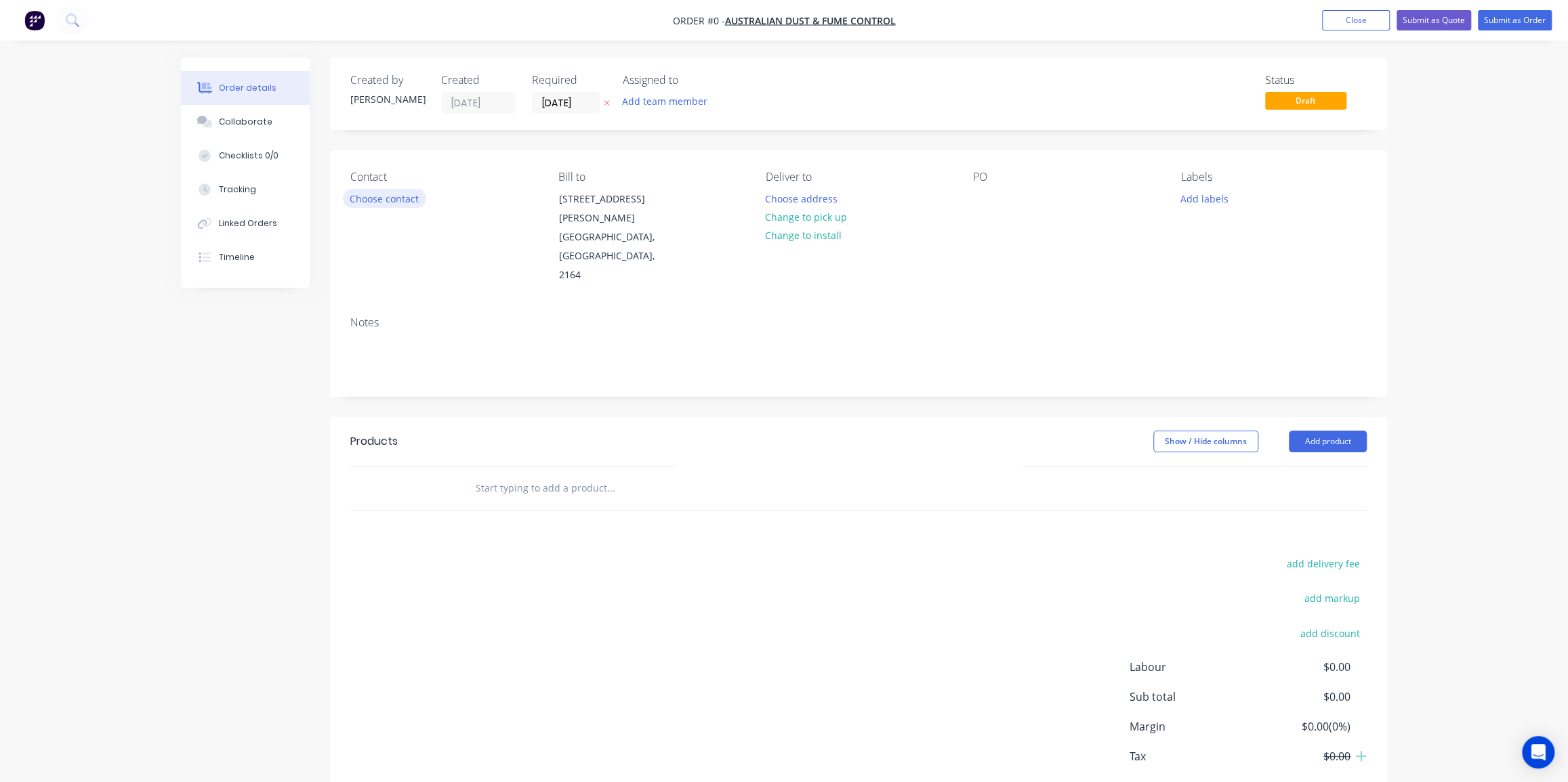
click at [377, 198] on button "Choose contact" at bounding box center [385, 198] width 84 height 18
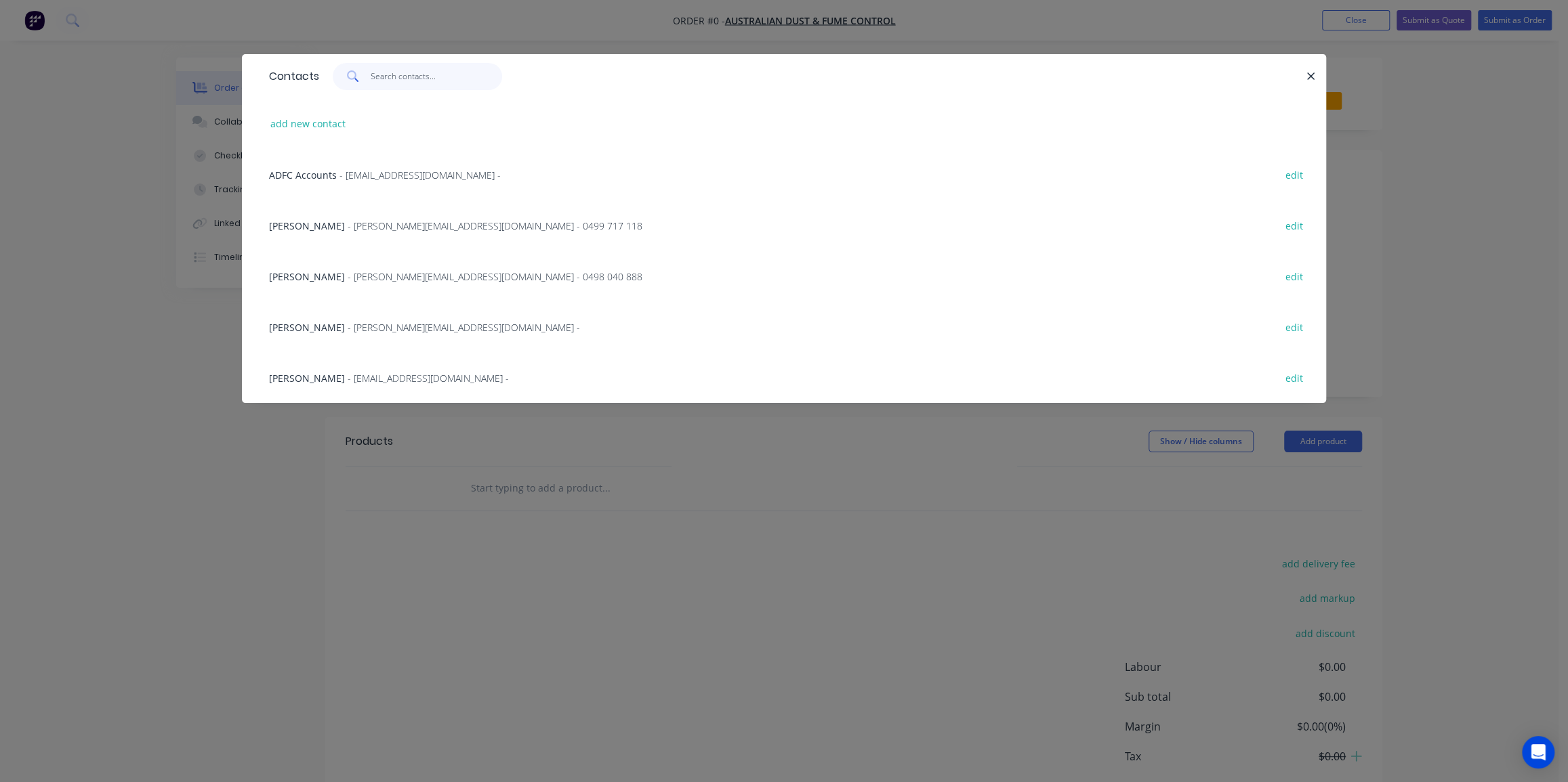
click at [379, 73] on input "text" at bounding box center [436, 76] width 132 height 27
click at [386, 224] on span "- tony@australiandustcontrol.com.au - 0499 717 118" at bounding box center [495, 226] width 295 height 13
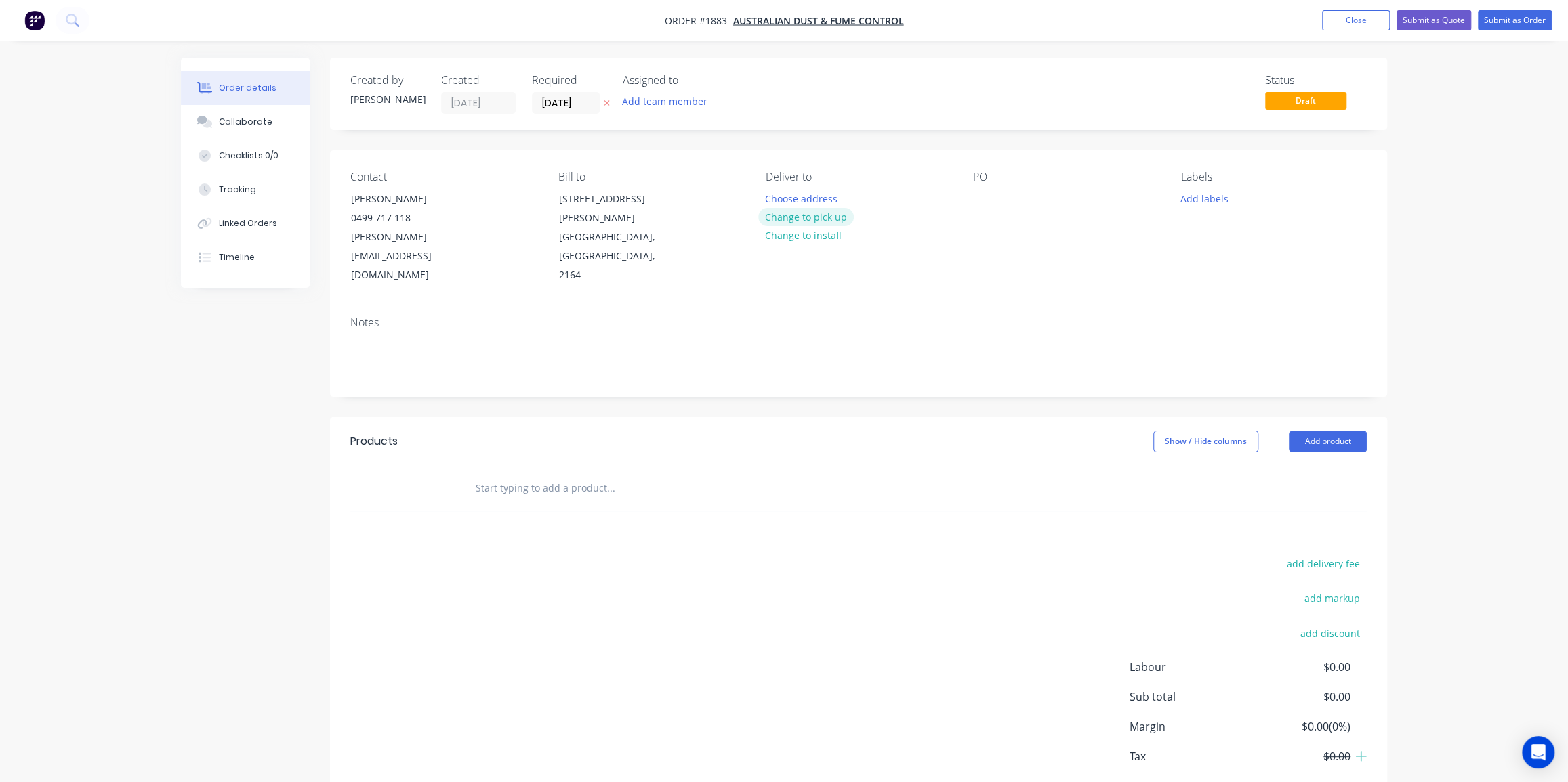
click at [825, 212] on button "Change to pick up" at bounding box center [807, 217] width 96 height 18
click at [982, 193] on div at bounding box center [984, 199] width 22 height 20
click at [1369, 229] on div "Contact Tony Voysey 0499 717 118 tony@australiandustcontrol.com.au Bill to 26 H…" at bounding box center [859, 227] width 1057 height 155
click at [1210, 201] on button "Add labels" at bounding box center [1203, 198] width 63 height 18
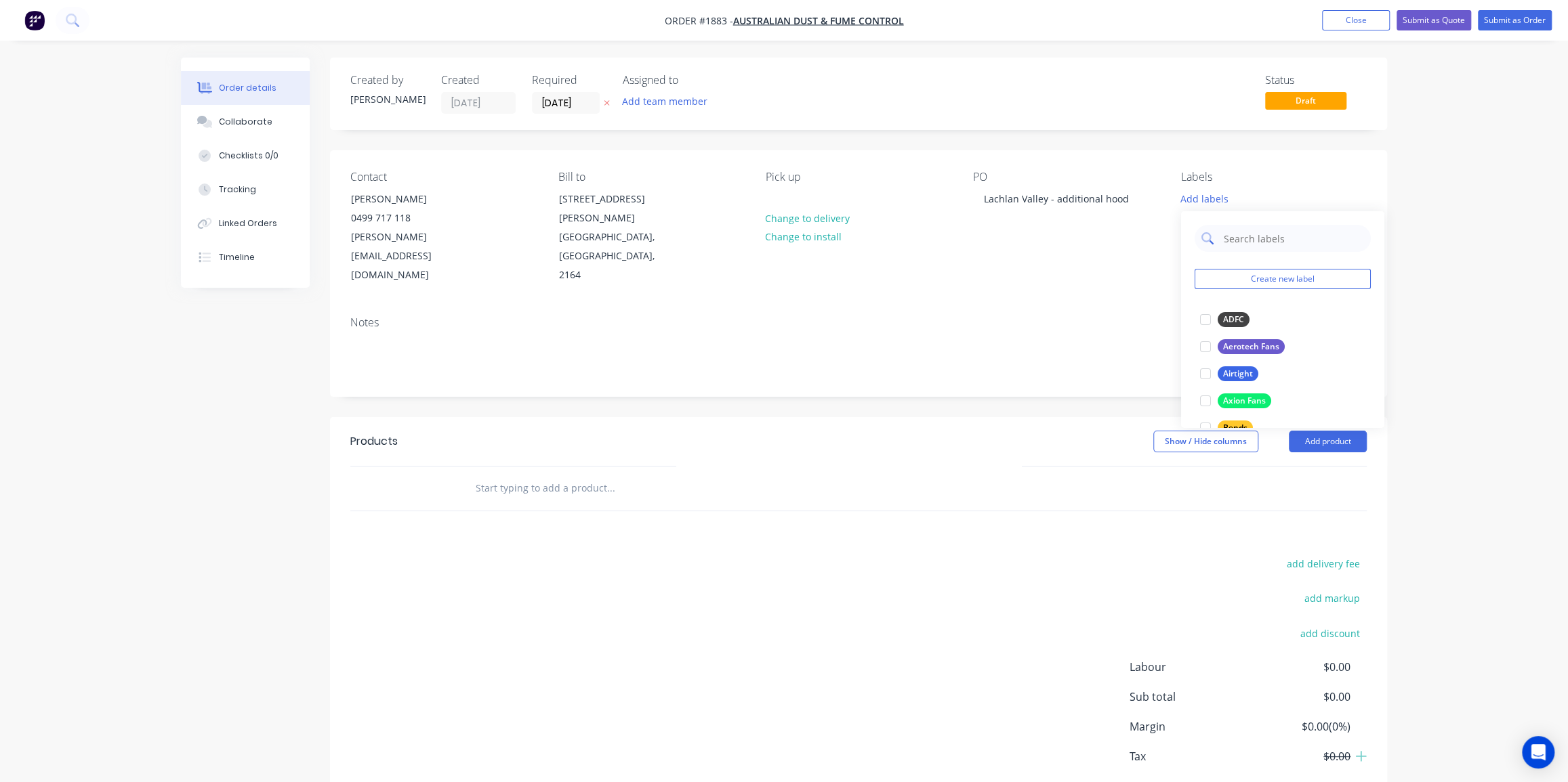
click at [1229, 244] on input "text" at bounding box center [1293, 238] width 142 height 27
click at [1226, 317] on div "Hoods" at bounding box center [1235, 319] width 35 height 15
click at [1280, 230] on input "hood" at bounding box center [1293, 232] width 142 height 27
click at [1243, 231] on input "hood" at bounding box center [1293, 232] width 142 height 27
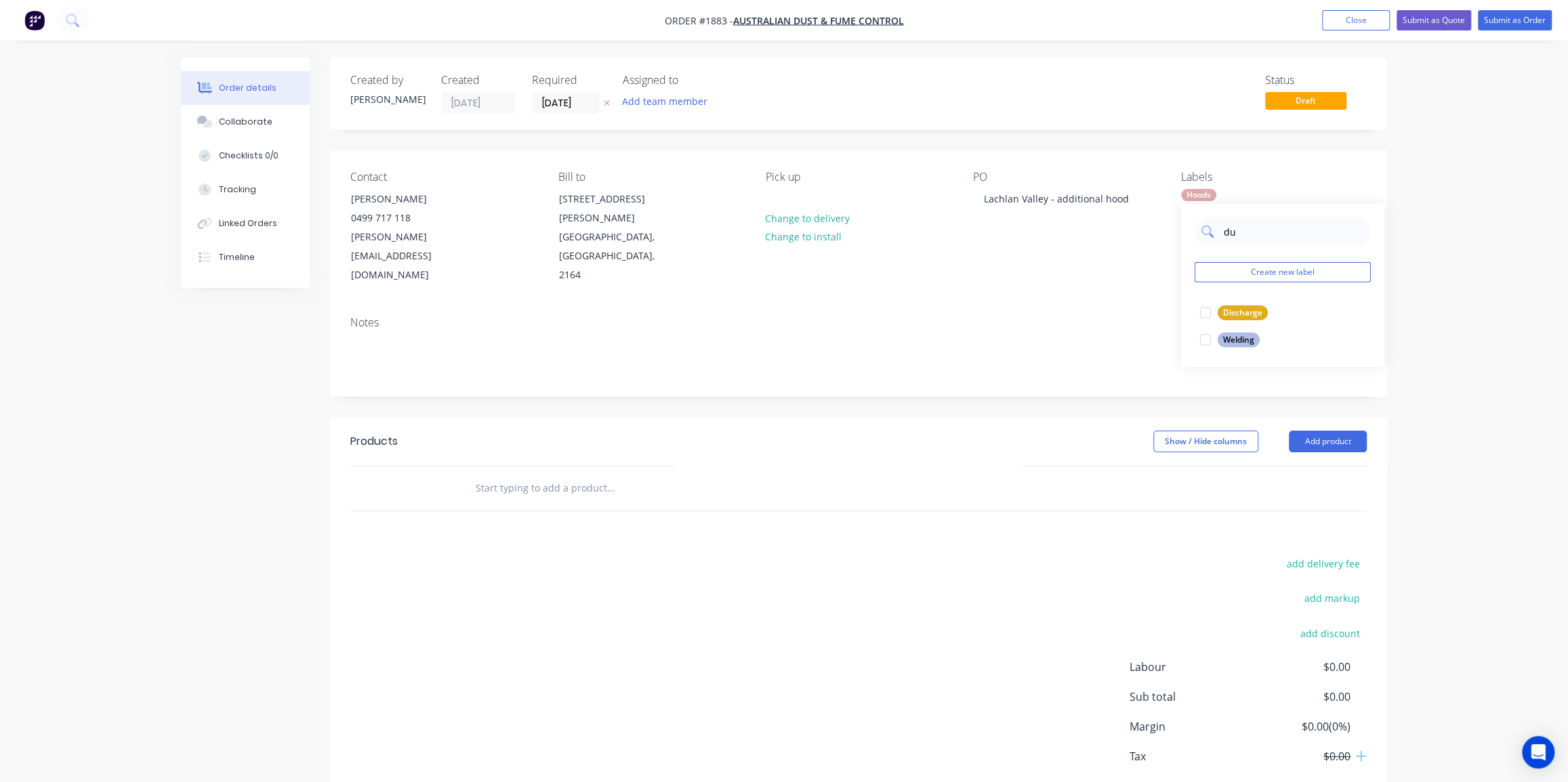
type input "dus"
click at [1452, 236] on div "Order details Collaborate Checklists 0/0 Tracking Linked Orders Timeline Order …" at bounding box center [784, 428] width 1568 height 857
click at [609, 475] on input "text" at bounding box center [610, 488] width 271 height 27
click at [527, 475] on input "text" at bounding box center [610, 488] width 271 height 27
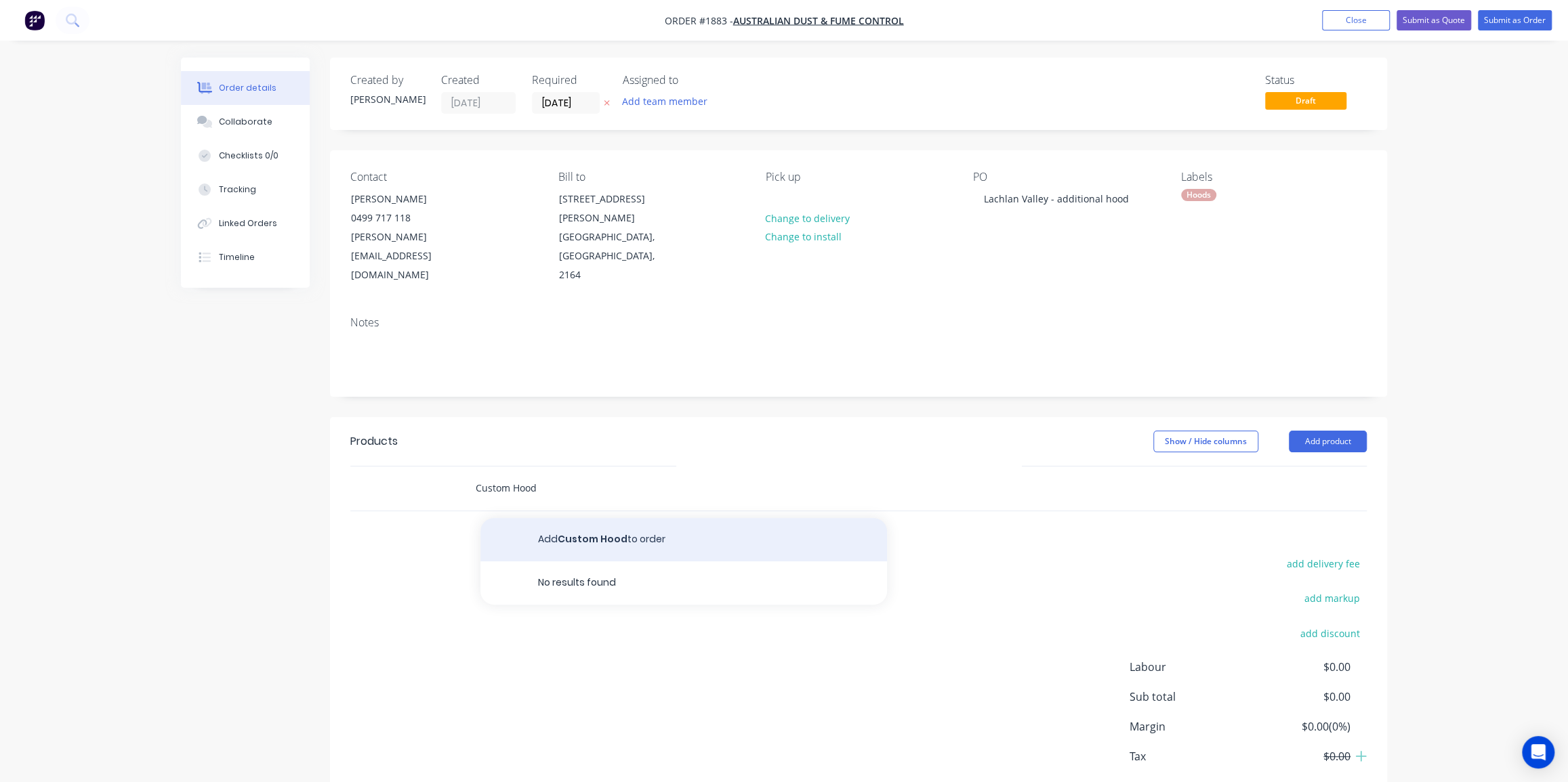
type input "Custom Hood"
click at [663, 518] on button "Add Custom Hood to order" at bounding box center [683, 540] width 407 height 44
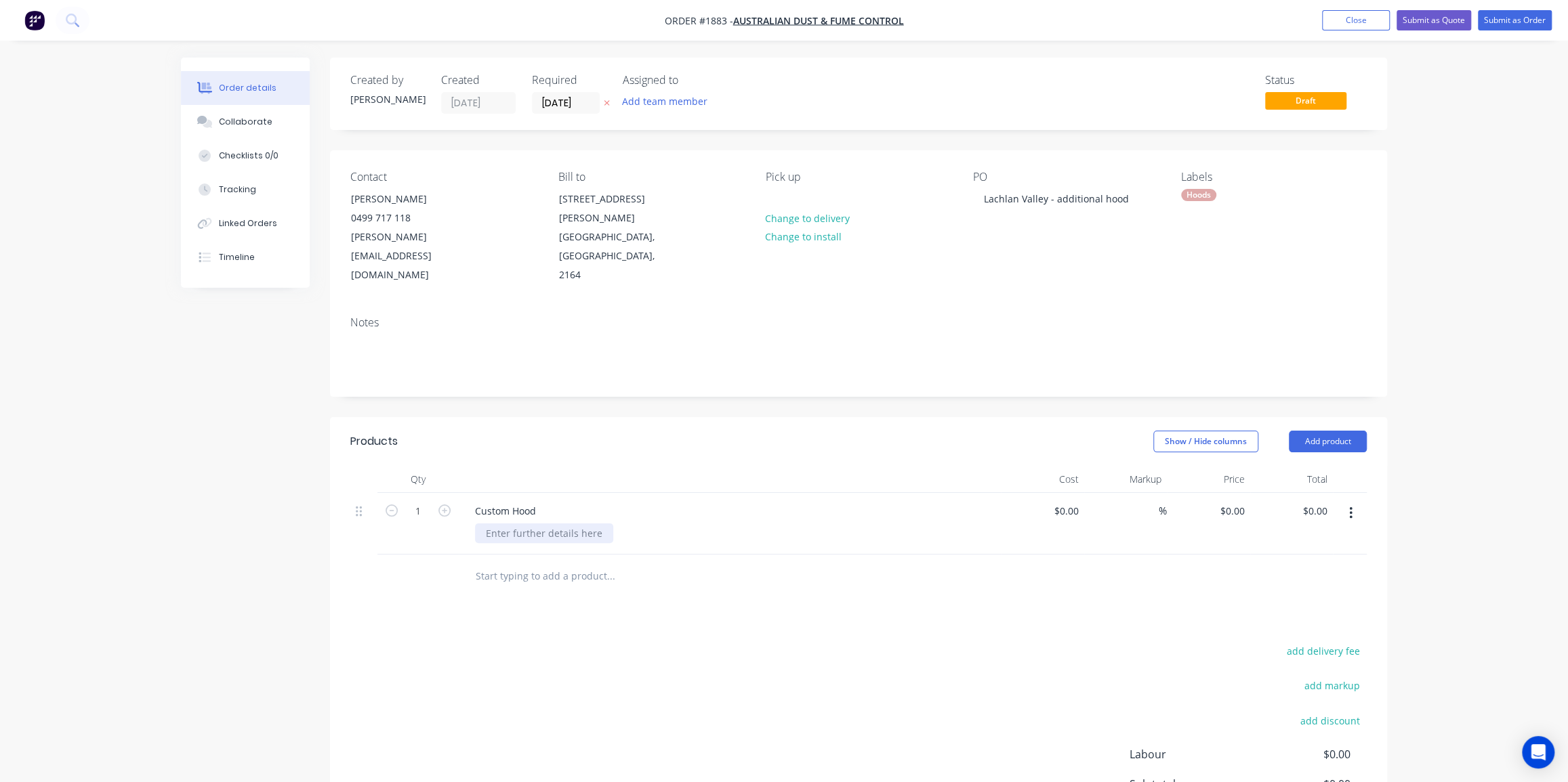
click at [554, 524] on div at bounding box center [544, 534] width 138 height 20
click at [589, 524] on div "500x530mm open face" at bounding box center [537, 534] width 124 height 20
click at [864, 577] on div at bounding box center [667, 591] width 407 height 27
click at [1416, 481] on div "Order details Collaborate Checklists 0/0 Tracking Linked Orders Timeline Order …" at bounding box center [784, 479] width 1568 height 958
click at [251, 124] on div "Collaborate" at bounding box center [246, 121] width 54 height 12
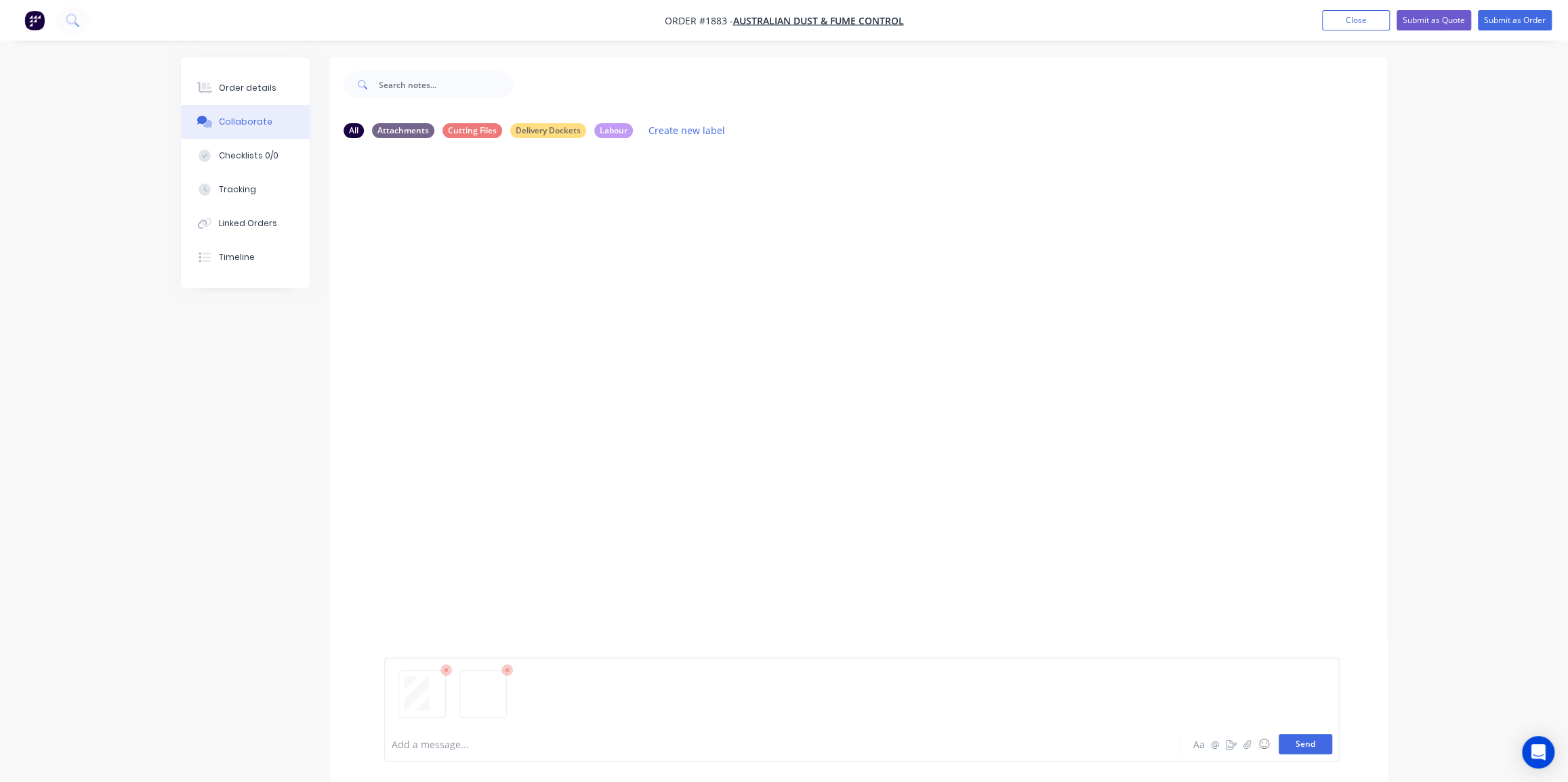
click at [1302, 746] on button "Send" at bounding box center [1305, 745] width 54 height 20
click at [254, 88] on div "Order details" at bounding box center [247, 87] width 57 height 12
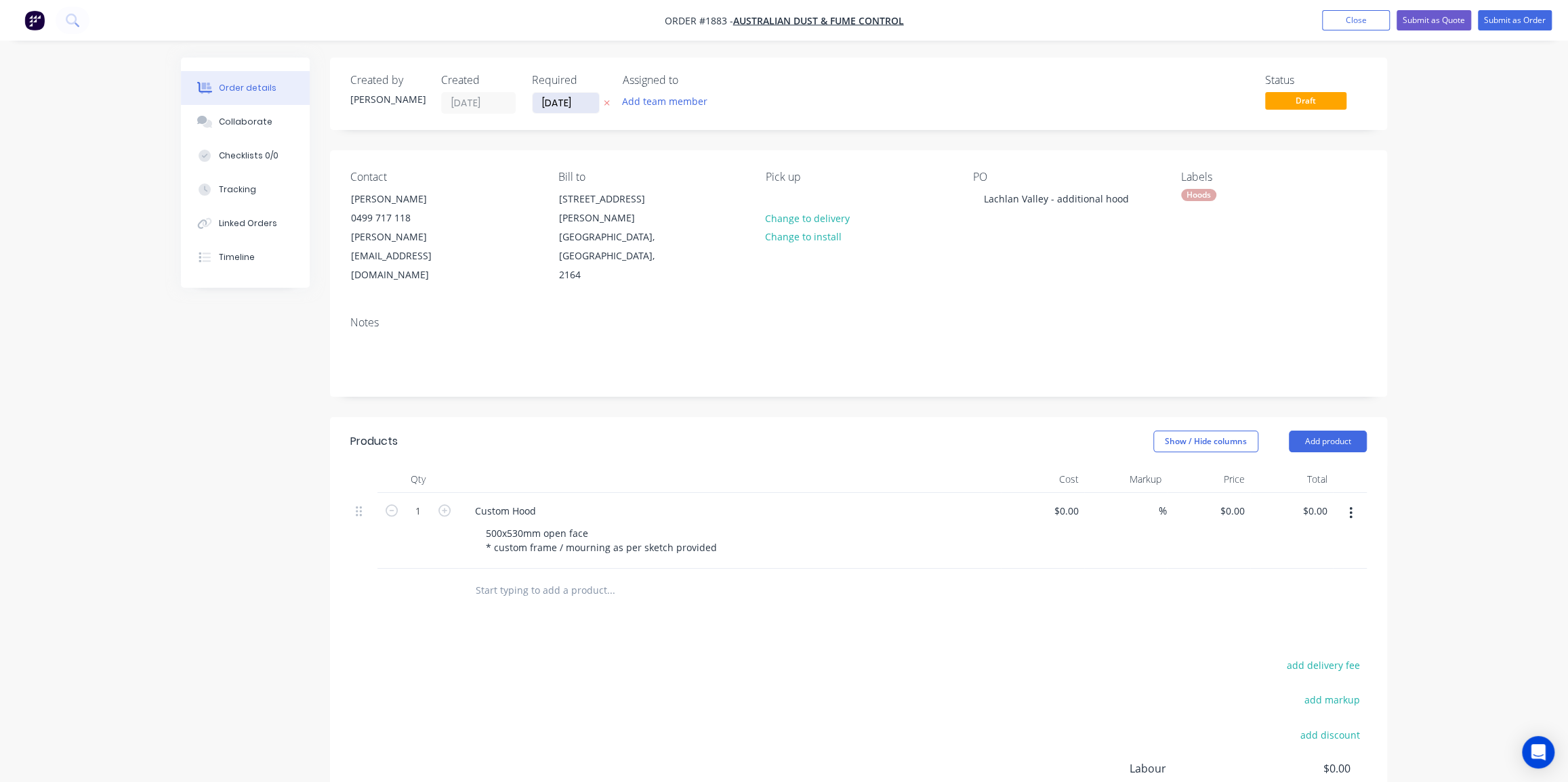
click at [552, 103] on input "14/08/25" at bounding box center [566, 103] width 66 height 20
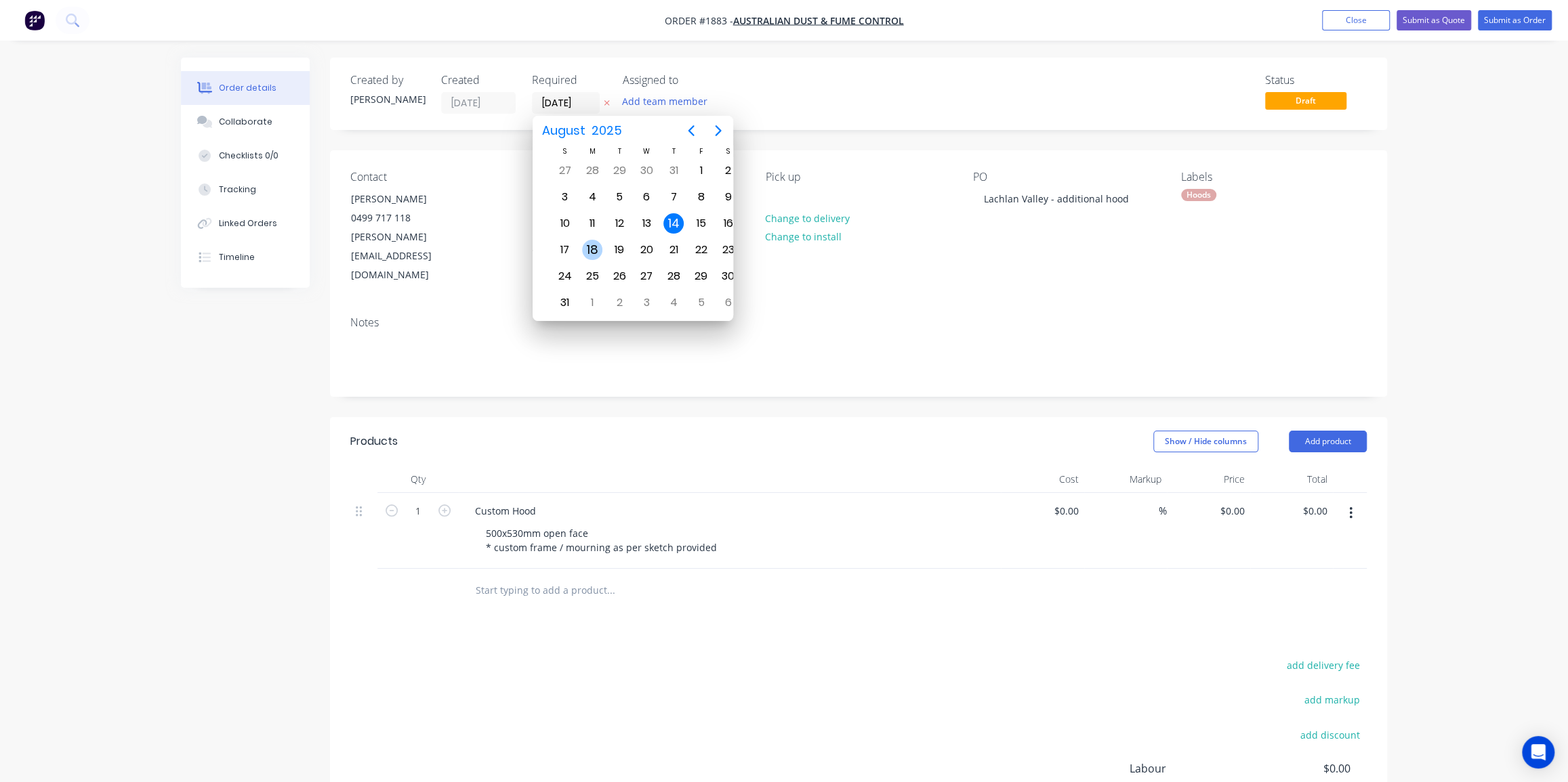
drag, startPoint x: 585, startPoint y: 243, endPoint x: 599, endPoint y: 248, distance: 14.9
click at [599, 248] on div "18" at bounding box center [592, 250] width 20 height 20
click at [576, 246] on div "18" at bounding box center [578, 250] width 20 height 20
type input "18/08/25"
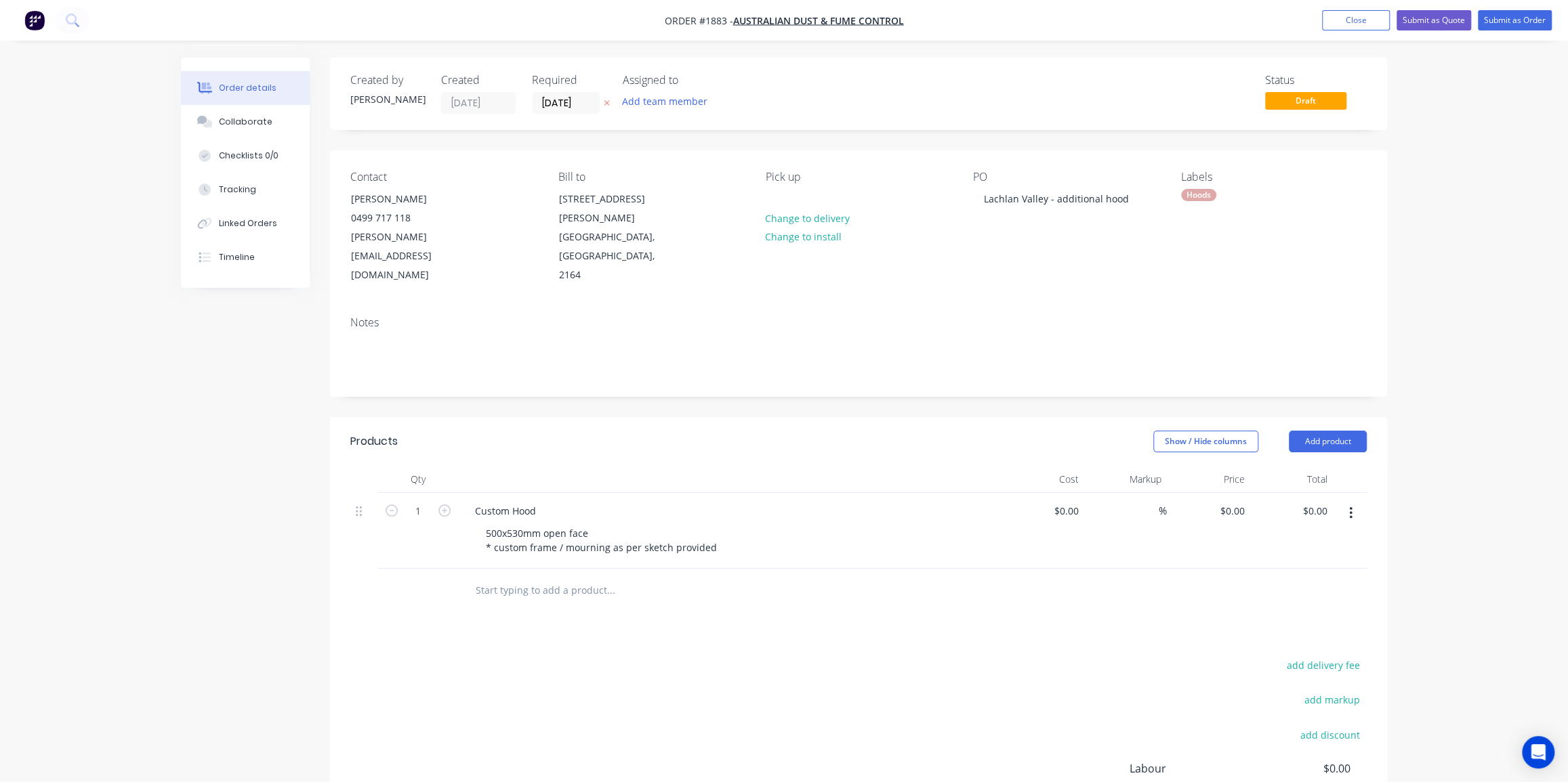
click at [1422, 135] on div "Order details Collaborate Checklists 0/0 Tracking Linked Orders Timeline Order …" at bounding box center [784, 479] width 1568 height 958
click at [1512, 14] on button "Submit as Order" at bounding box center [1514, 20] width 74 height 20
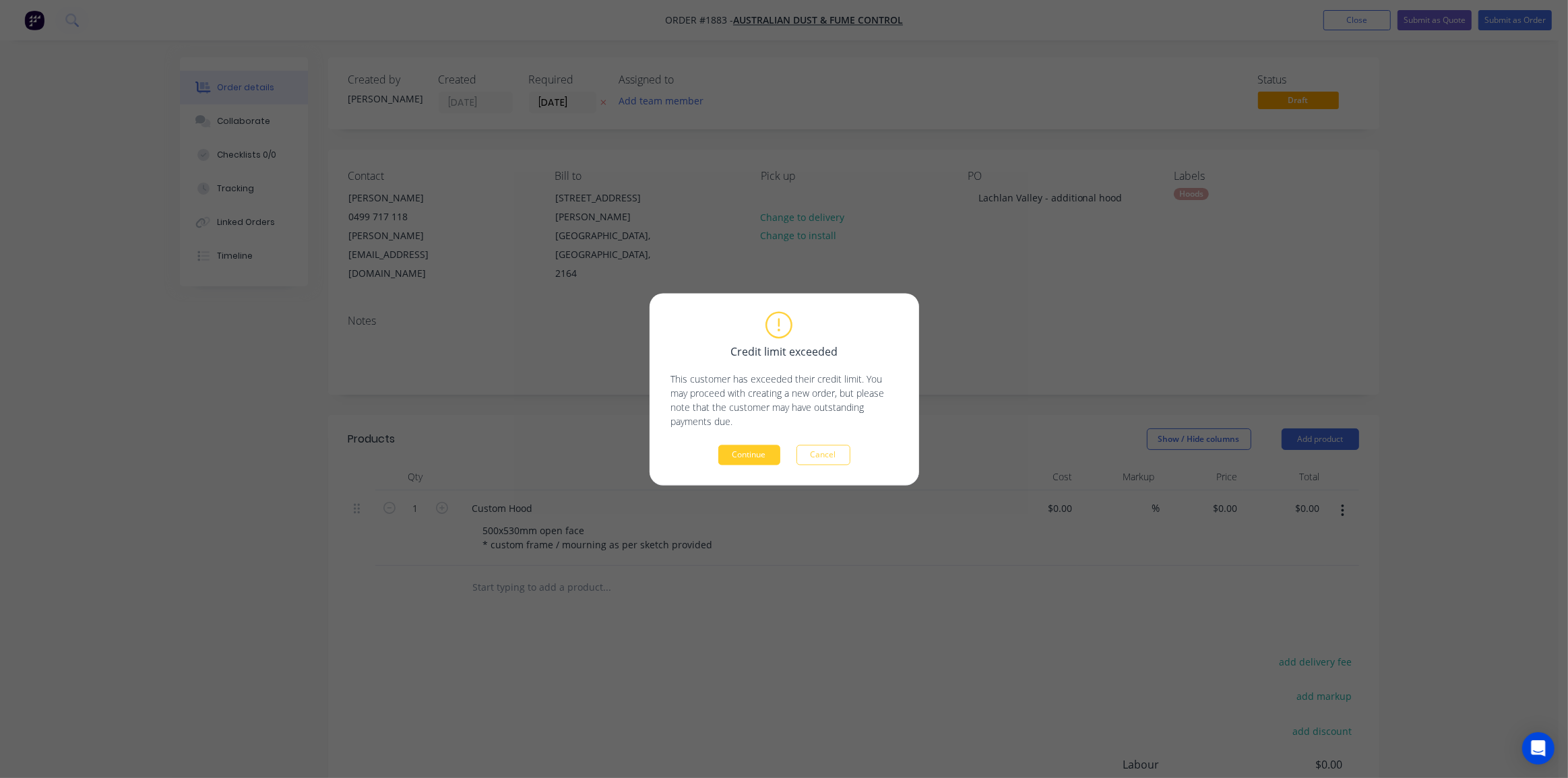
click at [747, 445] on button "Continue" at bounding box center [749, 455] width 62 height 20
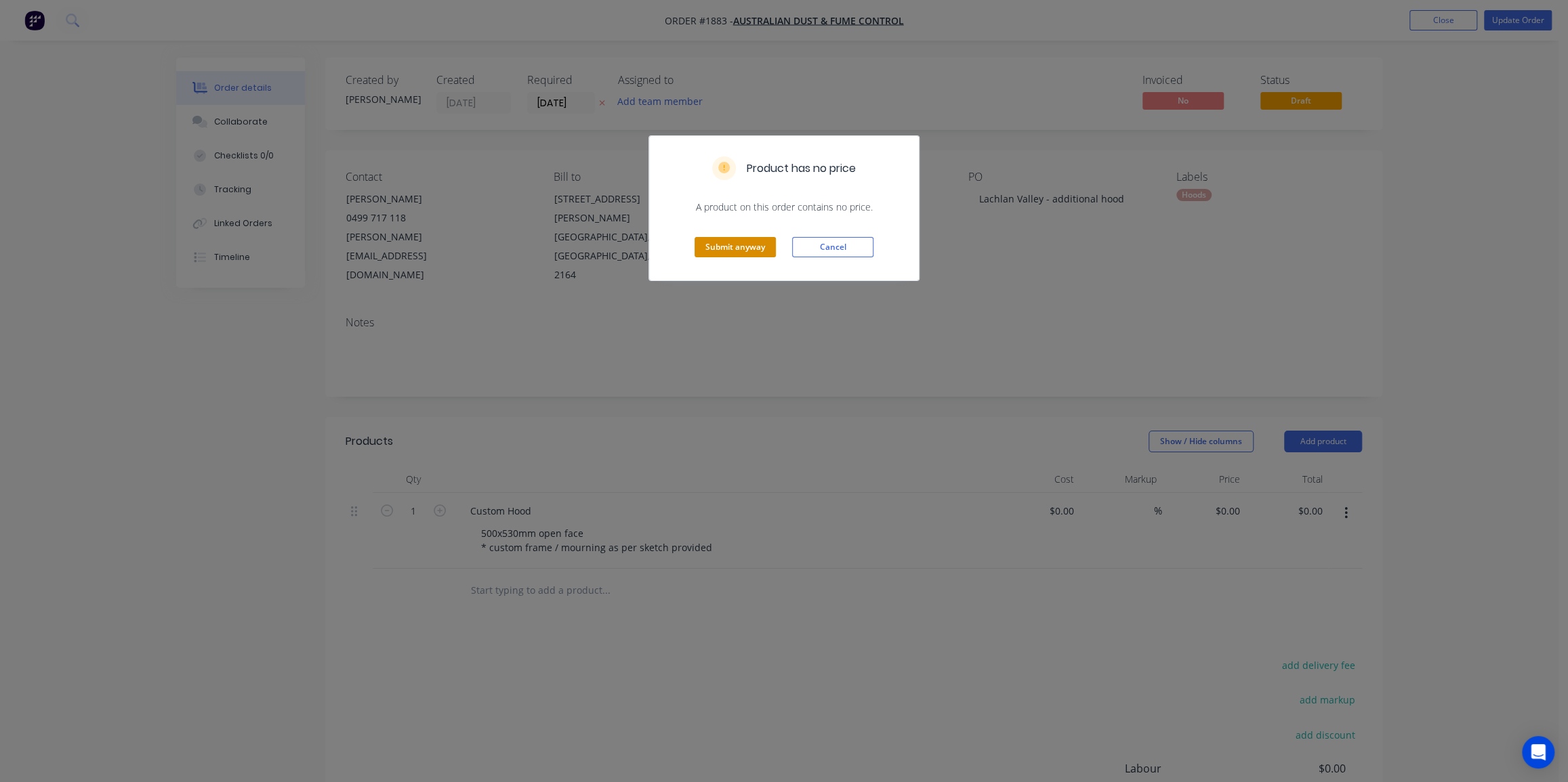
click at [724, 246] on button "Submit anyway" at bounding box center [735, 247] width 81 height 20
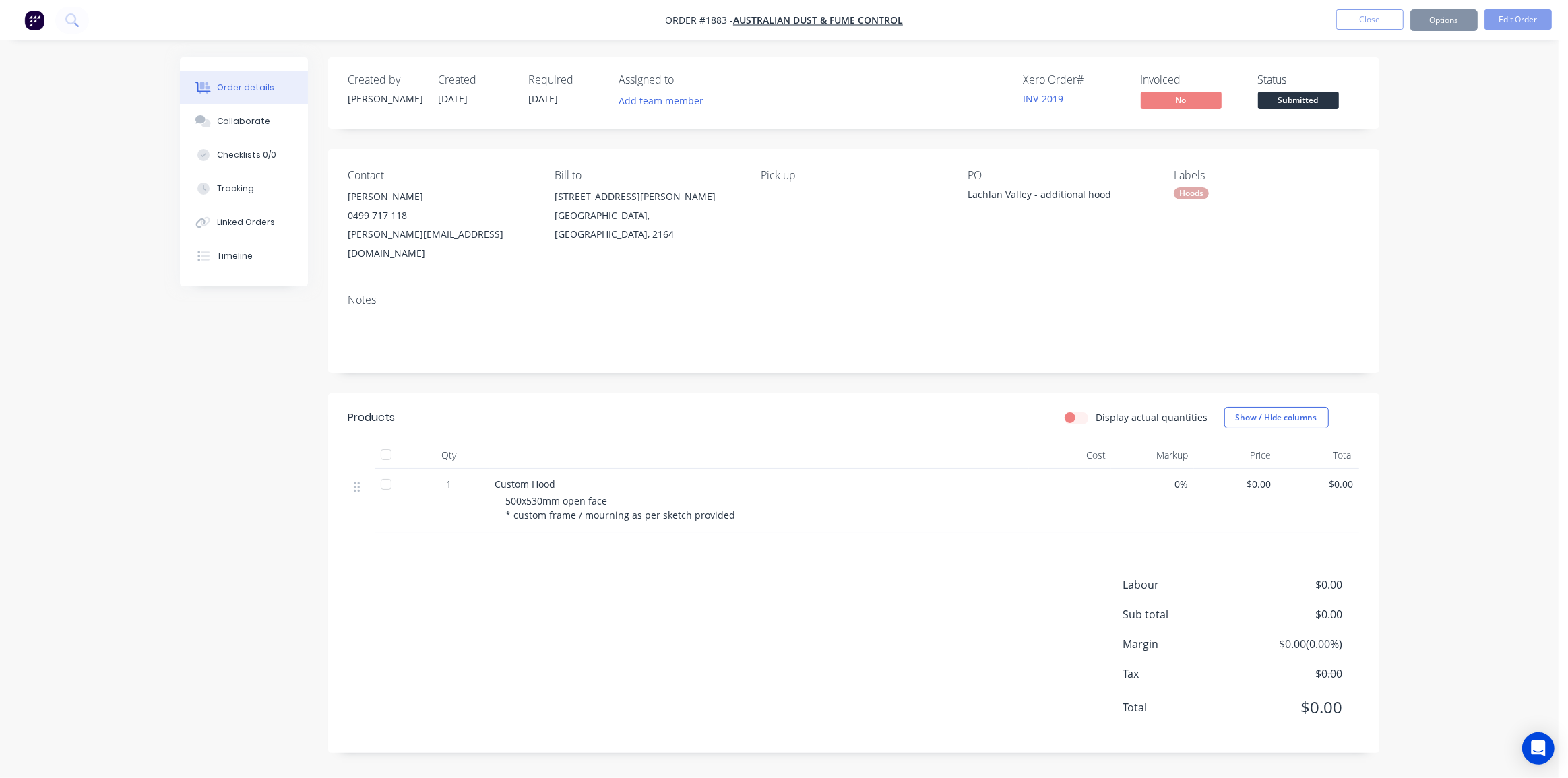
click at [1434, 267] on div "Order details Collaborate Checklists 0/0 Tracking Linked Orders Timeline Order …" at bounding box center [779, 389] width 1559 height 778
click at [1419, 158] on div "Order details Collaborate Checklists 0/0 Tracking Linked Orders Timeline Order …" at bounding box center [779, 389] width 1559 height 778
click at [1444, 171] on div "Order details Collaborate Checklists 0/0 Tracking Linked Orders Timeline Order …" at bounding box center [779, 389] width 1559 height 778
click at [1365, 22] on button "Close" at bounding box center [1370, 19] width 67 height 20
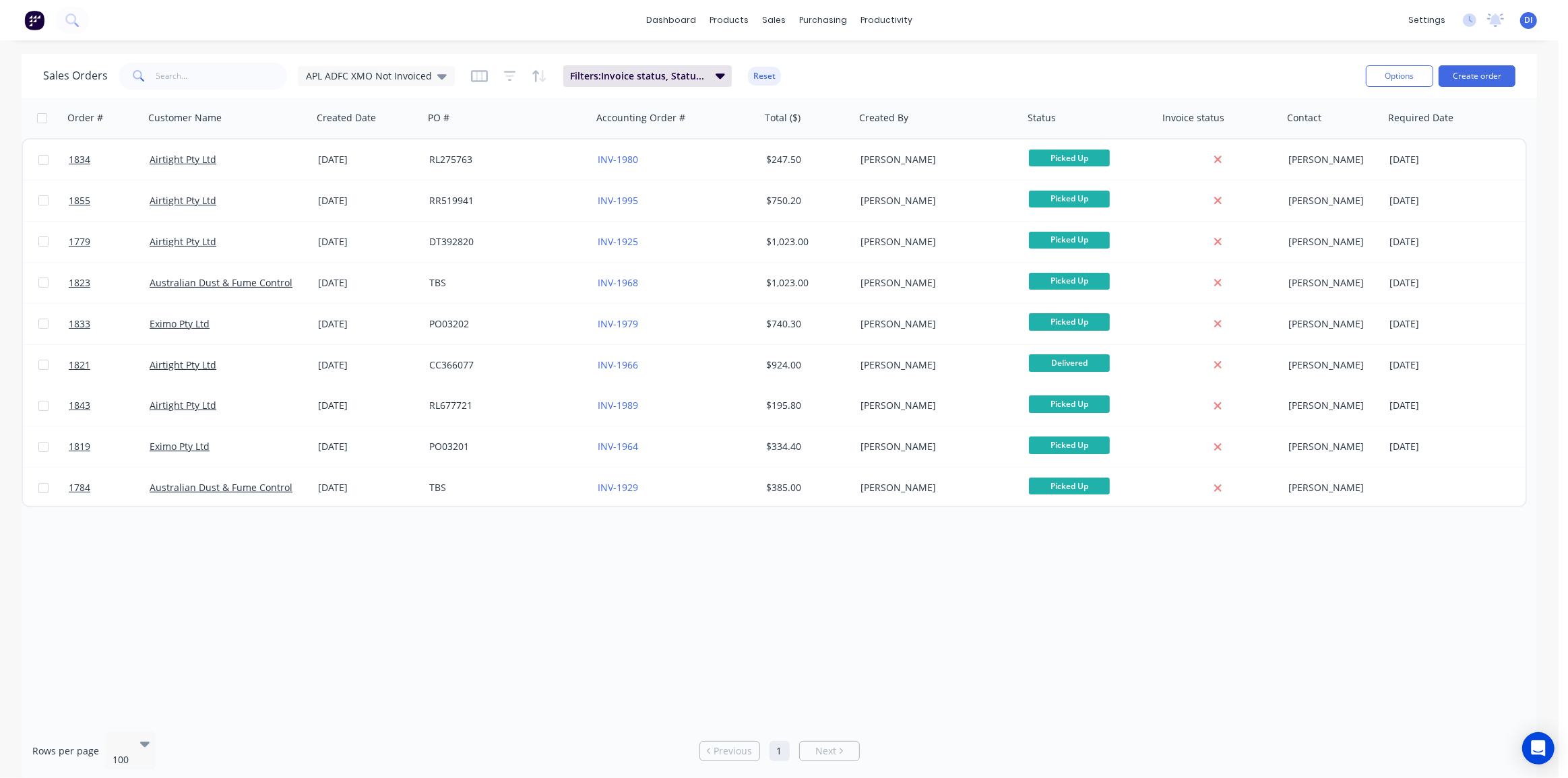
click at [1063, 49] on div "dashboard products sales purchasing productivity dashboard products Product Cat…" at bounding box center [779, 389] width 1559 height 778
click at [979, 559] on div "Order # Customer Name Created Date PO # Accounting Order # Total ($) Created By…" at bounding box center [779, 409] width 1516 height 623
click at [41, 21] on img at bounding box center [34, 20] width 20 height 20
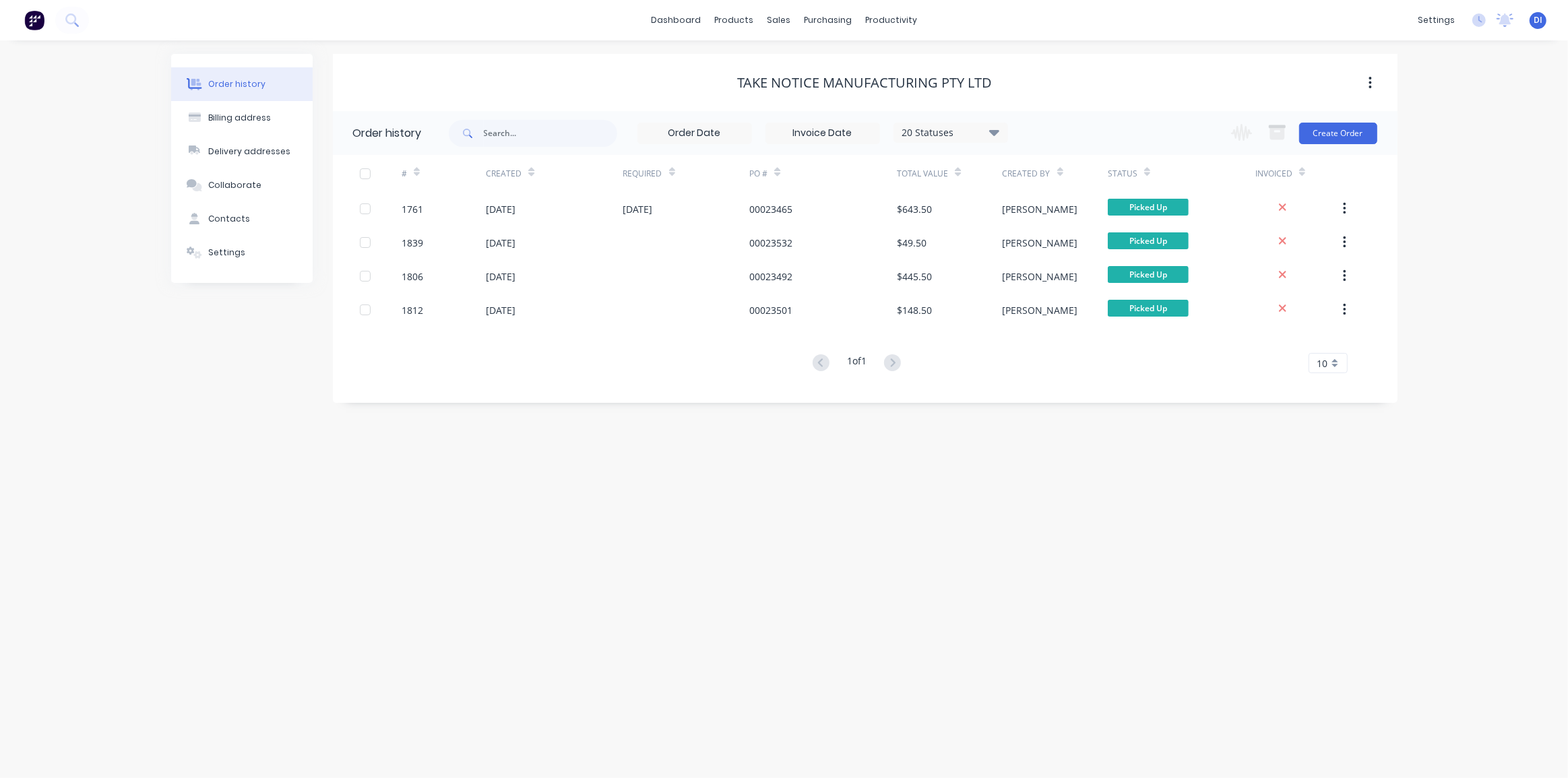
click at [1484, 155] on div "Order history Billing address Delivery addresses Collaborate Contacts Settings …" at bounding box center [784, 410] width 1568 height 738
click at [78, 74] on div "Order history Billing address Delivery addresses Collaborate Contacts Settings …" at bounding box center [784, 410] width 1568 height 738
click at [32, 17] on img at bounding box center [34, 20] width 20 height 20
